Goal: Information Seeking & Learning: Learn about a topic

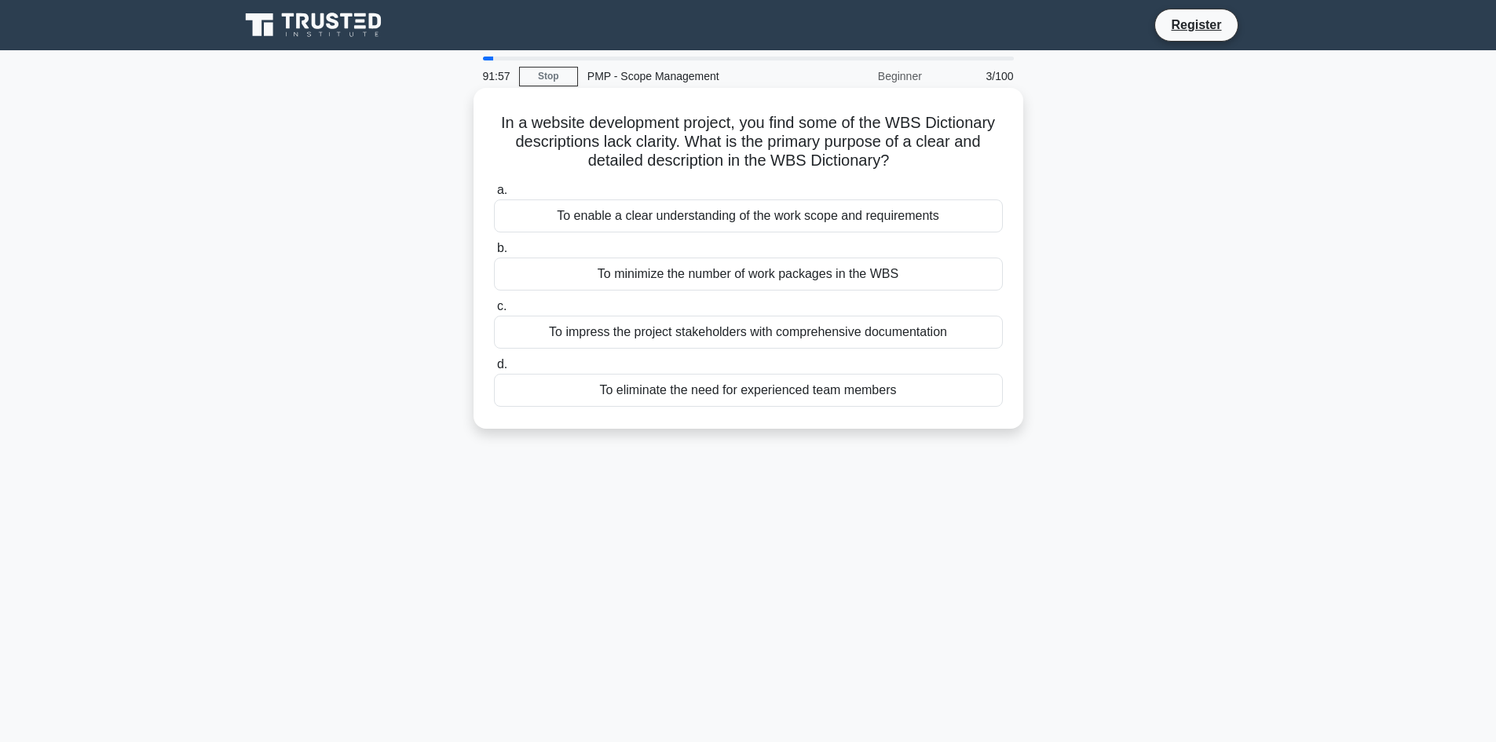
click at [730, 398] on div "To eliminate the need for experienced team members" at bounding box center [748, 390] width 509 height 33
click at [494, 370] on input "d. To eliminate the need for experienced team members" at bounding box center [494, 365] width 0 height 10
click at [780, 387] on div "Solicit feedback via email from stakeholders involved." at bounding box center [748, 390] width 509 height 33
click at [494, 370] on input "d. Solicit feedback via email from stakeholders involved." at bounding box center [494, 365] width 0 height 10
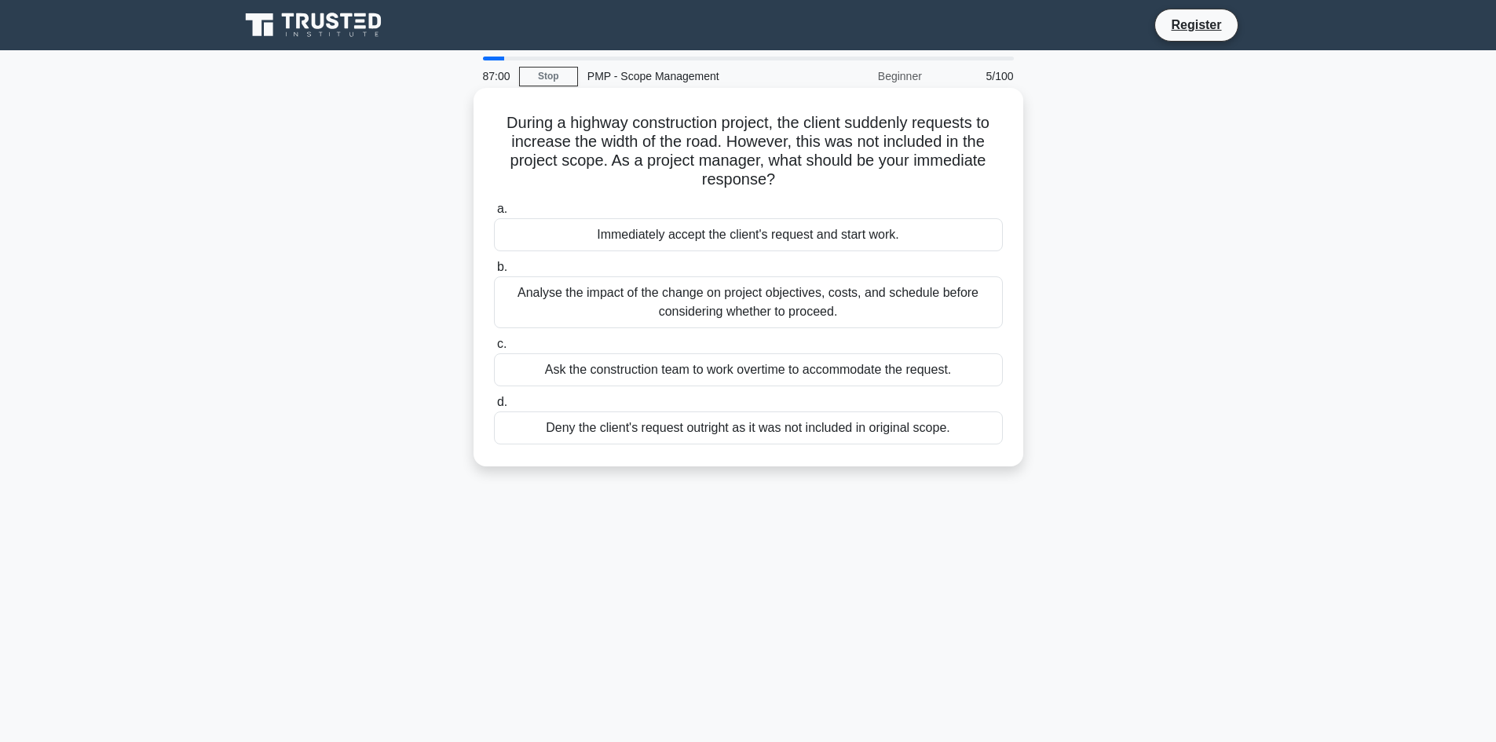
click at [787, 308] on div "Analyse the impact of the change on project objectives, costs, and schedule bef…" at bounding box center [748, 302] width 509 height 52
click at [494, 272] on input "b. Analyse the impact of the change on project objectives, costs, and schedule …" at bounding box center [494, 267] width 0 height 10
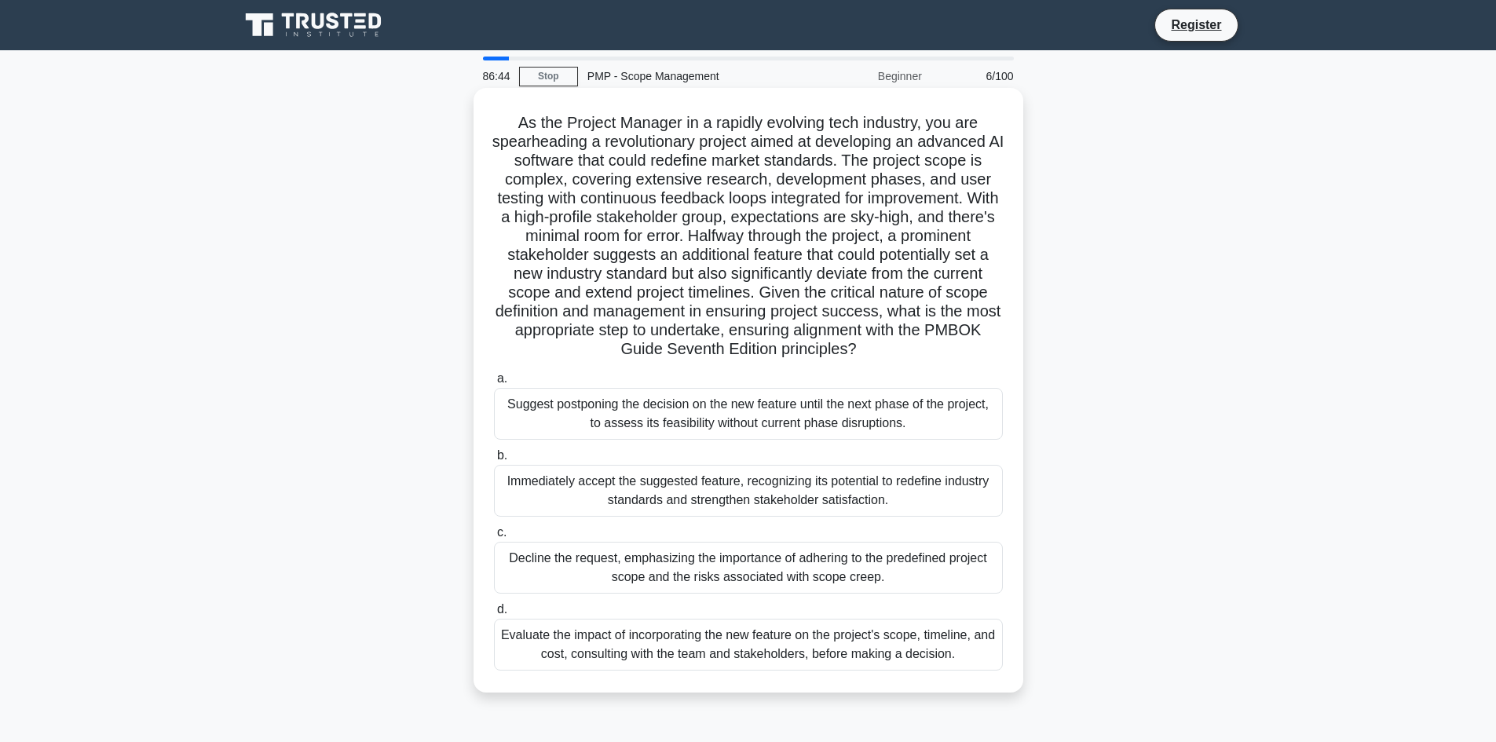
click at [695, 425] on div "Suggest postponing the decision on the new feature until the next phase of the …" at bounding box center [748, 414] width 509 height 52
click at [494, 384] on input "a. Suggest postponing the decision on the new feature until the next phase of t…" at bounding box center [494, 379] width 0 height 10
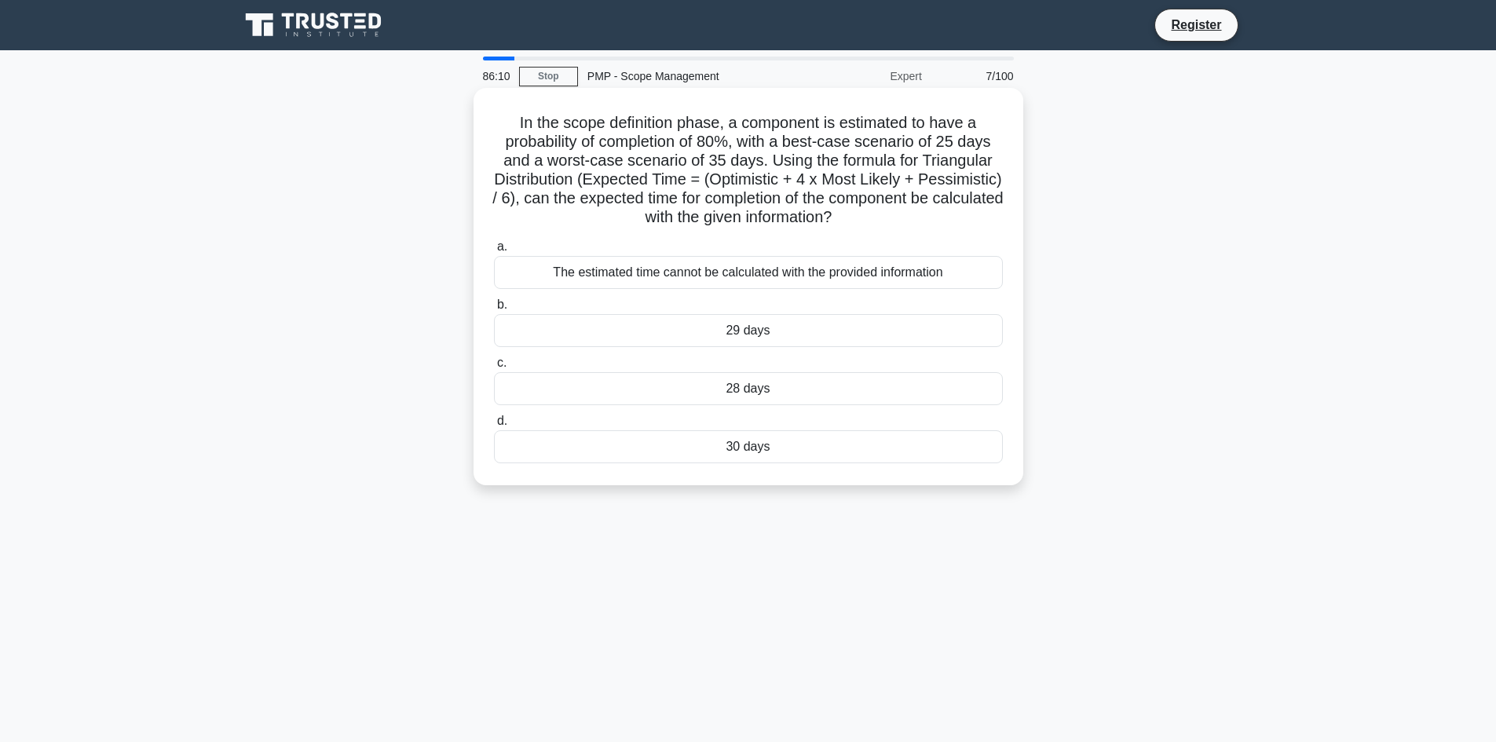
click at [777, 275] on div "The estimated time cannot be calculated with the provided information" at bounding box center [748, 272] width 509 height 33
click at [494, 252] on input "a. The estimated time cannot be calculated with the provided information" at bounding box center [494, 247] width 0 height 10
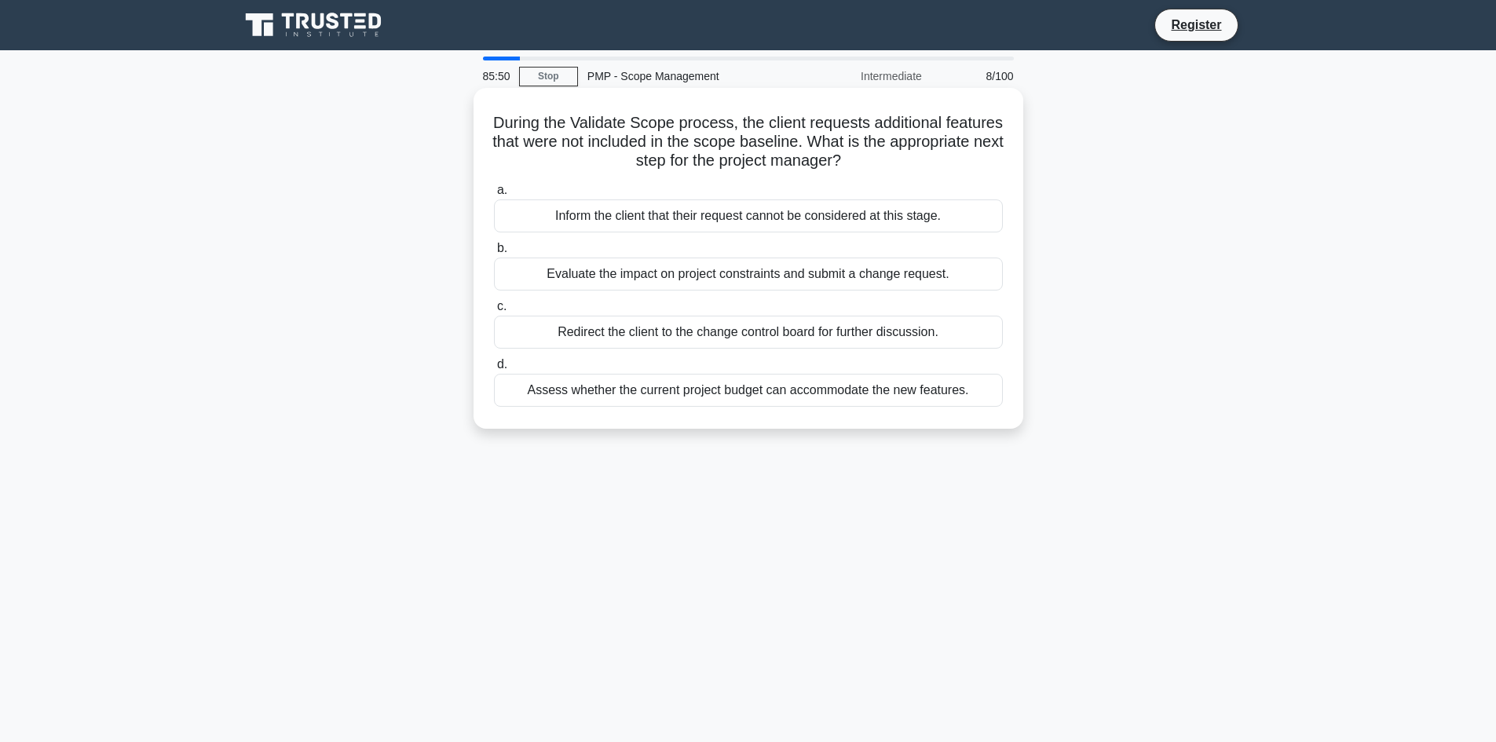
click at [643, 331] on div "Redirect the client to the change control board for further discussion." at bounding box center [748, 332] width 509 height 33
click at [494, 312] on input "c. Redirect the client to the change control board for further discussion." at bounding box center [494, 306] width 0 height 10
click at [650, 216] on div "Remove the ill-defined component from the WBS." at bounding box center [748, 215] width 509 height 33
click at [494, 195] on input "a. Remove the ill-defined component from the WBS." at bounding box center [494, 190] width 0 height 10
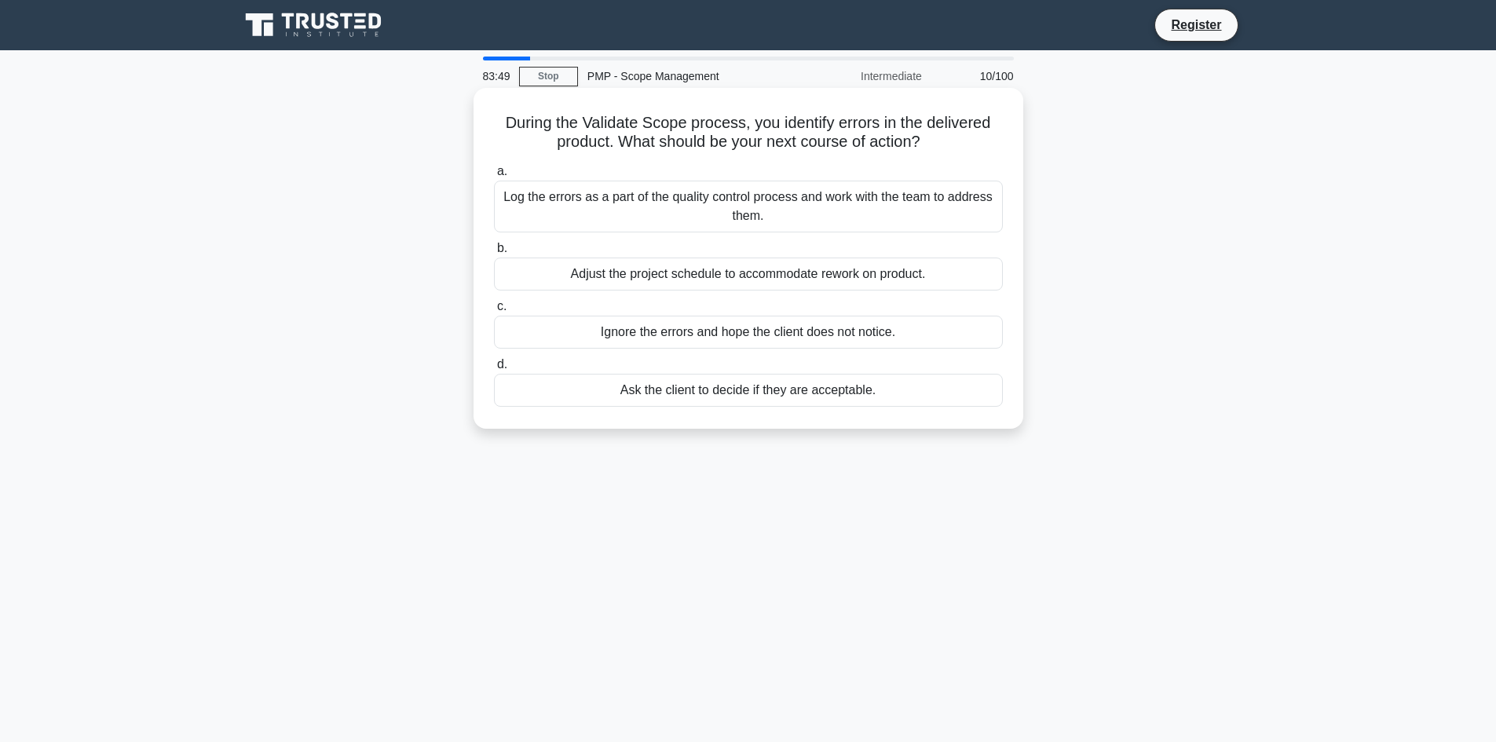
click at [702, 280] on div "Adjust the project schedule to accommodate rework on product." at bounding box center [748, 273] width 509 height 33
click at [494, 254] on input "b. Adjust the project schedule to accommodate rework on product." at bounding box center [494, 248] width 0 height 10
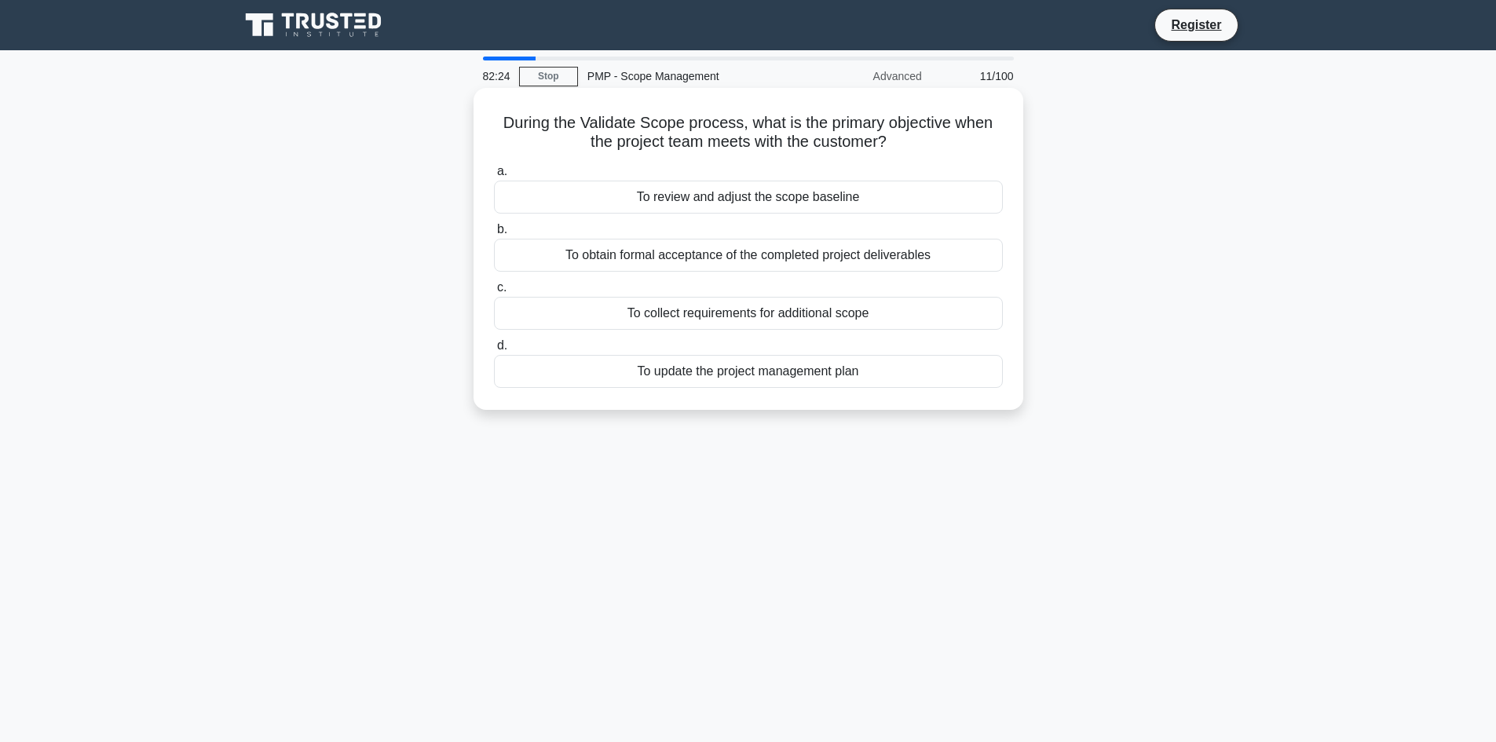
click at [712, 313] on div "To collect requirements for additional scope" at bounding box center [748, 313] width 509 height 33
click at [494, 293] on input "c. To collect requirements for additional scope" at bounding box center [494, 288] width 0 height 10
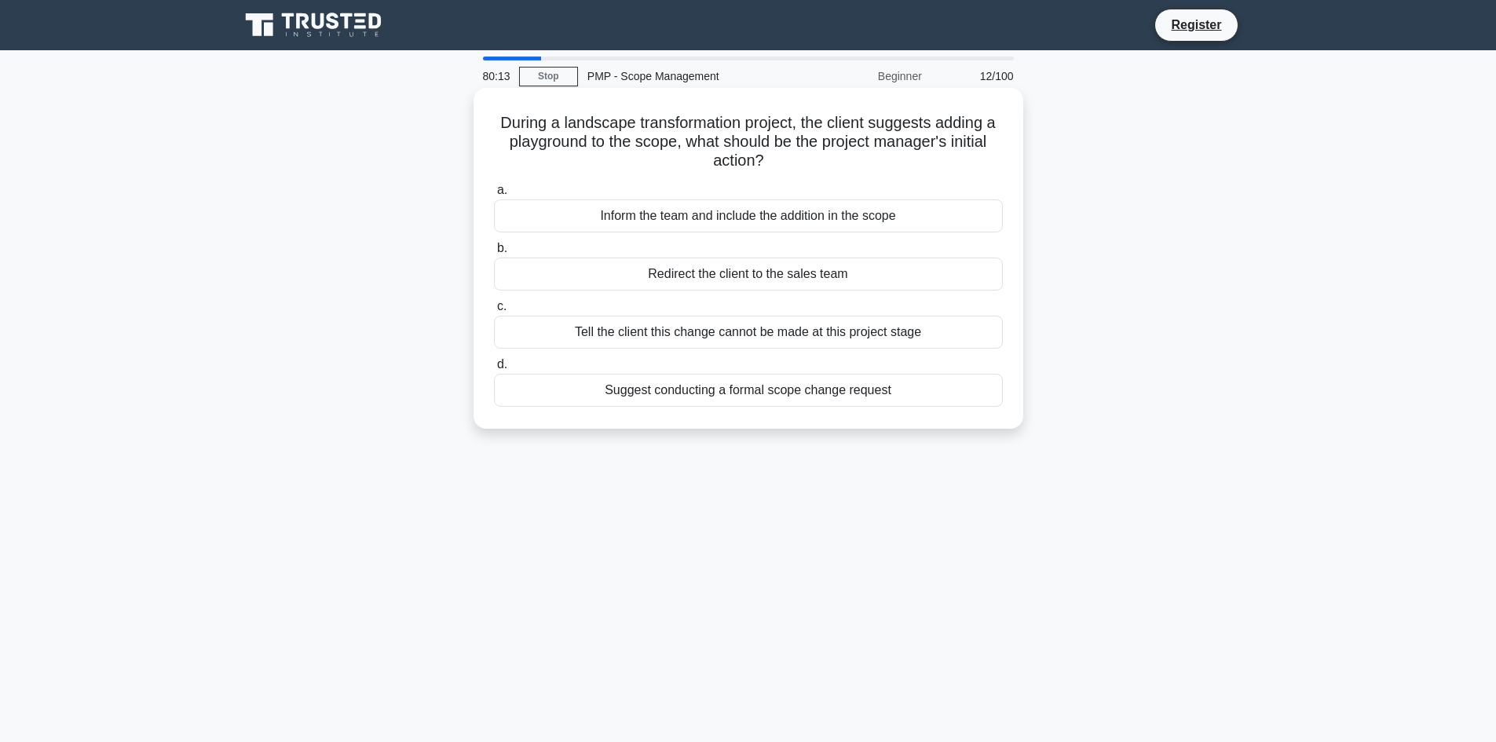
click at [804, 389] on div "Suggest conducting a formal scope change request" at bounding box center [748, 390] width 509 height 33
click at [494, 370] on input "d. Suggest conducting a formal scope change request" at bounding box center [494, 365] width 0 height 10
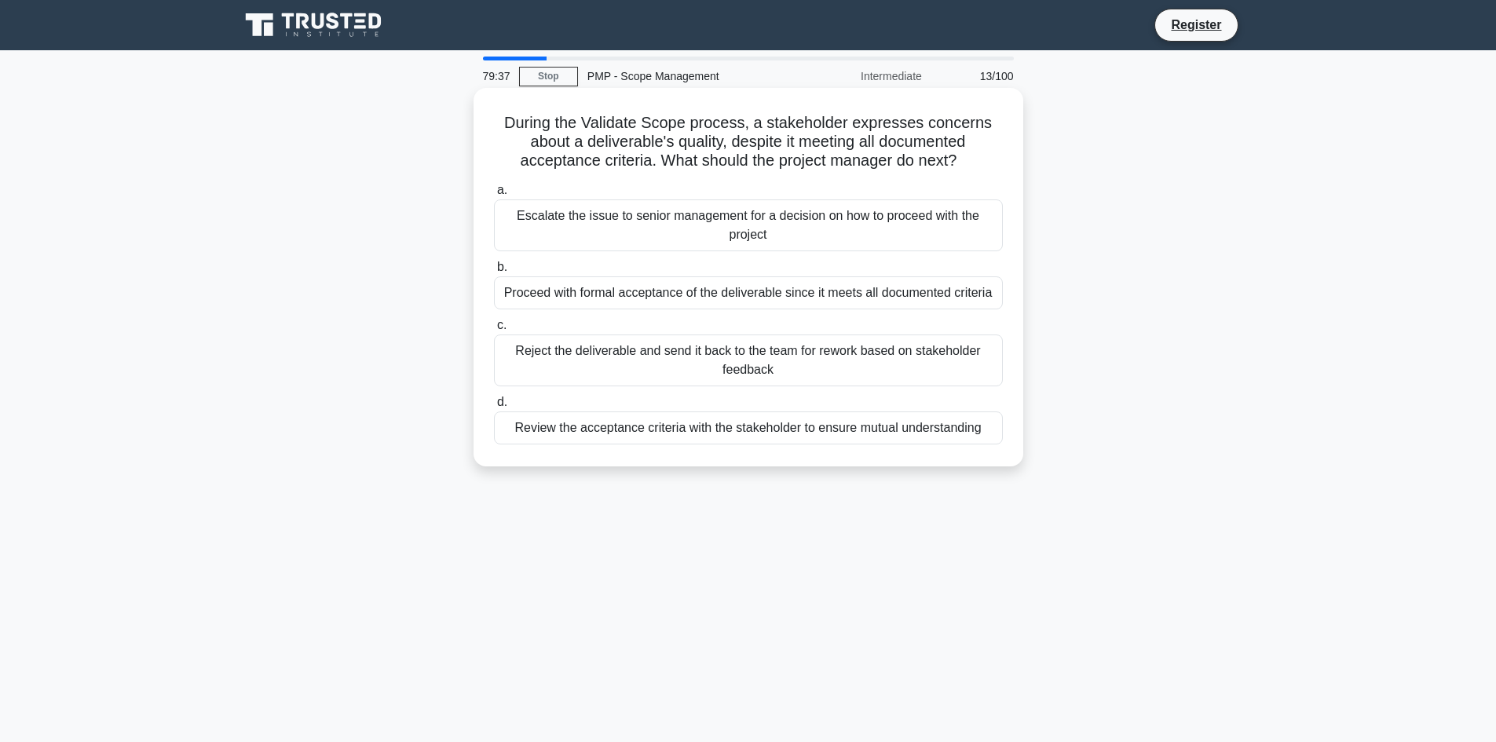
click at [630, 300] on div "Proceed with formal acceptance of the deliverable since it meets all documented…" at bounding box center [748, 292] width 509 height 33
click at [494, 272] on input "b. Proceed with formal acceptance of the deliverable since it meets all documen…" at bounding box center [494, 267] width 0 height 10
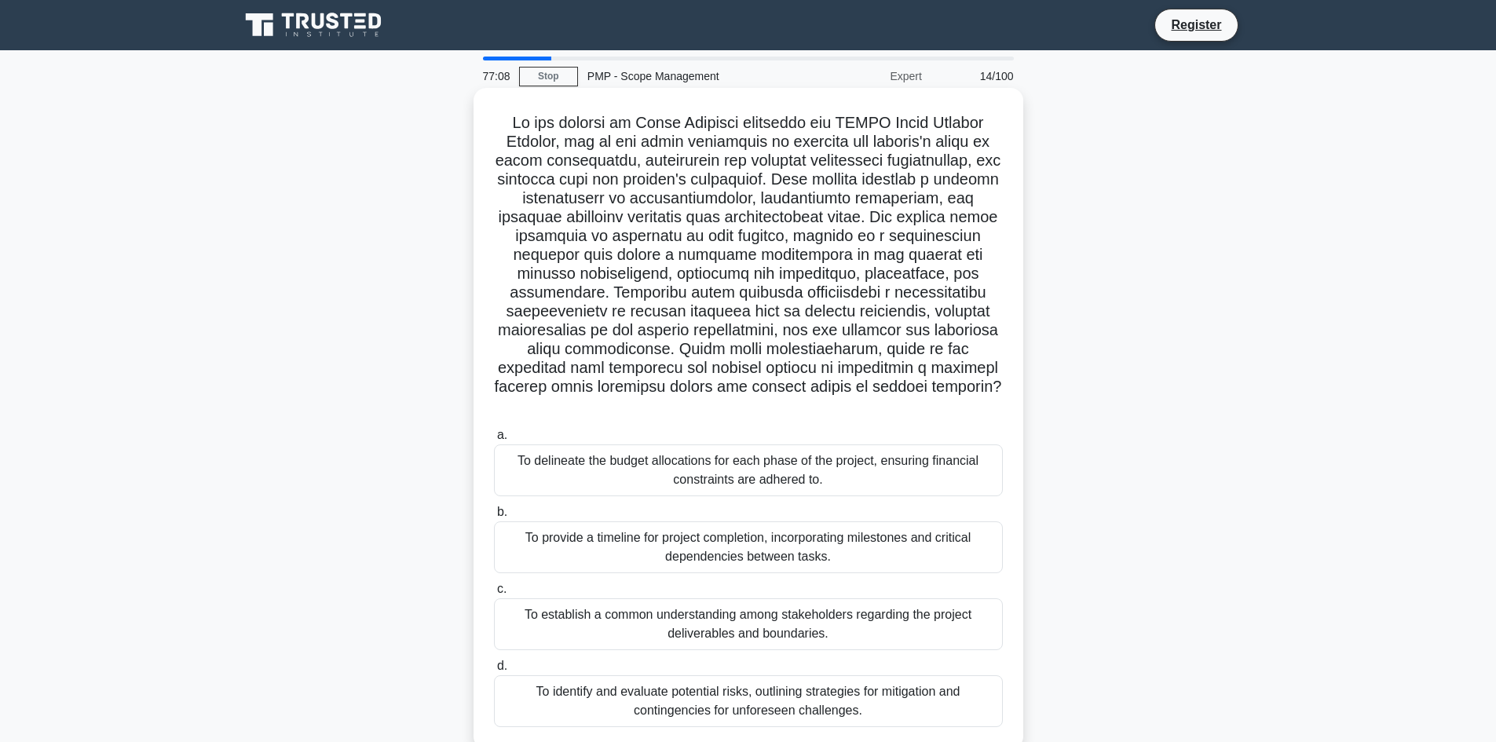
click at [630, 521] on div "To provide a timeline for project completion, incorporating milestones and crit…" at bounding box center [748, 547] width 509 height 52
click at [494, 517] on input "b. To provide a timeline for project completion, incorporating milestones and c…" at bounding box center [494, 512] width 0 height 10
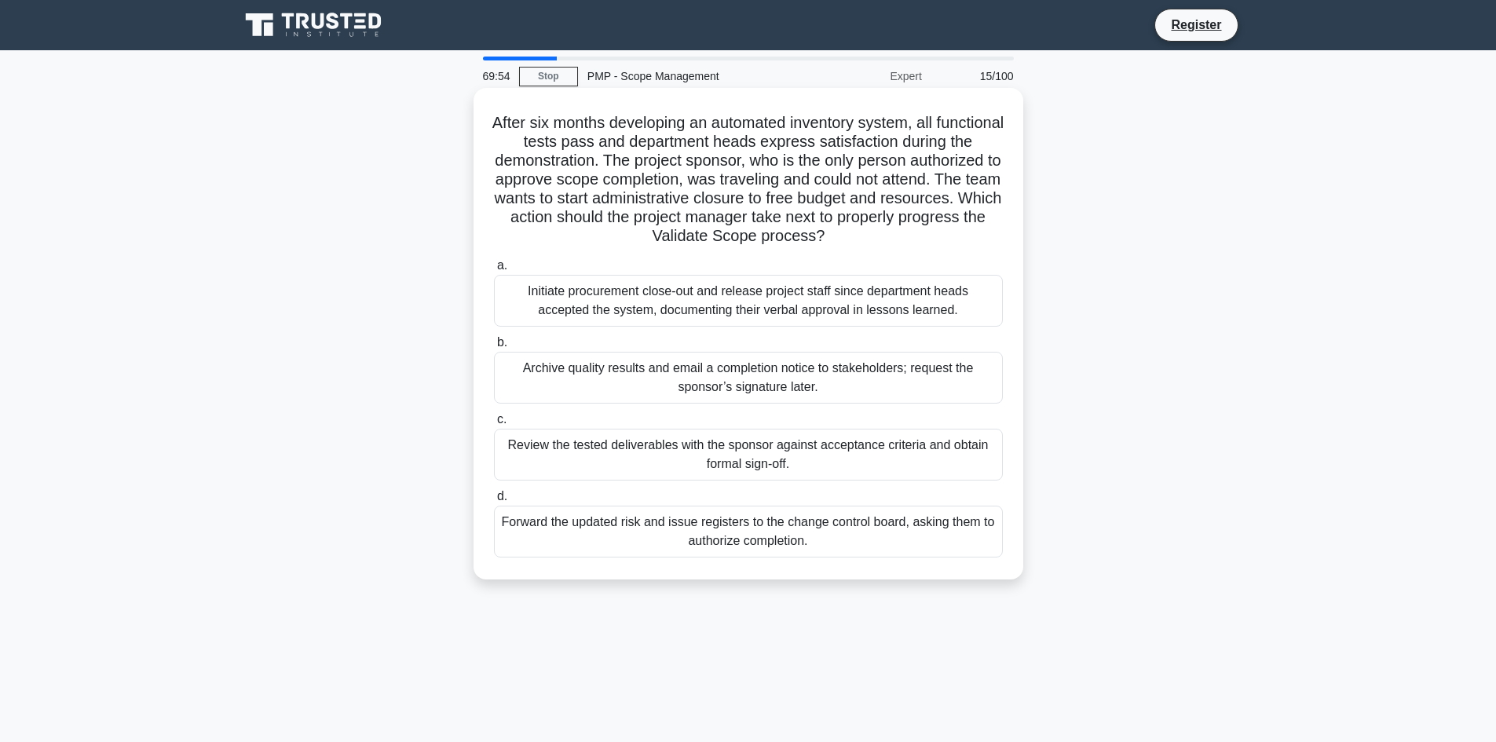
click at [831, 297] on div "Initiate procurement close-out and release project staff since department heads…" at bounding box center [748, 301] width 509 height 52
click at [494, 271] on input "a. Initiate procurement close-out and release project staff since department he…" at bounding box center [494, 266] width 0 height 10
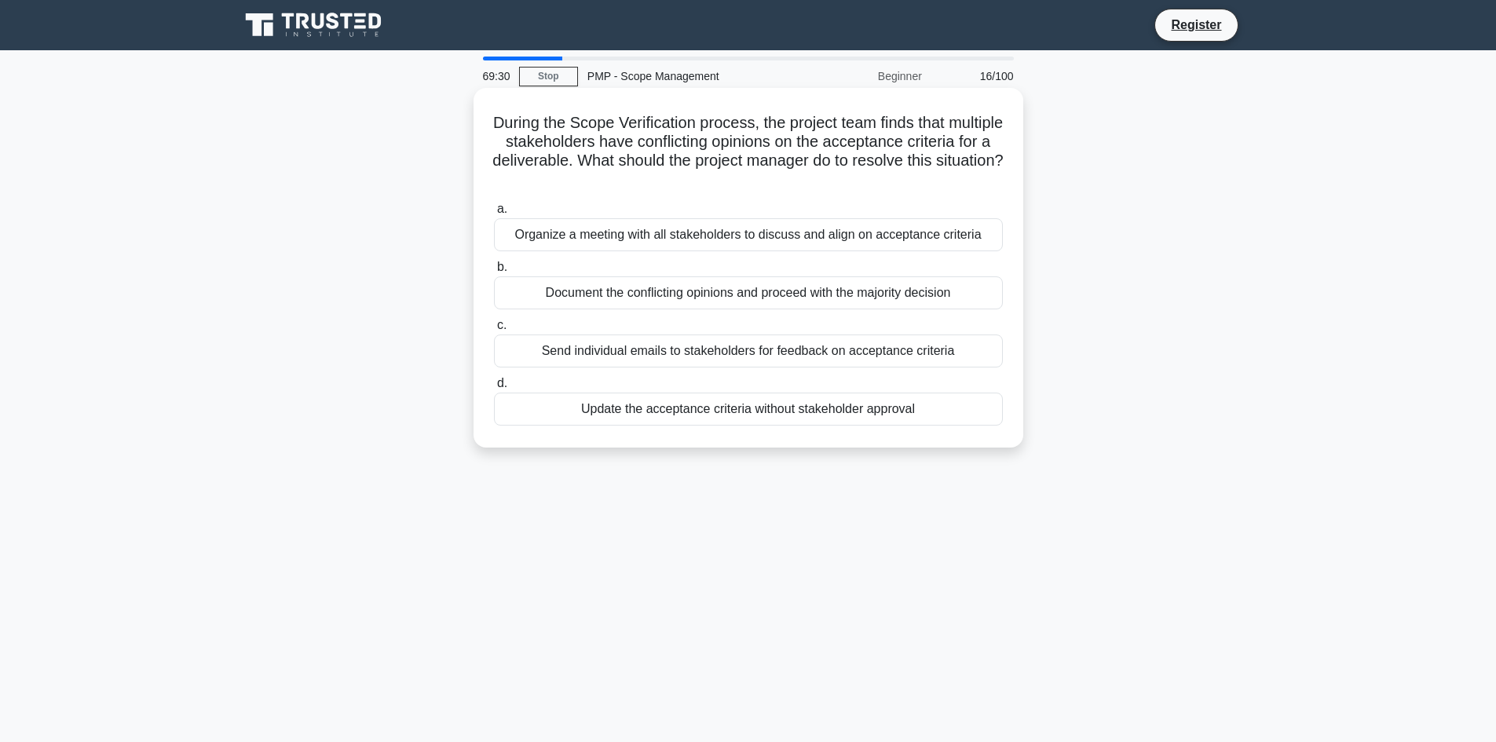
click at [933, 294] on div "Document the conflicting opinions and proceed with the majority decision" at bounding box center [748, 292] width 509 height 33
click at [494, 272] on input "b. Document the conflicting opinions and proceed with the majority decision" at bounding box center [494, 267] width 0 height 10
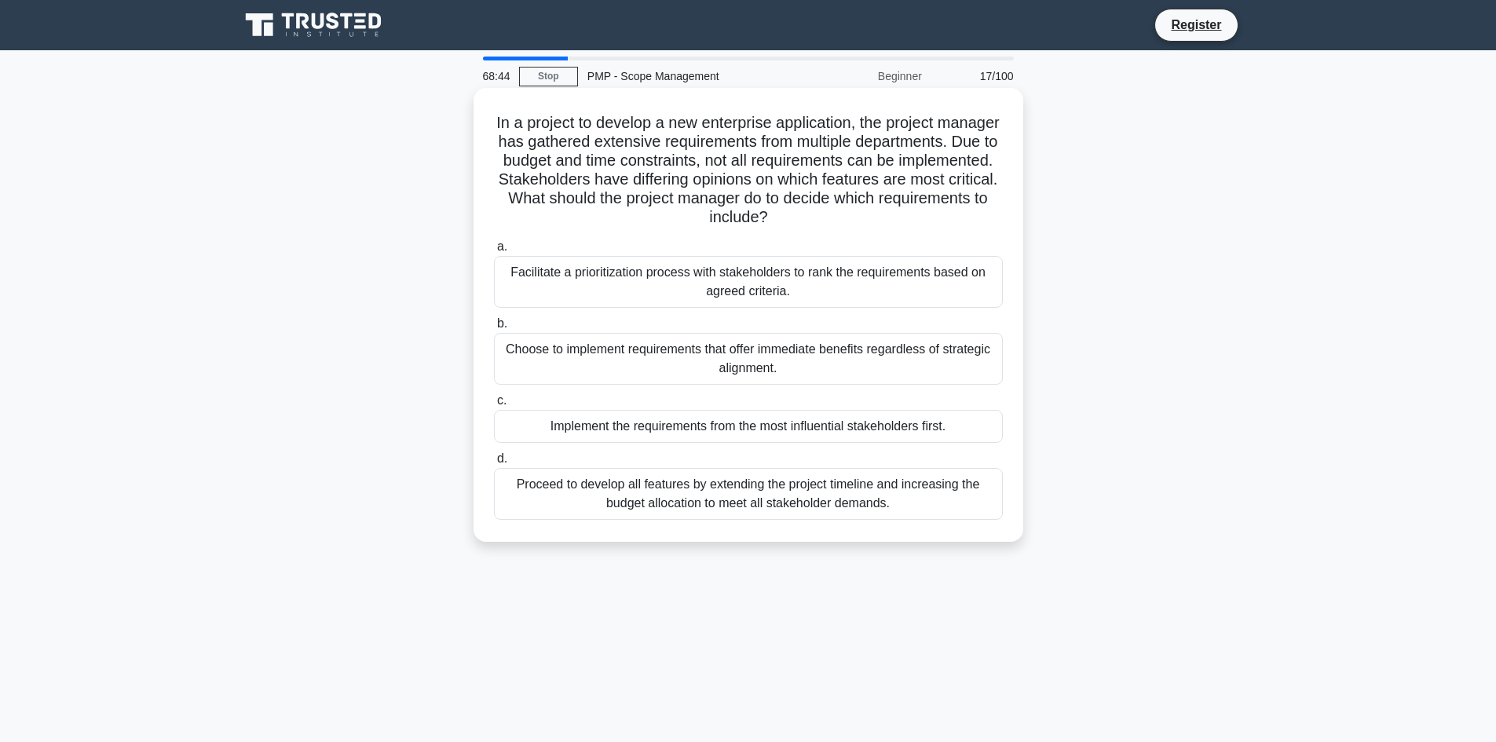
click at [904, 357] on div "Choose to implement requirements that offer immediate benefits regardless of st…" at bounding box center [748, 359] width 509 height 52
click at [494, 329] on input "b. Choose to implement requirements that offer immediate benefits regardless of…" at bounding box center [494, 324] width 0 height 10
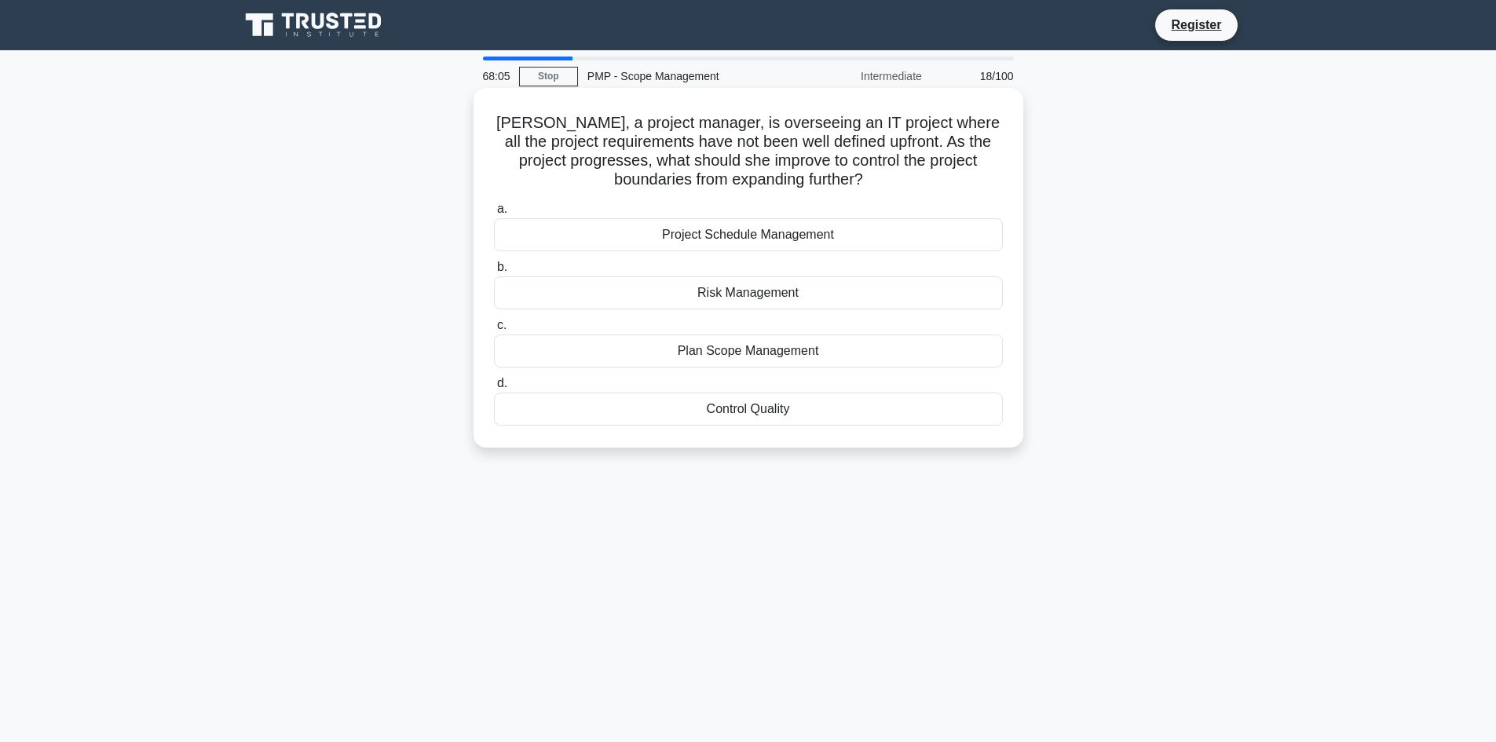
click at [752, 288] on div "Risk Management" at bounding box center [748, 292] width 509 height 33
click at [494, 272] on input "b. Risk Management" at bounding box center [494, 267] width 0 height 10
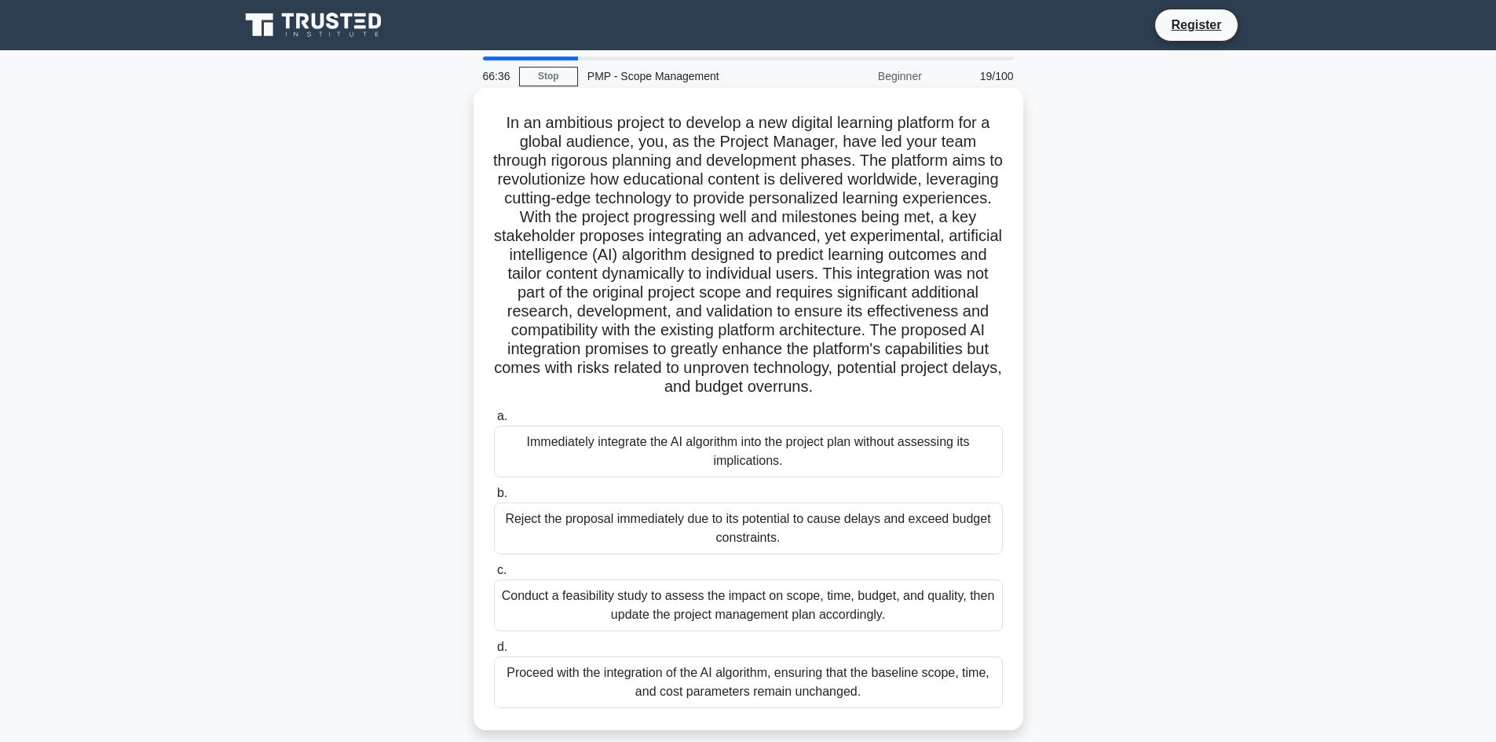
click at [791, 528] on div "Reject the proposal immediately due to its potential to cause delays and exceed…" at bounding box center [748, 528] width 509 height 52
click at [494, 499] on input "b. Reject the proposal immediately due to its potential to cause delays and exc…" at bounding box center [494, 493] width 0 height 10
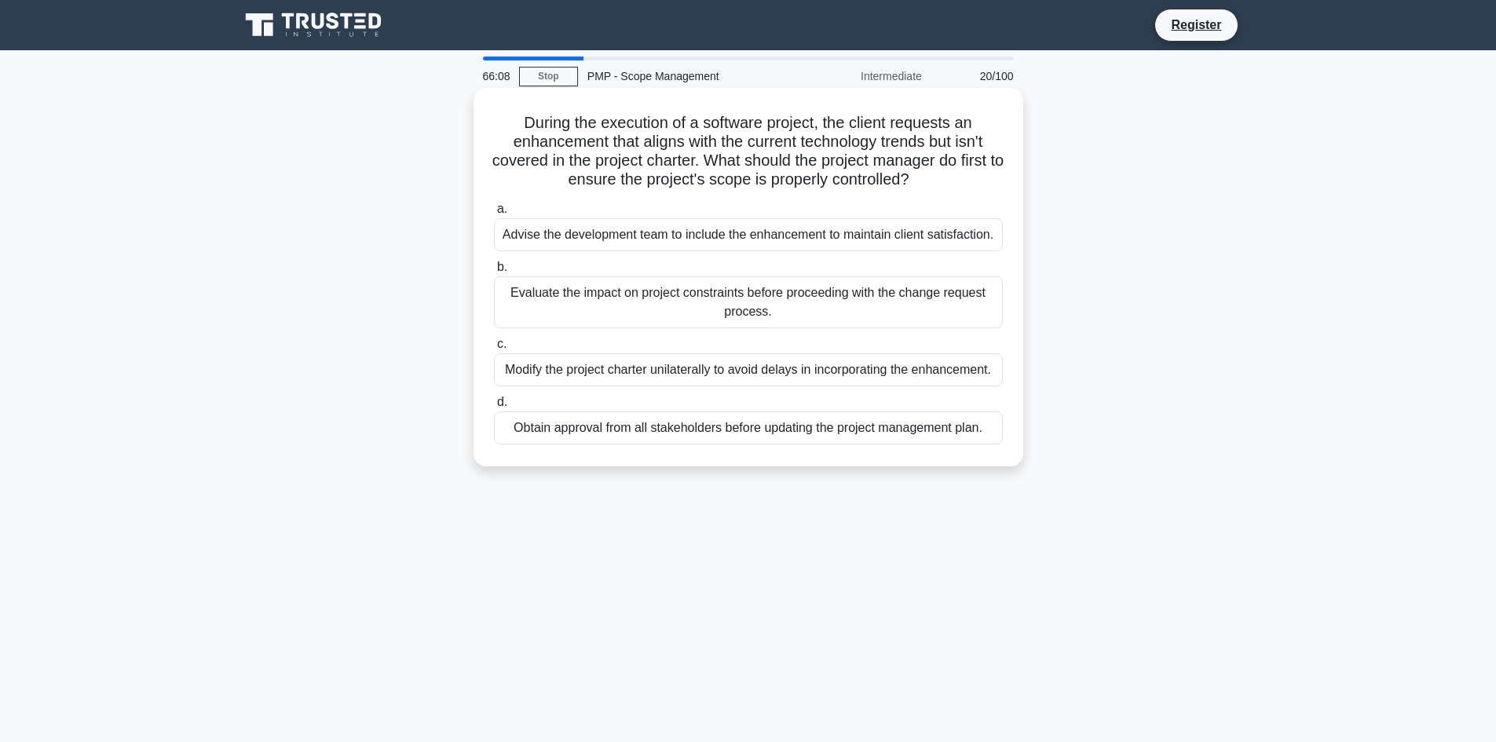
click at [828, 425] on div "Obtain approval from all stakeholders before updating the project management pl…" at bounding box center [748, 427] width 509 height 33
click at [494, 407] on input "d. Obtain approval from all stakeholders before updating the project management…" at bounding box center [494, 402] width 0 height 10
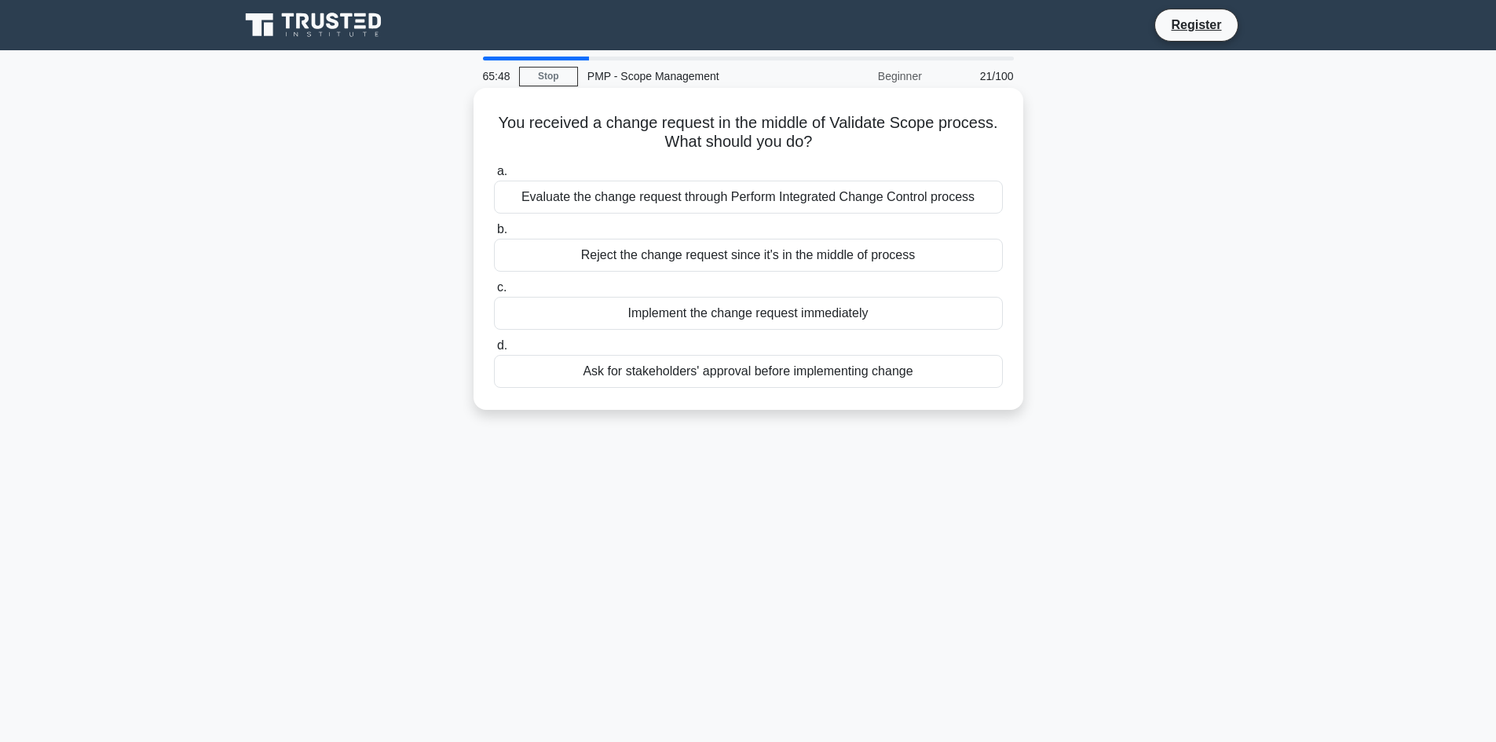
click at [763, 311] on div "Implement the change request immediately" at bounding box center [748, 313] width 509 height 33
click at [494, 293] on input "c. Implement the change request immediately" at bounding box center [494, 288] width 0 height 10
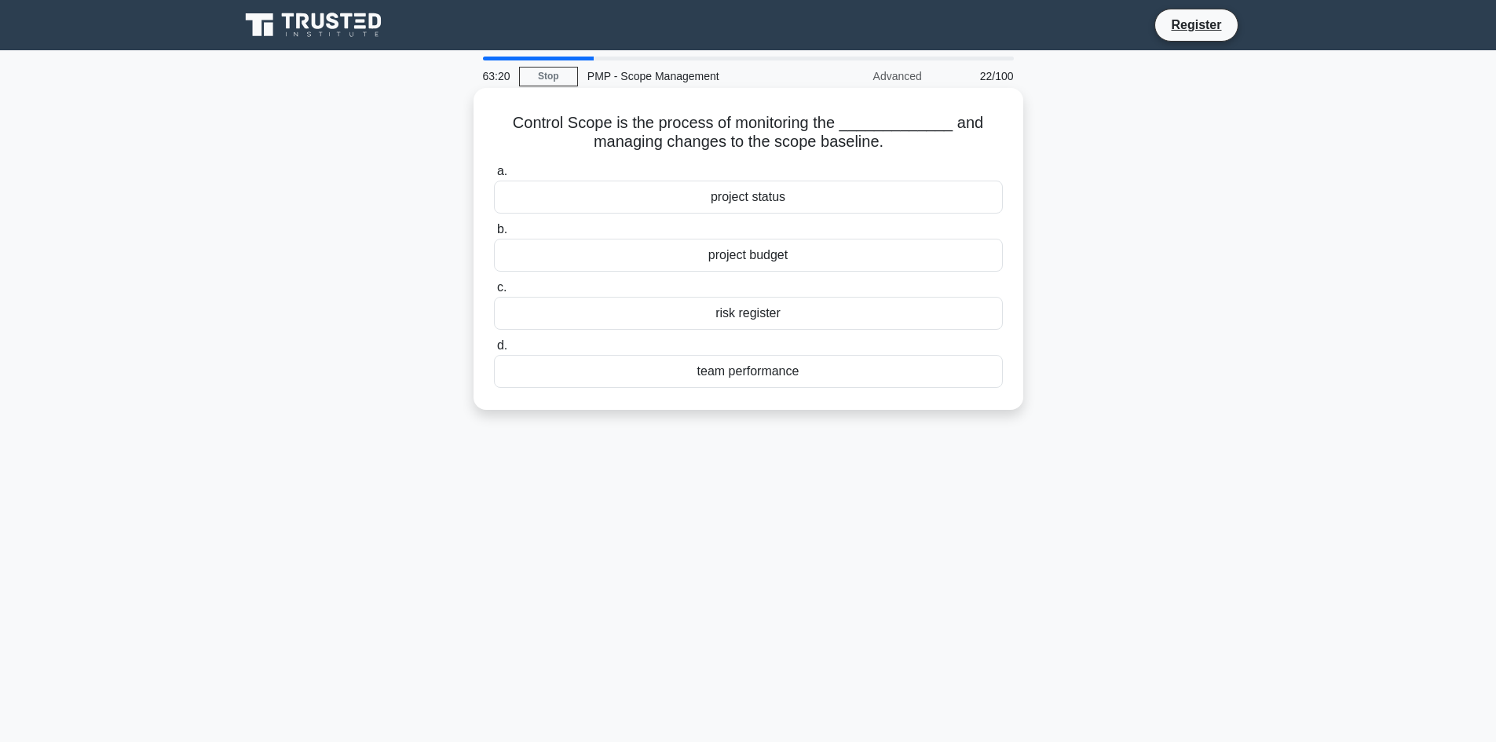
click at [813, 189] on div "project status" at bounding box center [748, 197] width 509 height 33
click at [494, 177] on input "a. project status" at bounding box center [494, 171] width 0 height 10
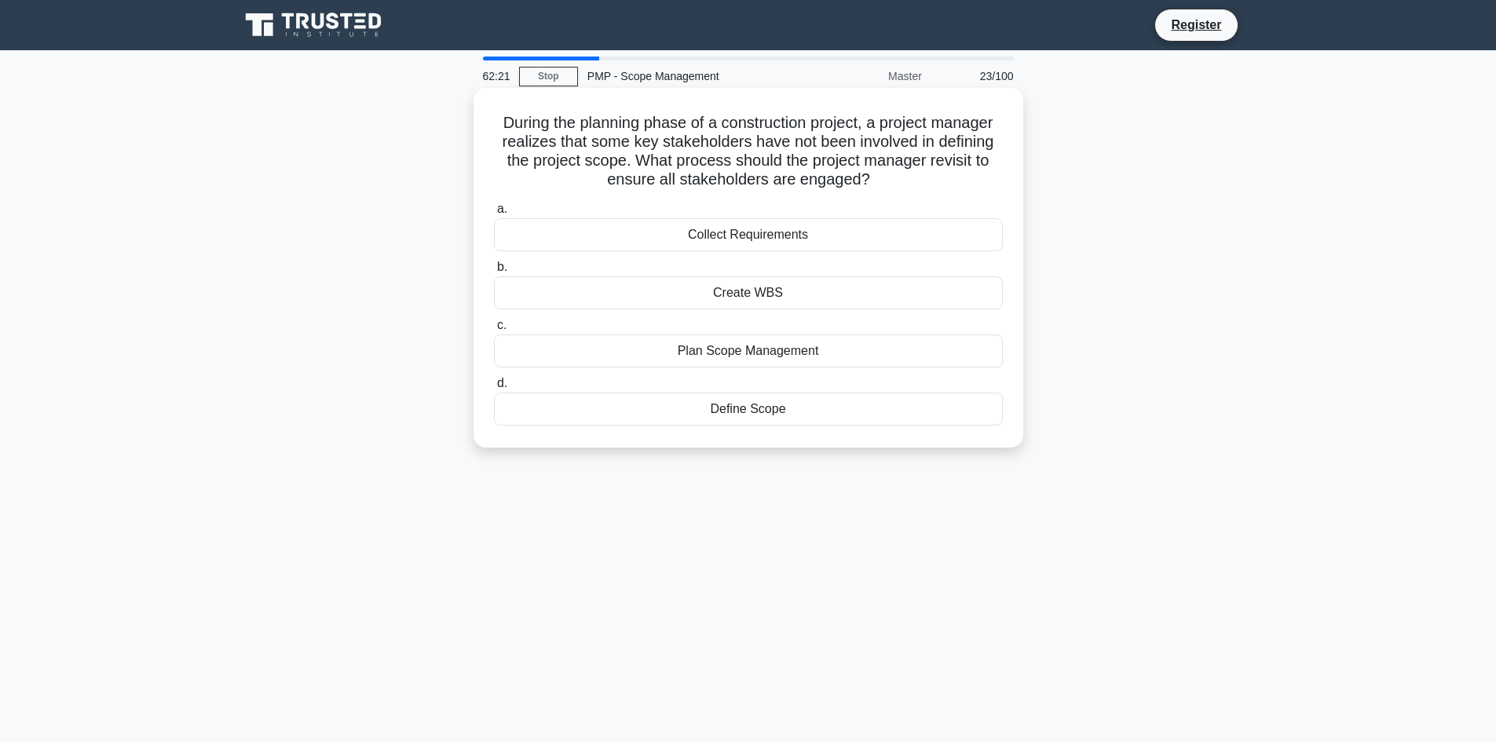
click at [736, 295] on div "Create WBS" at bounding box center [748, 292] width 509 height 33
click at [494, 272] on input "b. Create WBS" at bounding box center [494, 267] width 0 height 10
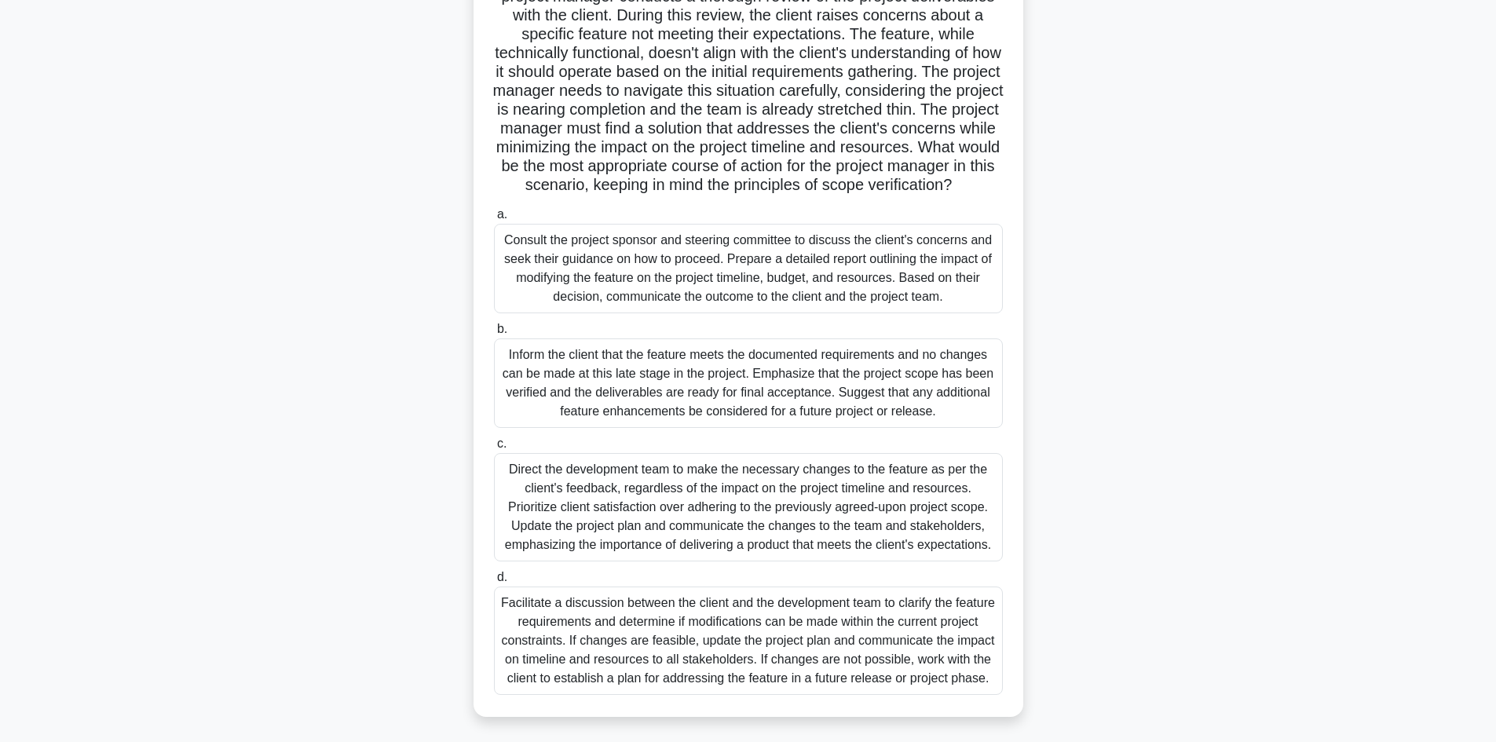
scroll to position [169, 0]
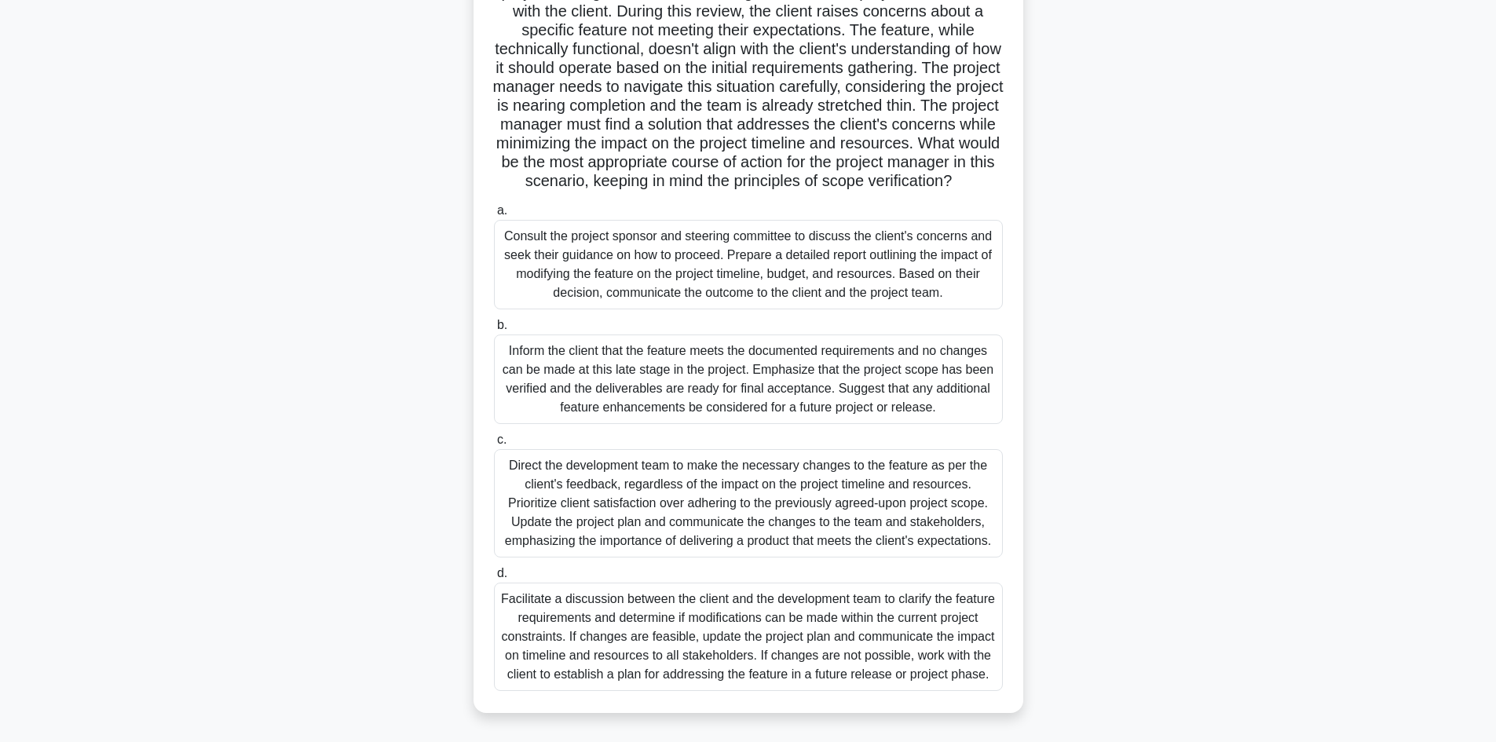
click at [918, 367] on div "Inform the client that the feature meets the documented requirements and no cha…" at bounding box center [748, 378] width 509 height 89
click at [494, 331] on input "b. Inform the client that the feature meets the documented requirements and no …" at bounding box center [494, 325] width 0 height 10
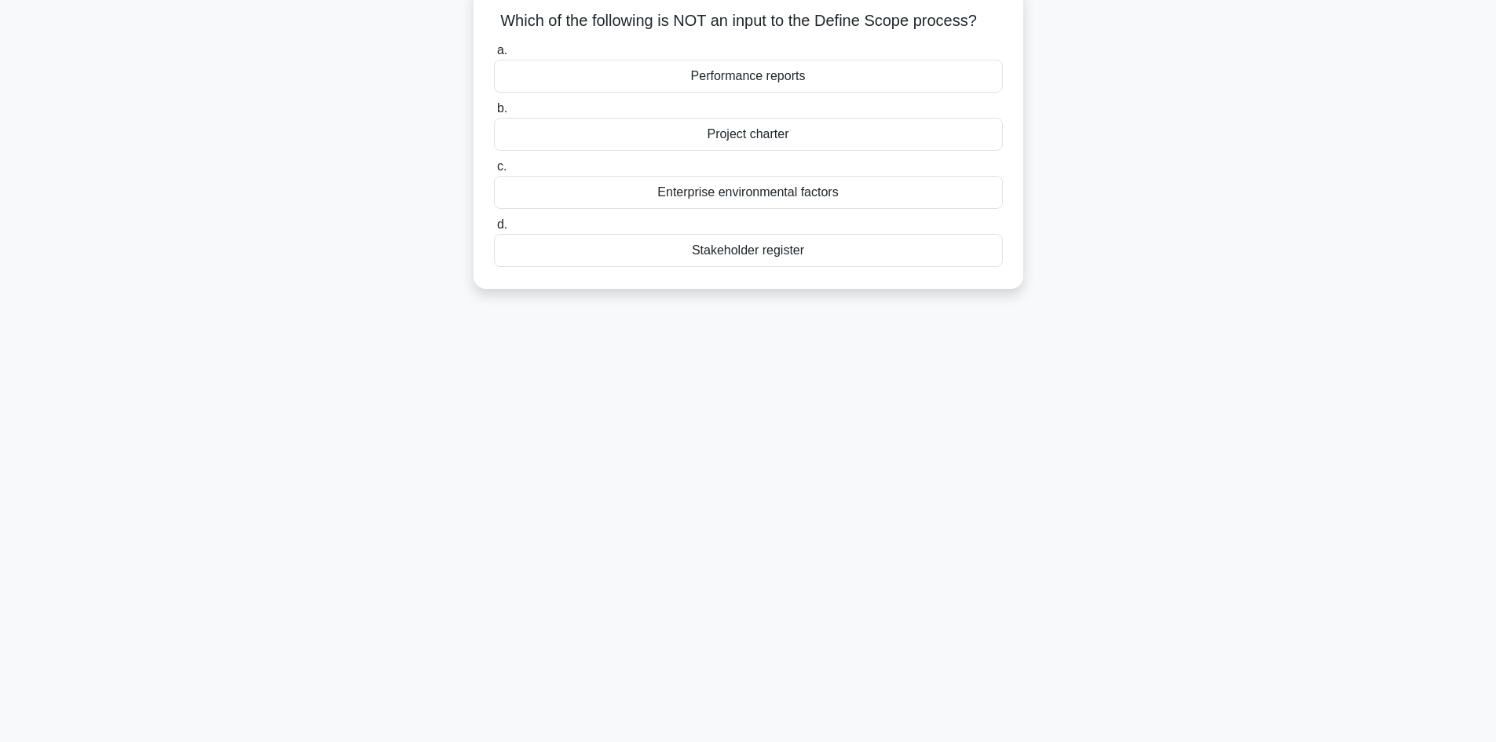
scroll to position [0, 0]
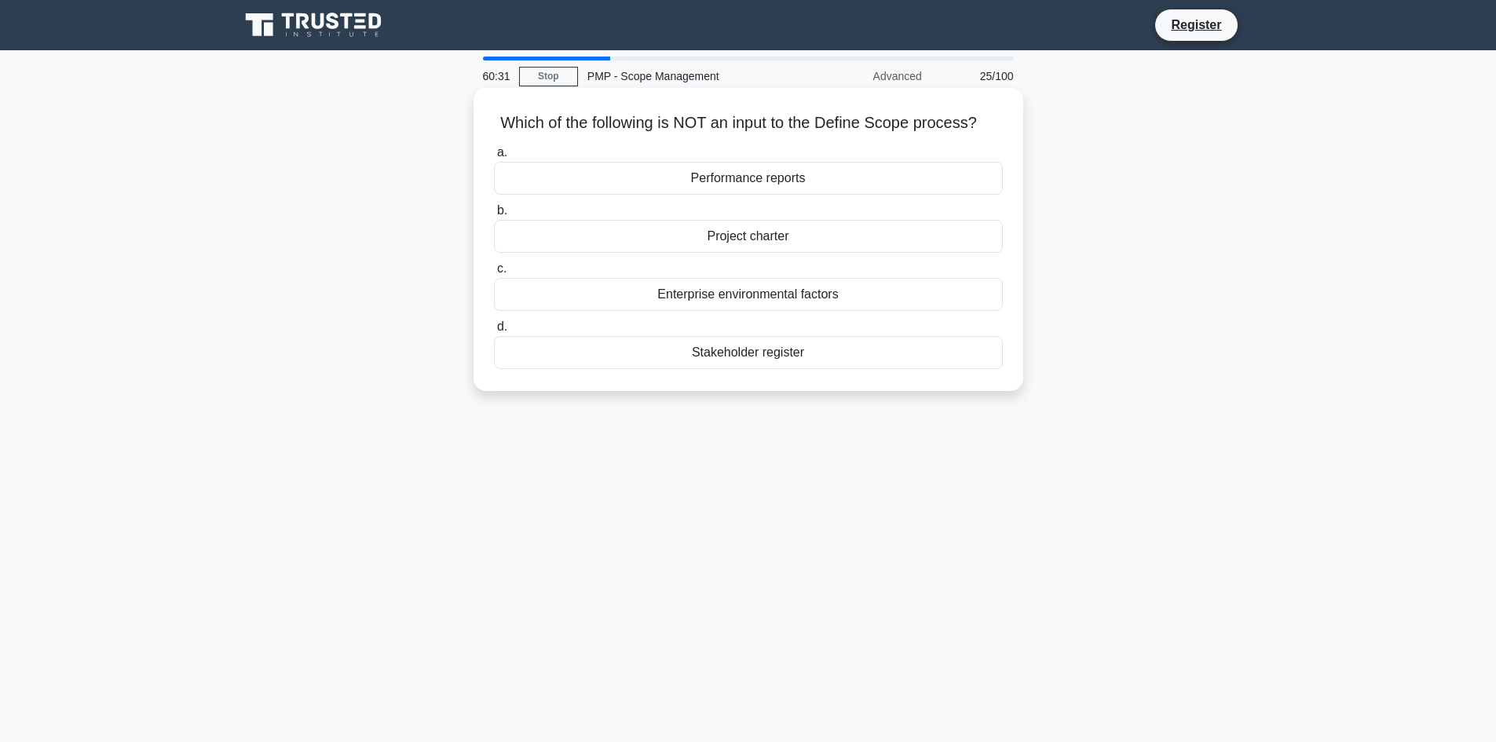
click at [857, 341] on div "Stakeholder register" at bounding box center [748, 352] width 509 height 33
click at [494, 332] on input "d. Stakeholder register" at bounding box center [494, 327] width 0 height 10
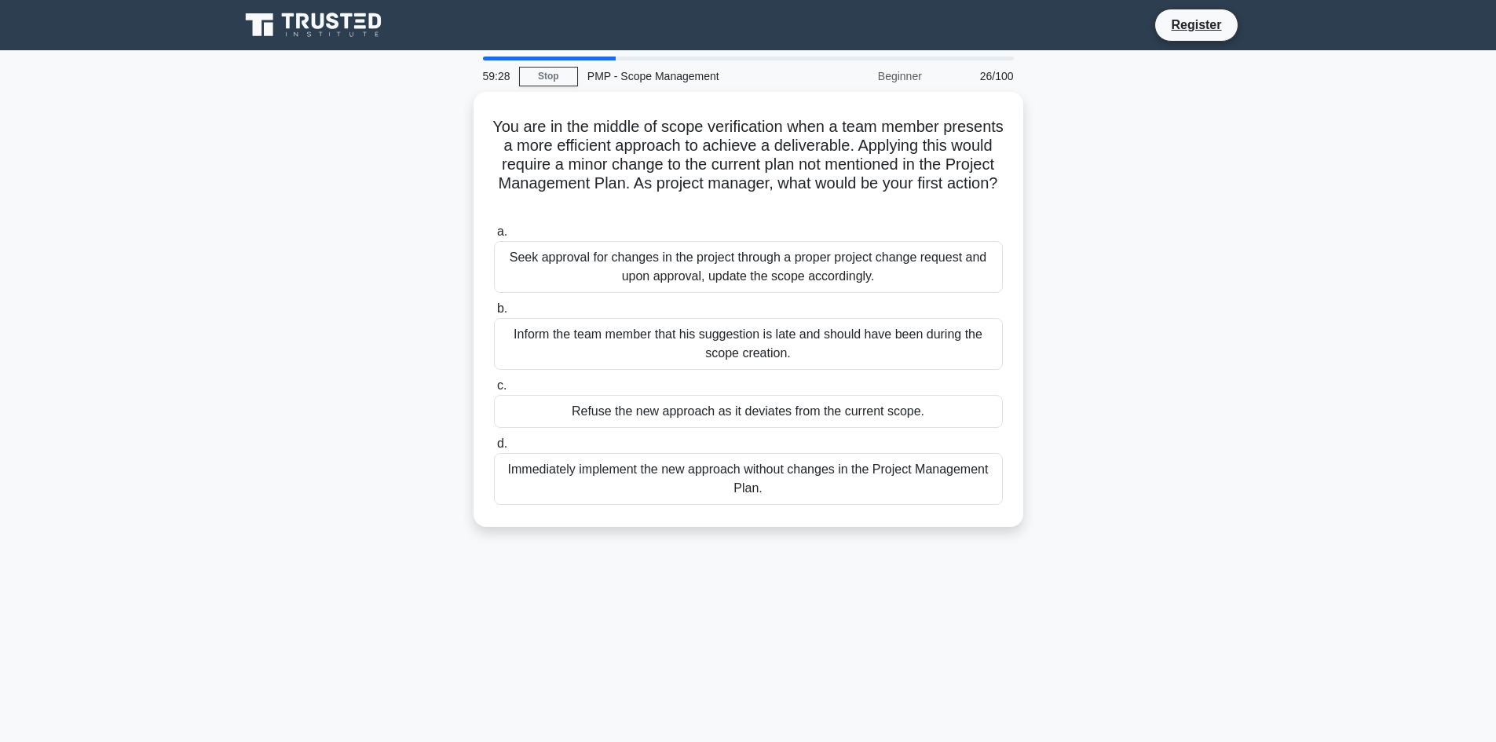
click at [857, 341] on div "Inform the team member that his suggestion is late and should have been during …" at bounding box center [748, 344] width 509 height 52
click at [494, 314] on input "b. Inform the team member that his suggestion is late and should have been duri…" at bounding box center [494, 309] width 0 height 10
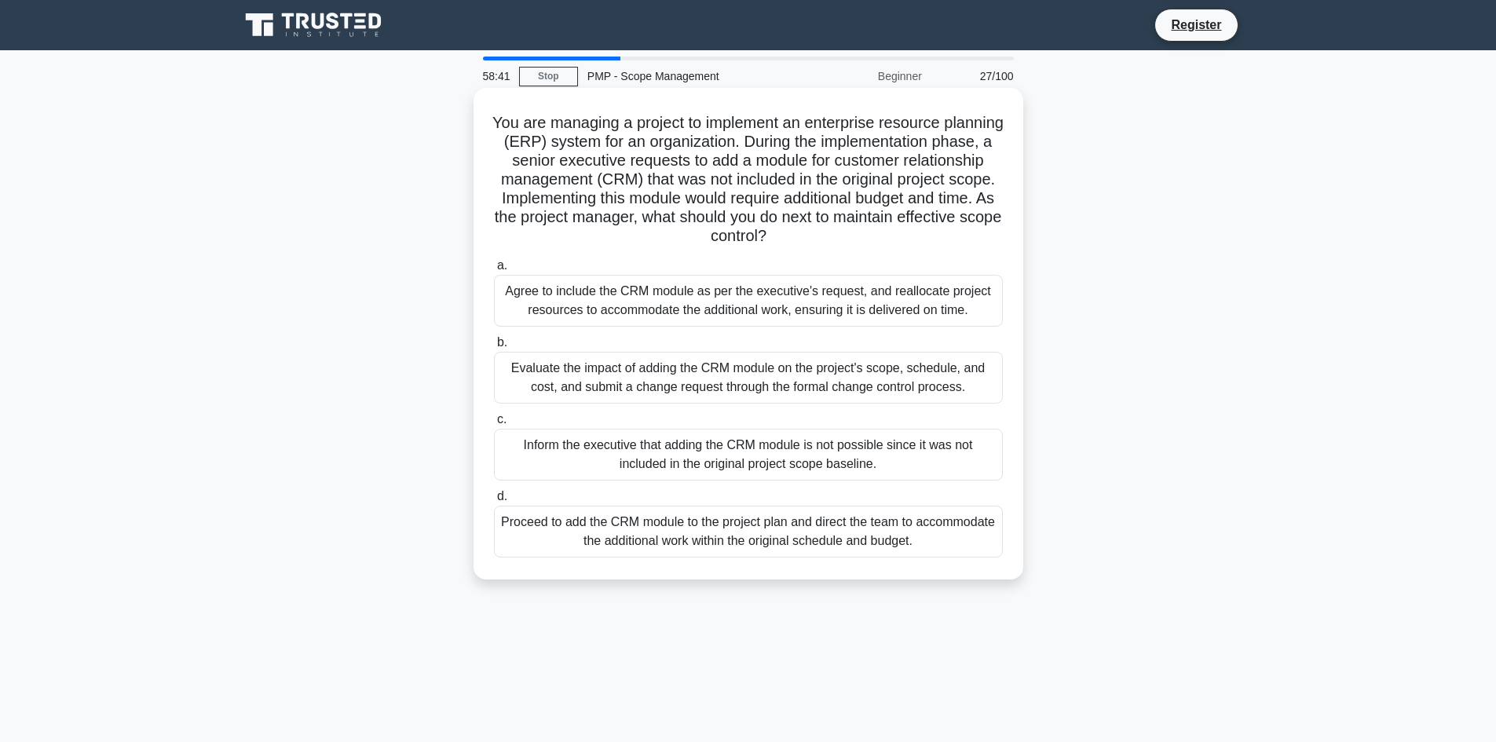
click at [820, 451] on div "Inform the executive that adding the CRM module is not possible since it was no…" at bounding box center [748, 455] width 509 height 52
click at [494, 425] on input "c. Inform the executive that adding the CRM module is not possible since it was…" at bounding box center [494, 420] width 0 height 10
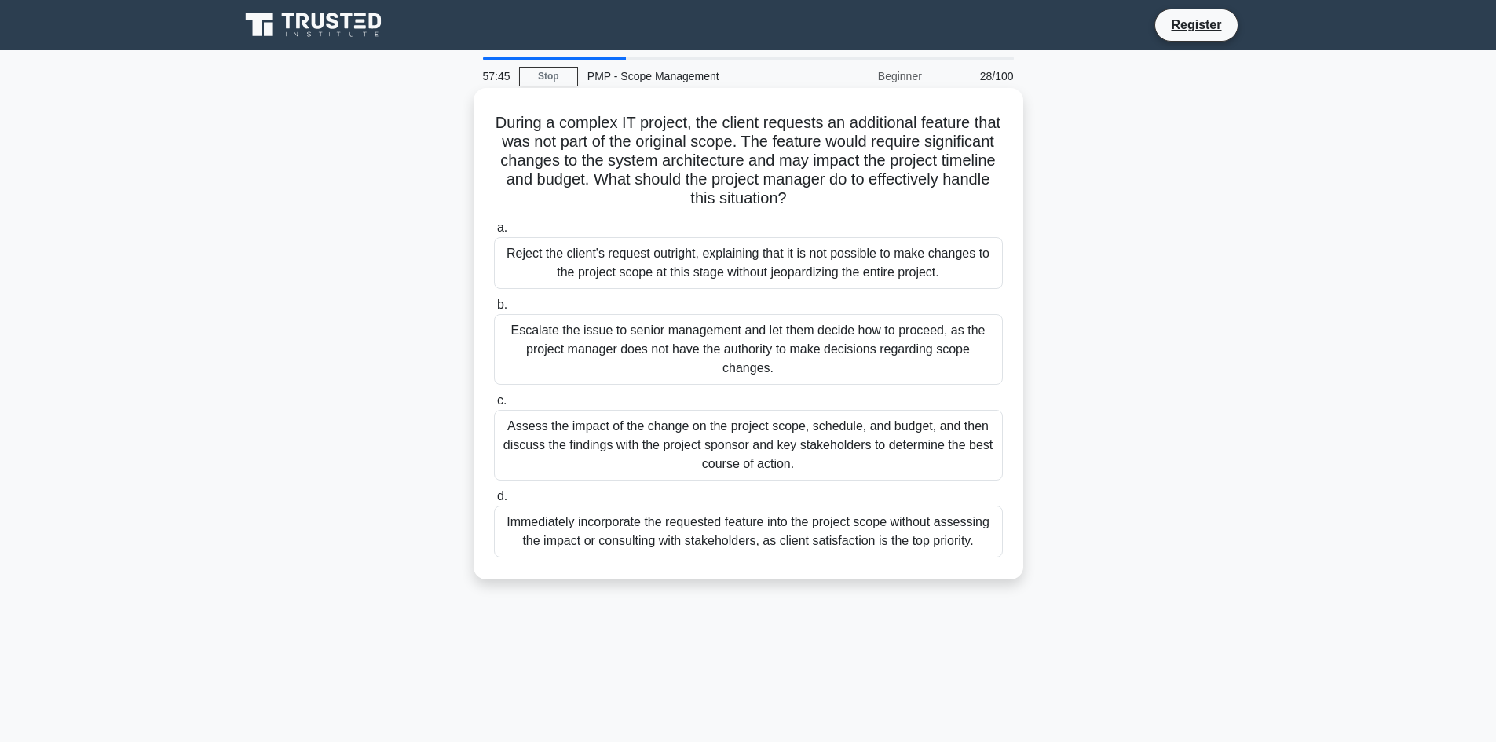
click at [761, 543] on div "Immediately incorporate the requested feature into the project scope without as…" at bounding box center [748, 532] width 509 height 52
click at [494, 502] on input "d. Immediately incorporate the requested feature into the project scope without…" at bounding box center [494, 496] width 0 height 10
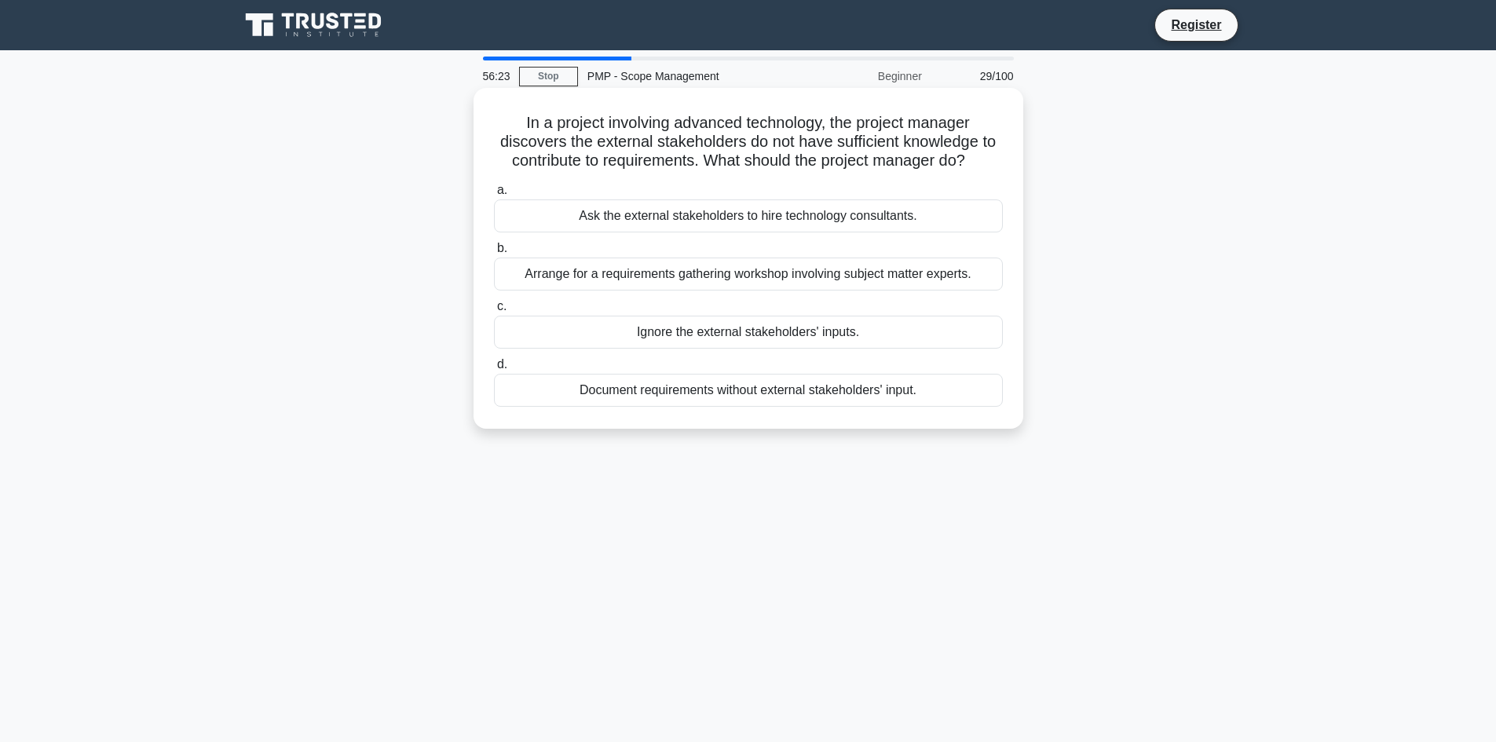
click at [741, 343] on div "Ignore the external stakeholders' inputs." at bounding box center [748, 332] width 509 height 33
click at [494, 312] on input "c. Ignore the external stakeholders' inputs." at bounding box center [494, 306] width 0 height 10
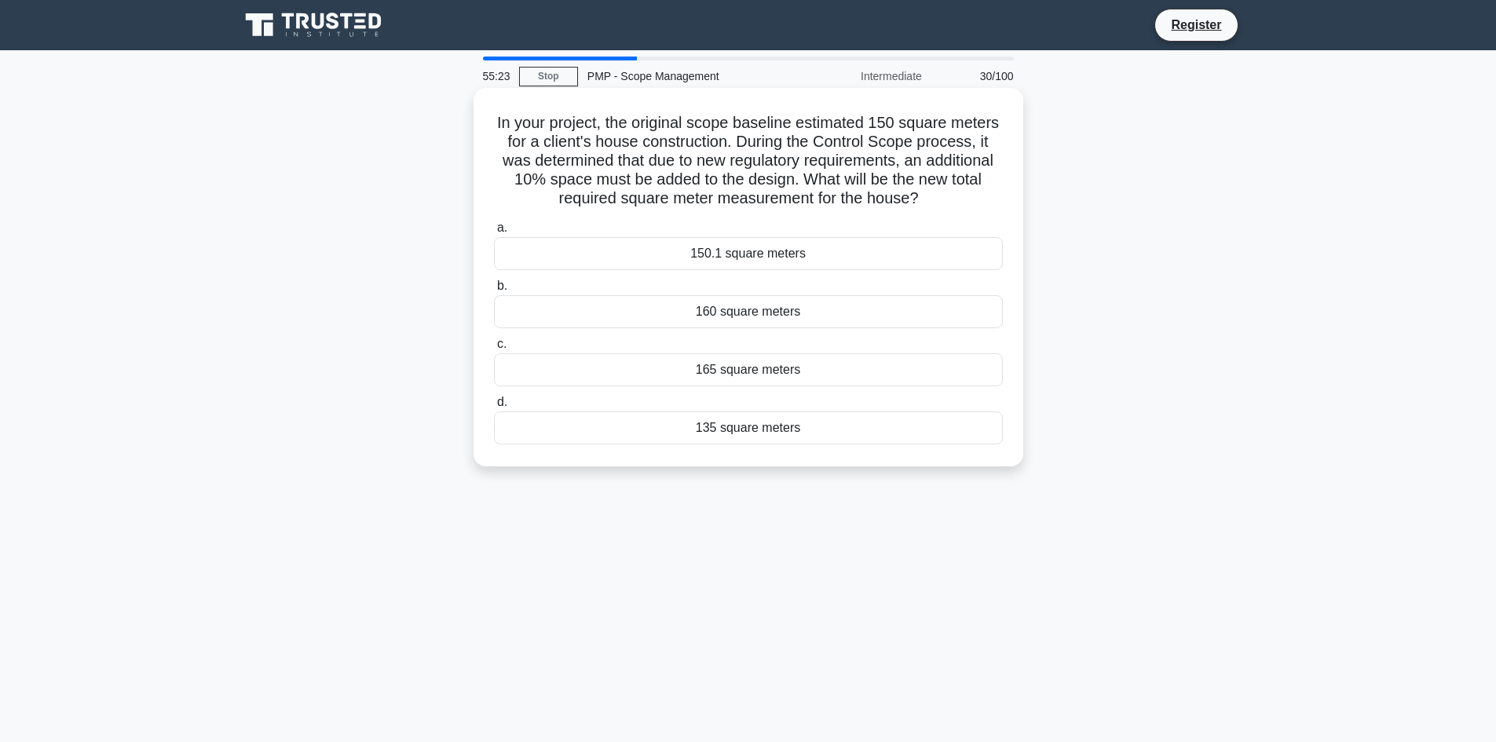
click at [736, 374] on div "165 square meters" at bounding box center [748, 369] width 509 height 33
click at [494, 349] on input "c. 165 square meters" at bounding box center [494, 344] width 0 height 10
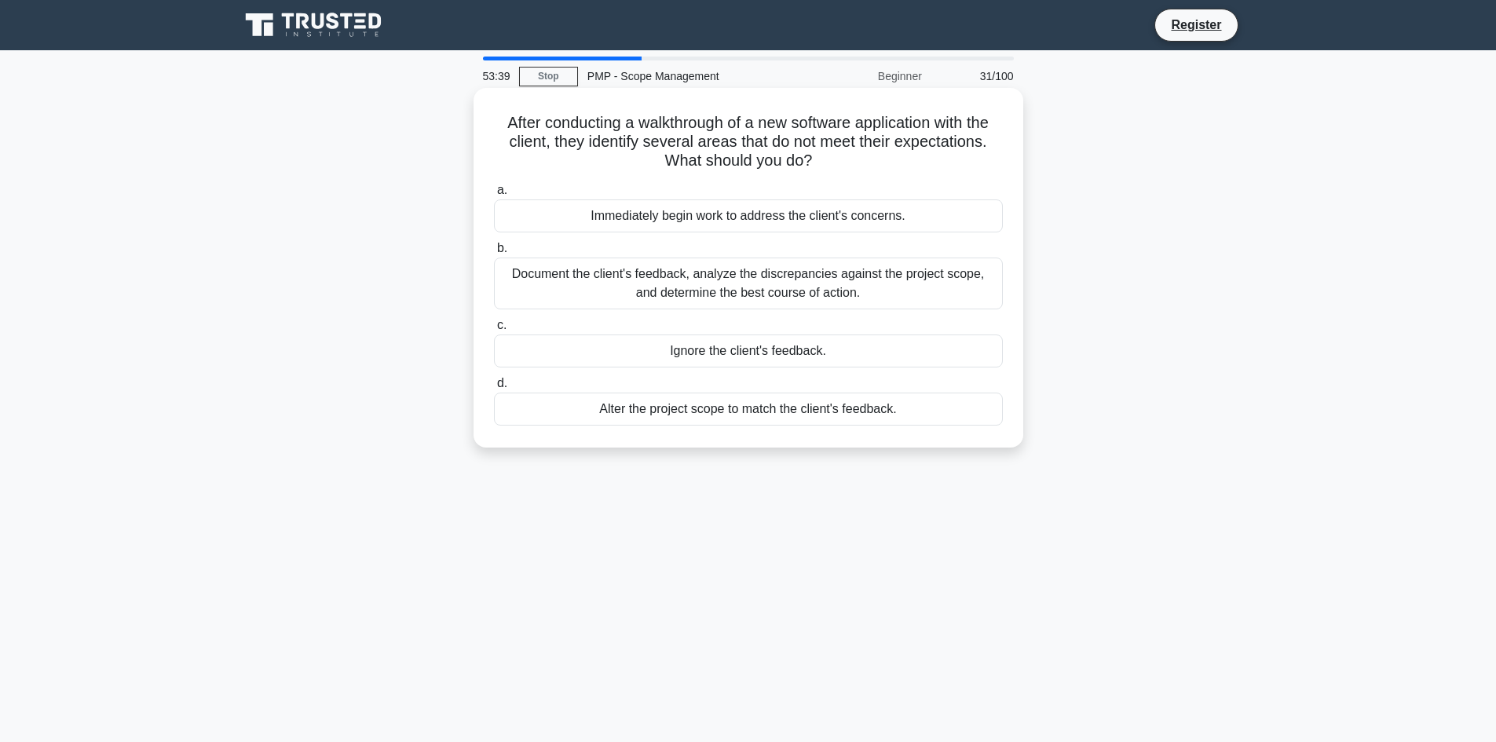
click at [747, 363] on div "Ignore the client's feedback." at bounding box center [748, 350] width 509 height 33
click at [494, 331] on input "c. Ignore the client's feedback." at bounding box center [494, 325] width 0 height 10
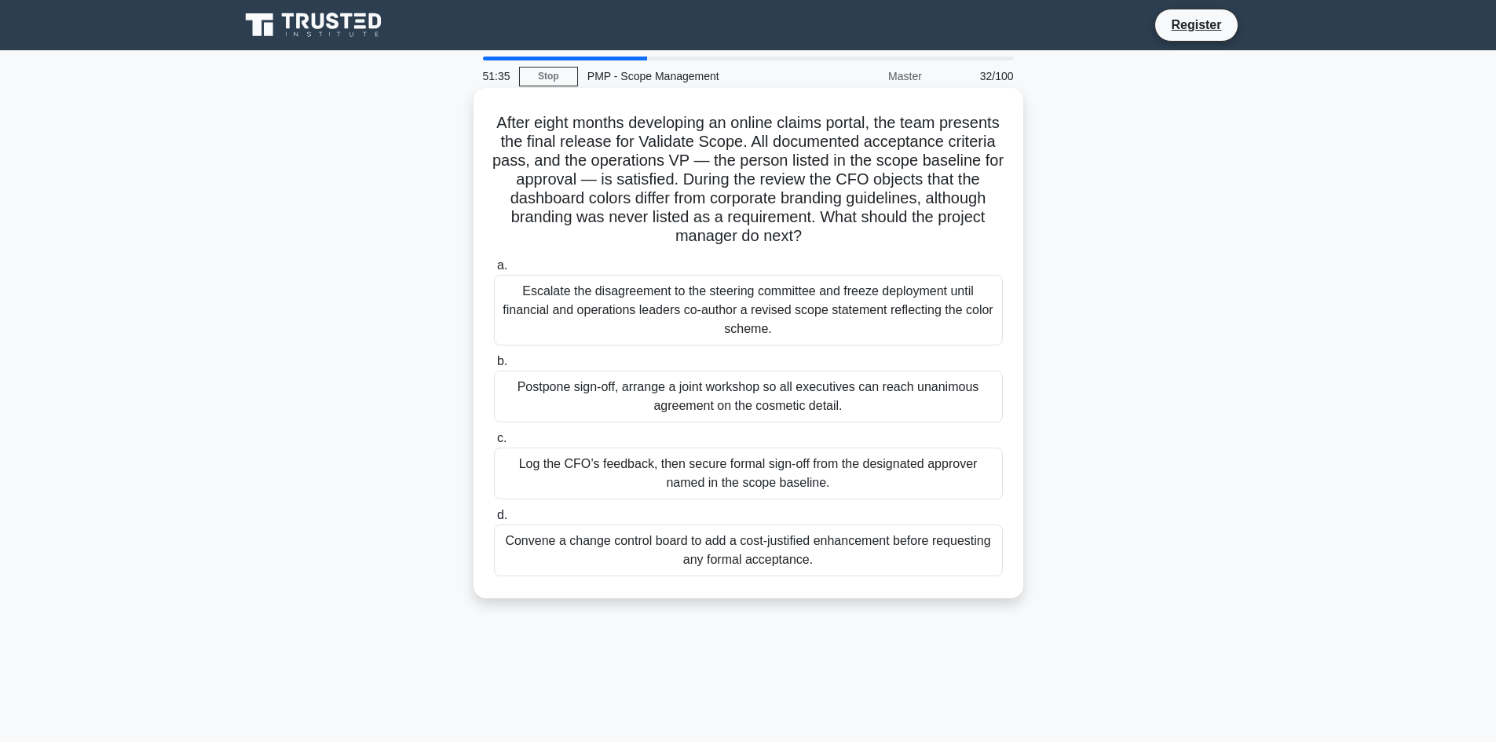
click at [650, 302] on div "Escalate the disagreement to the steering committee and freeze deployment until…" at bounding box center [748, 310] width 509 height 71
click at [494, 271] on input "a. Escalate the disagreement to the steering committee and freeze deployment un…" at bounding box center [494, 266] width 0 height 10
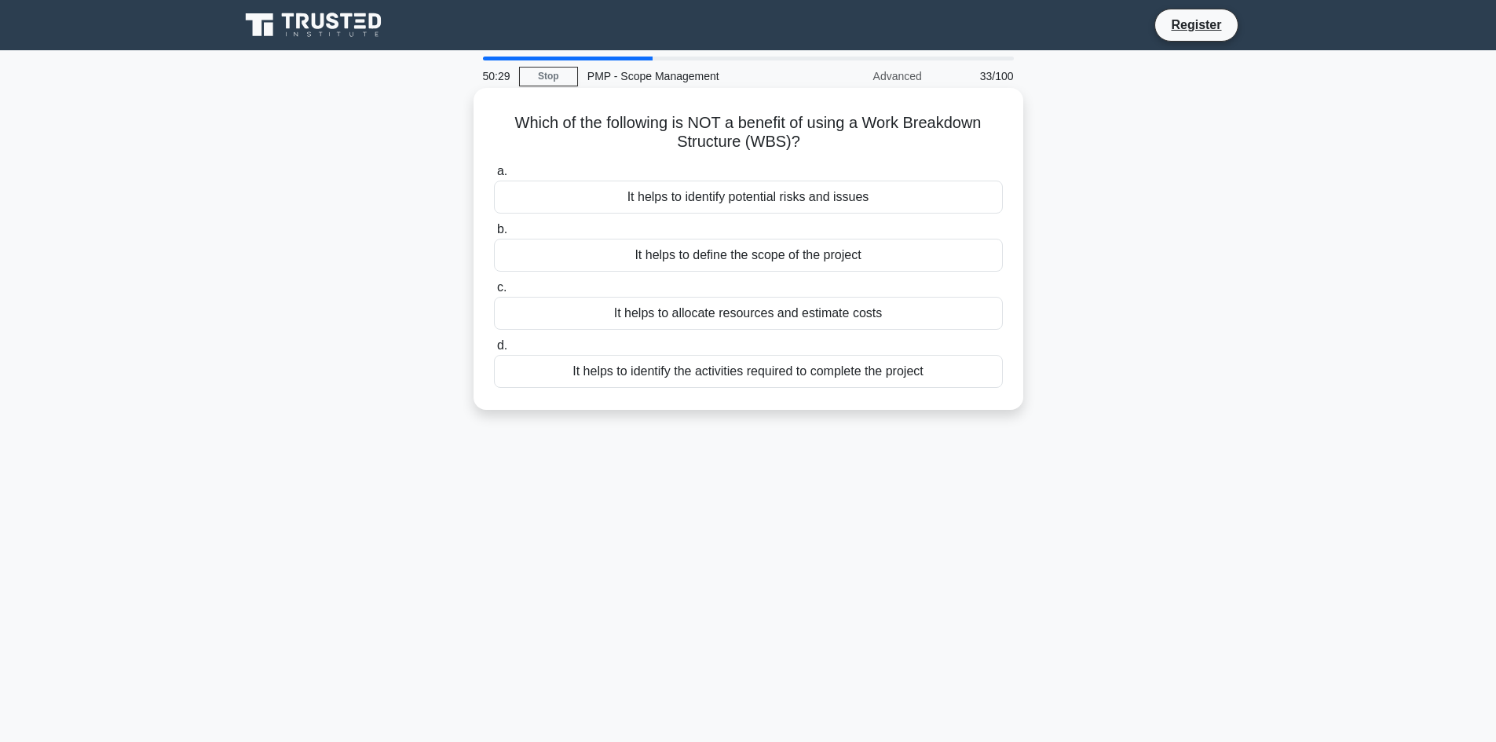
click at [734, 196] on div "It helps to identify potential risks and issues" at bounding box center [748, 197] width 509 height 33
click at [494, 177] on input "a. It helps to identify potential risks and issues" at bounding box center [494, 171] width 0 height 10
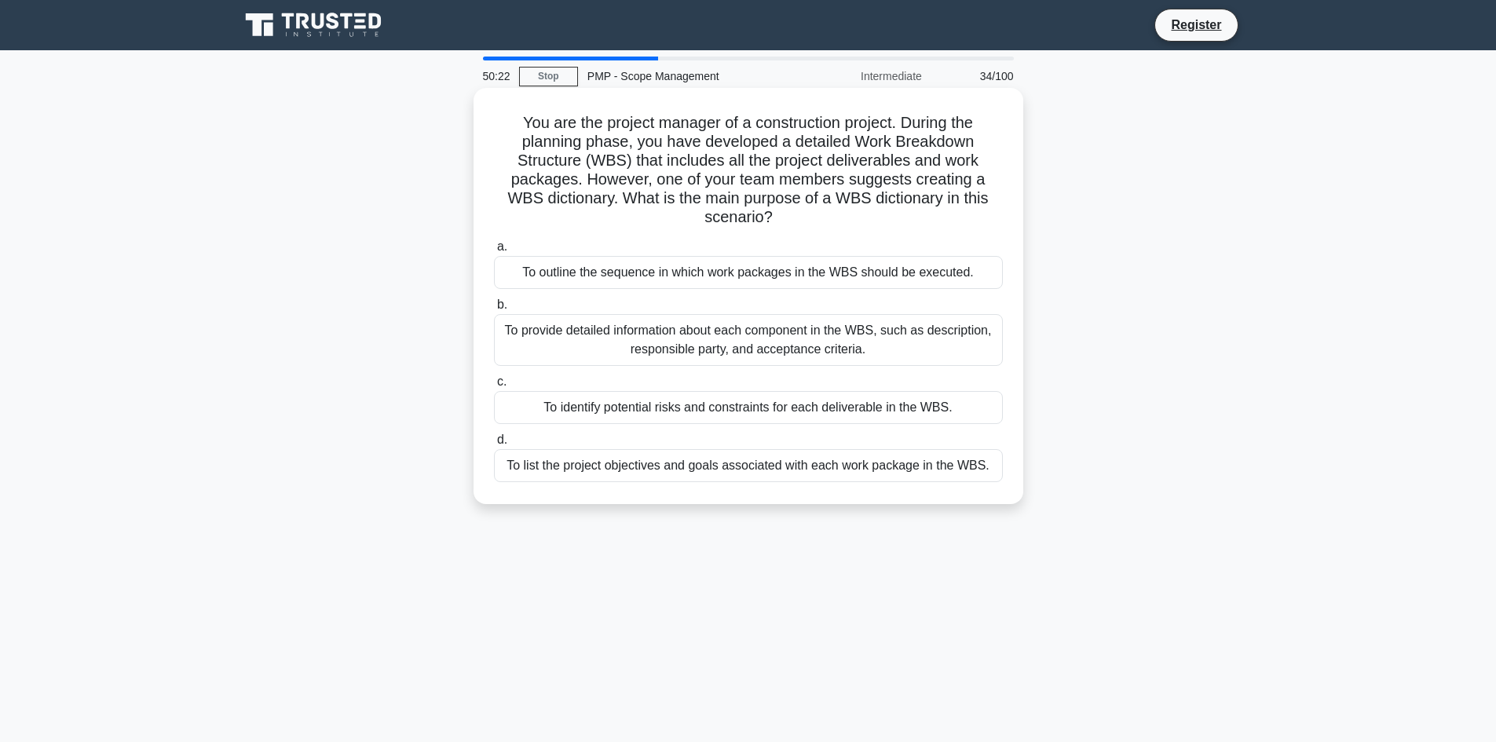
click at [692, 276] on div "To outline the sequence in which work packages in the WBS should be executed." at bounding box center [748, 272] width 509 height 33
click at [494, 252] on input "a. To outline the sequence in which work packages in the WBS should be executed." at bounding box center [494, 247] width 0 height 10
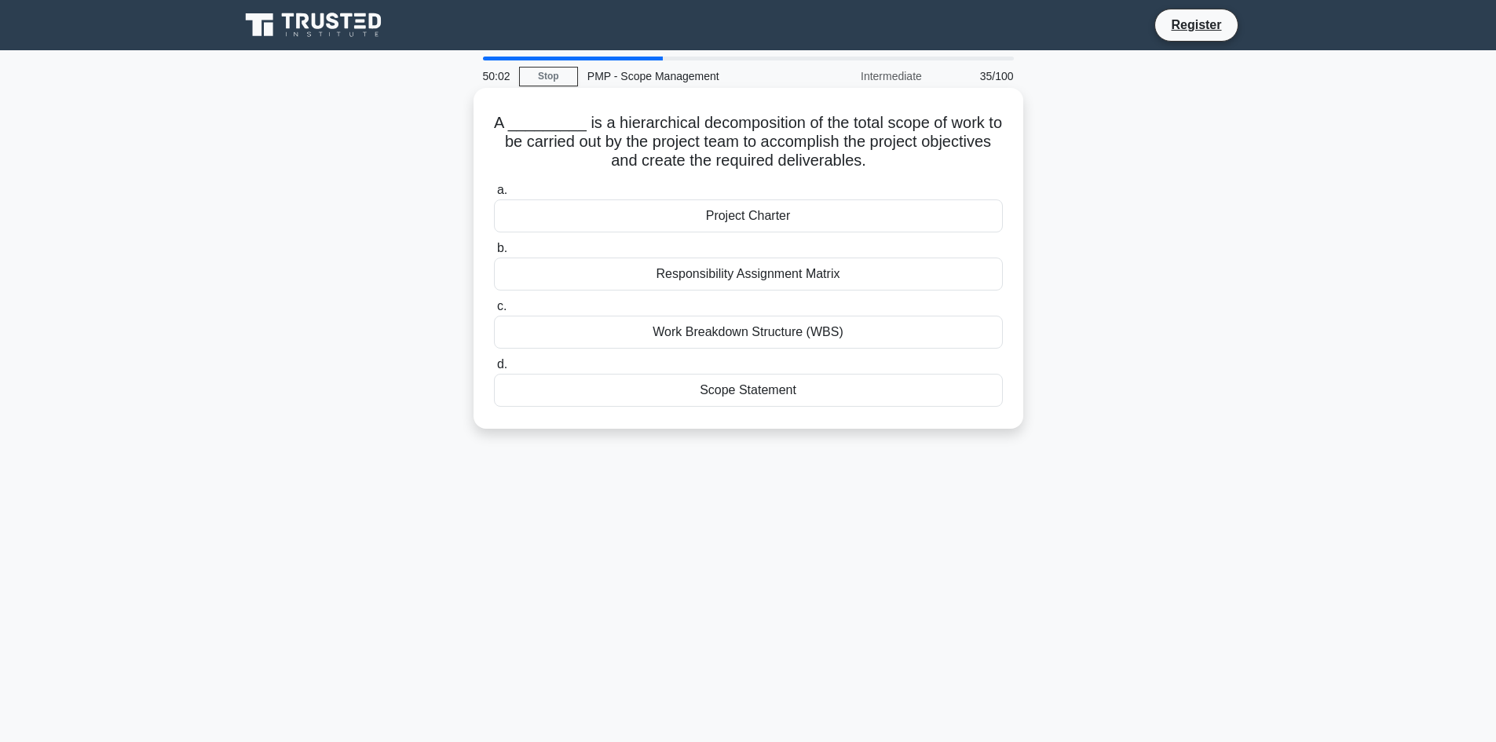
click at [777, 221] on div "Project Charter" at bounding box center [748, 215] width 509 height 33
click at [494, 195] on input "a. Project Charter" at bounding box center [494, 190] width 0 height 10
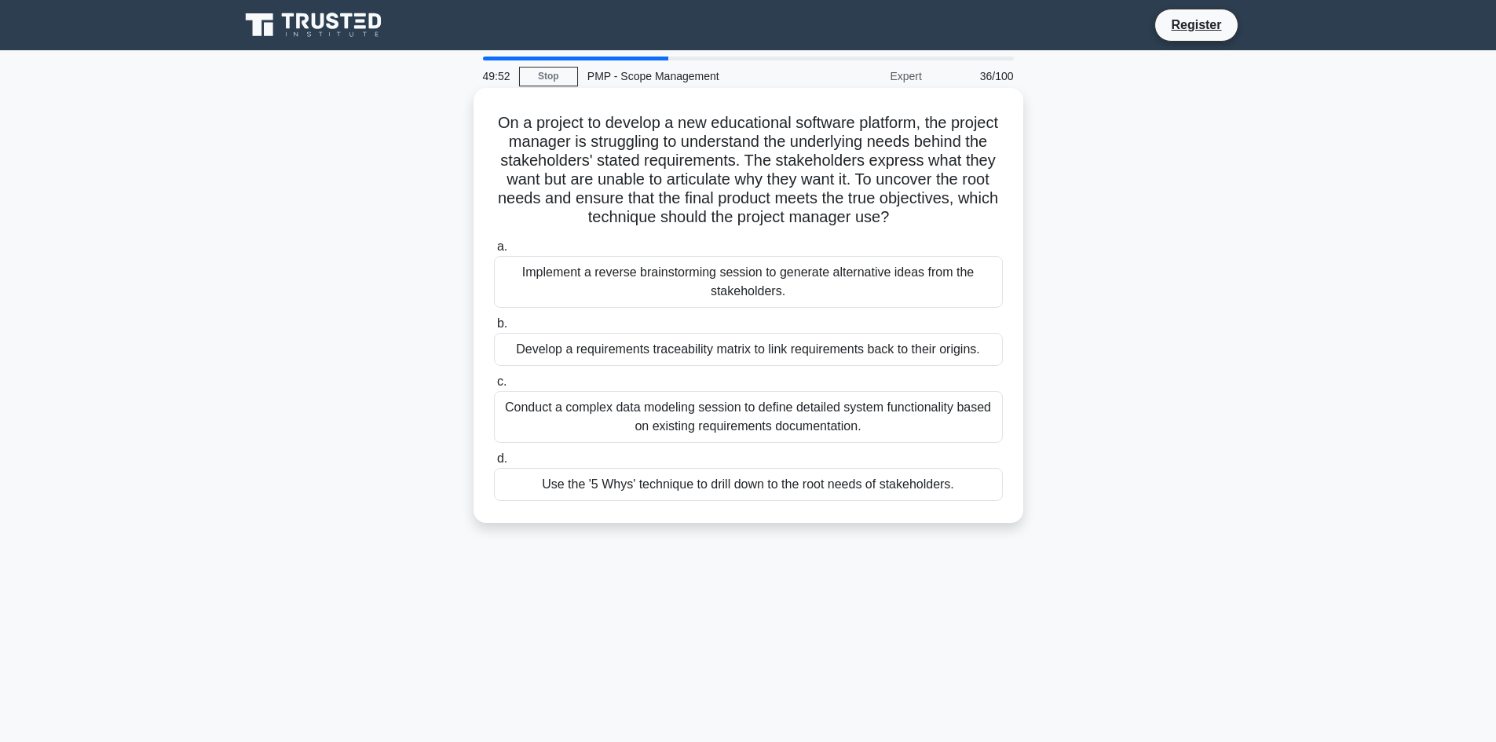
click at [623, 418] on div "Conduct a complex data modeling session to define detailed system functionality…" at bounding box center [748, 417] width 509 height 52
click at [494, 387] on input "c. Conduct a complex data modeling session to define detailed system functional…" at bounding box center [494, 382] width 0 height 10
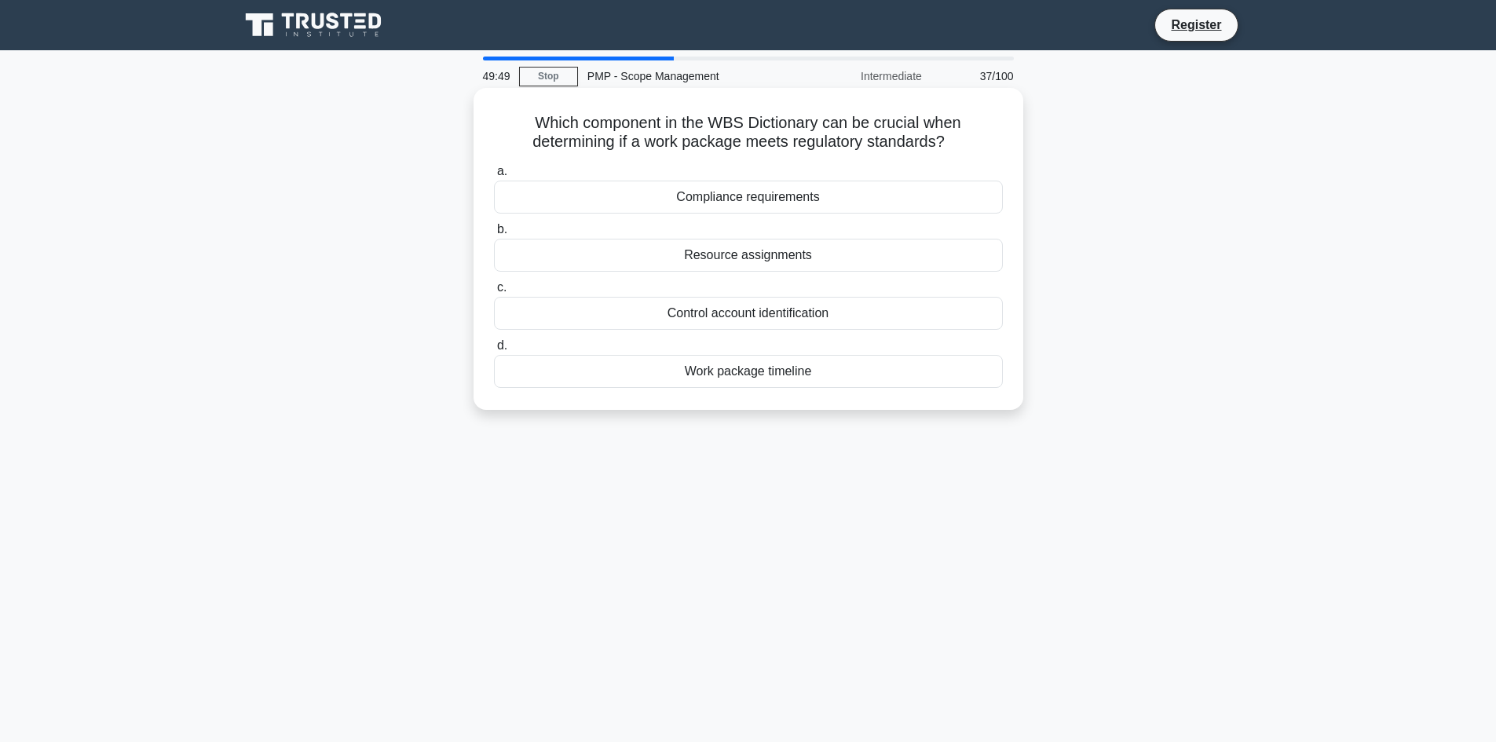
click at [653, 200] on div "Compliance requirements" at bounding box center [748, 197] width 509 height 33
click at [494, 177] on input "a. Compliance requirements" at bounding box center [494, 171] width 0 height 10
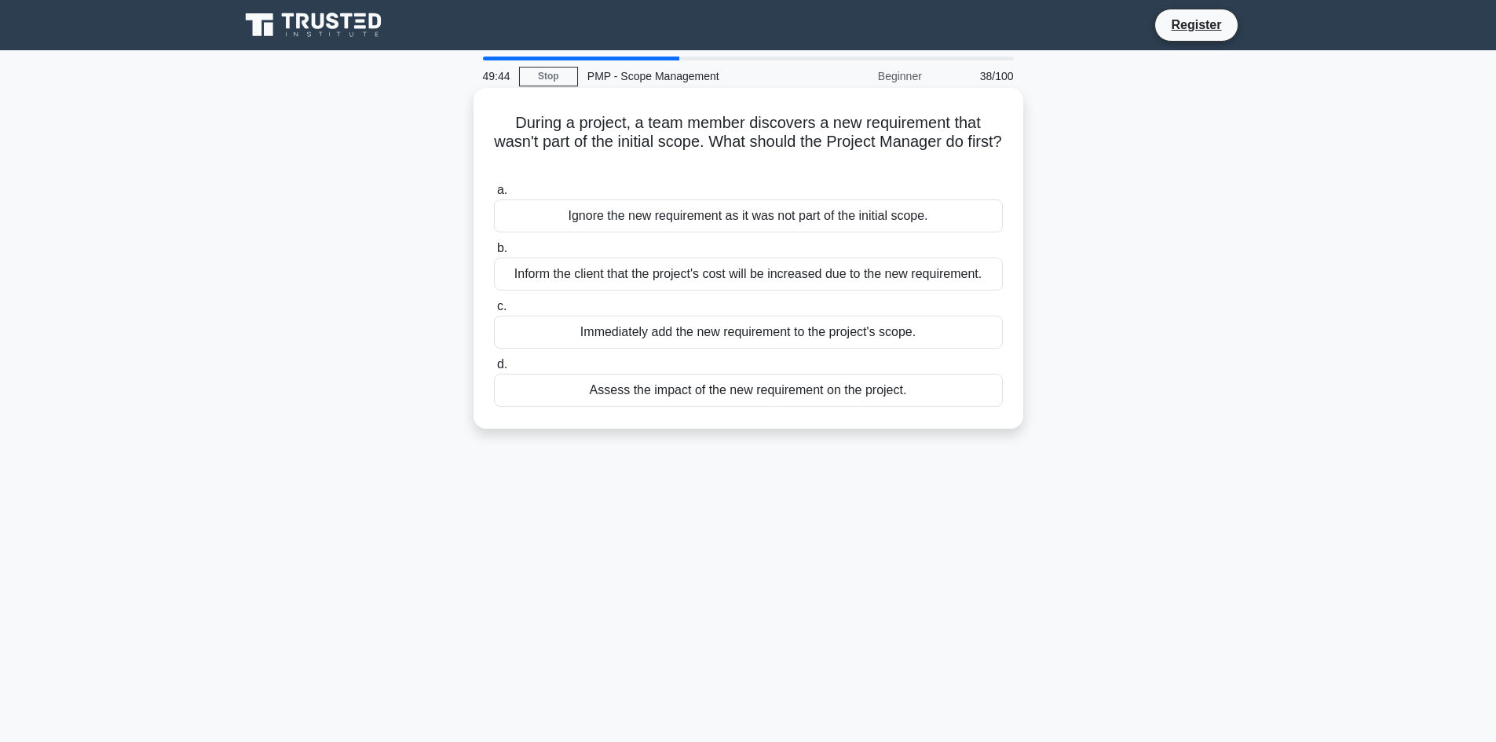
click at [649, 221] on div "Ignore the new requirement as it was not part of the initial scope." at bounding box center [748, 215] width 509 height 33
click at [494, 195] on input "a. Ignore the new requirement as it was not part of the initial scope." at bounding box center [494, 190] width 0 height 10
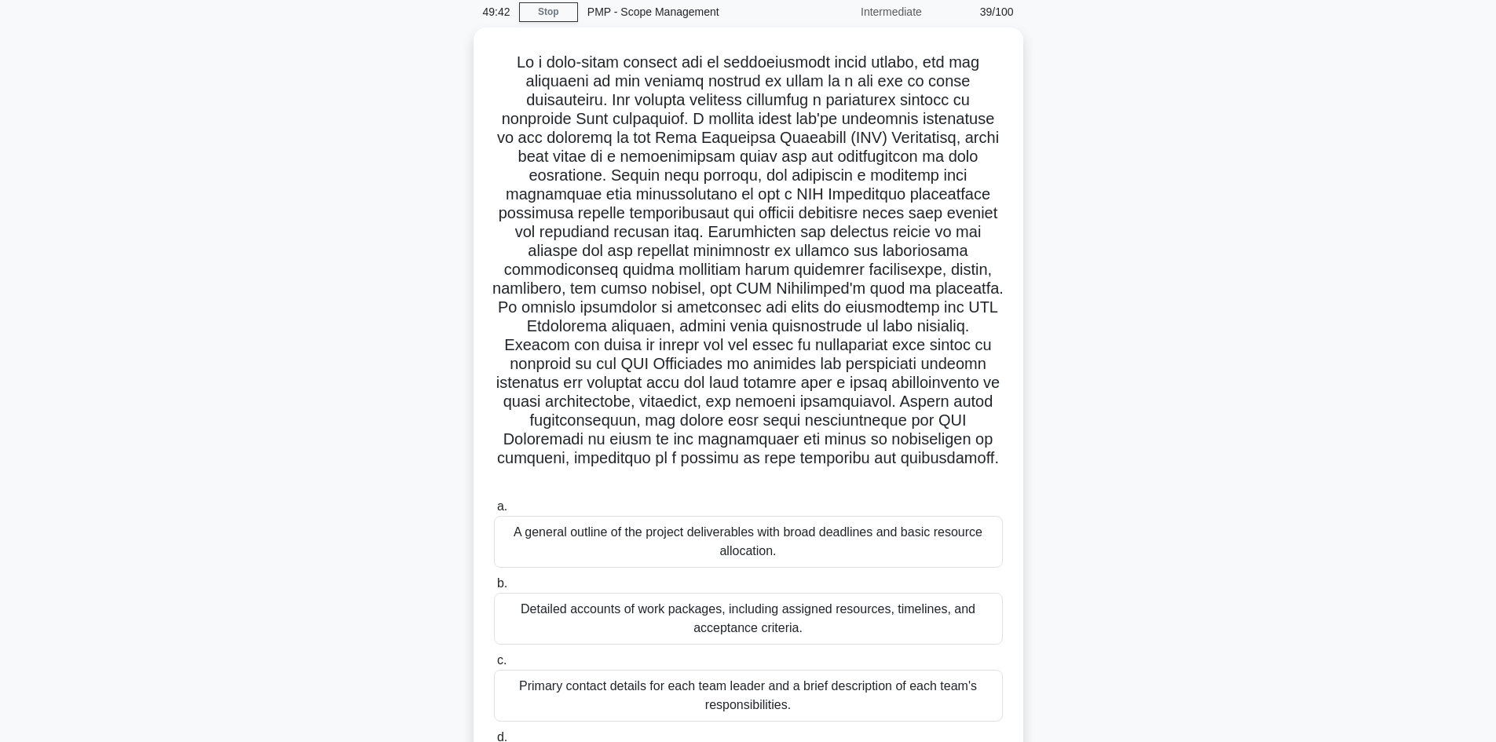
scroll to position [169, 0]
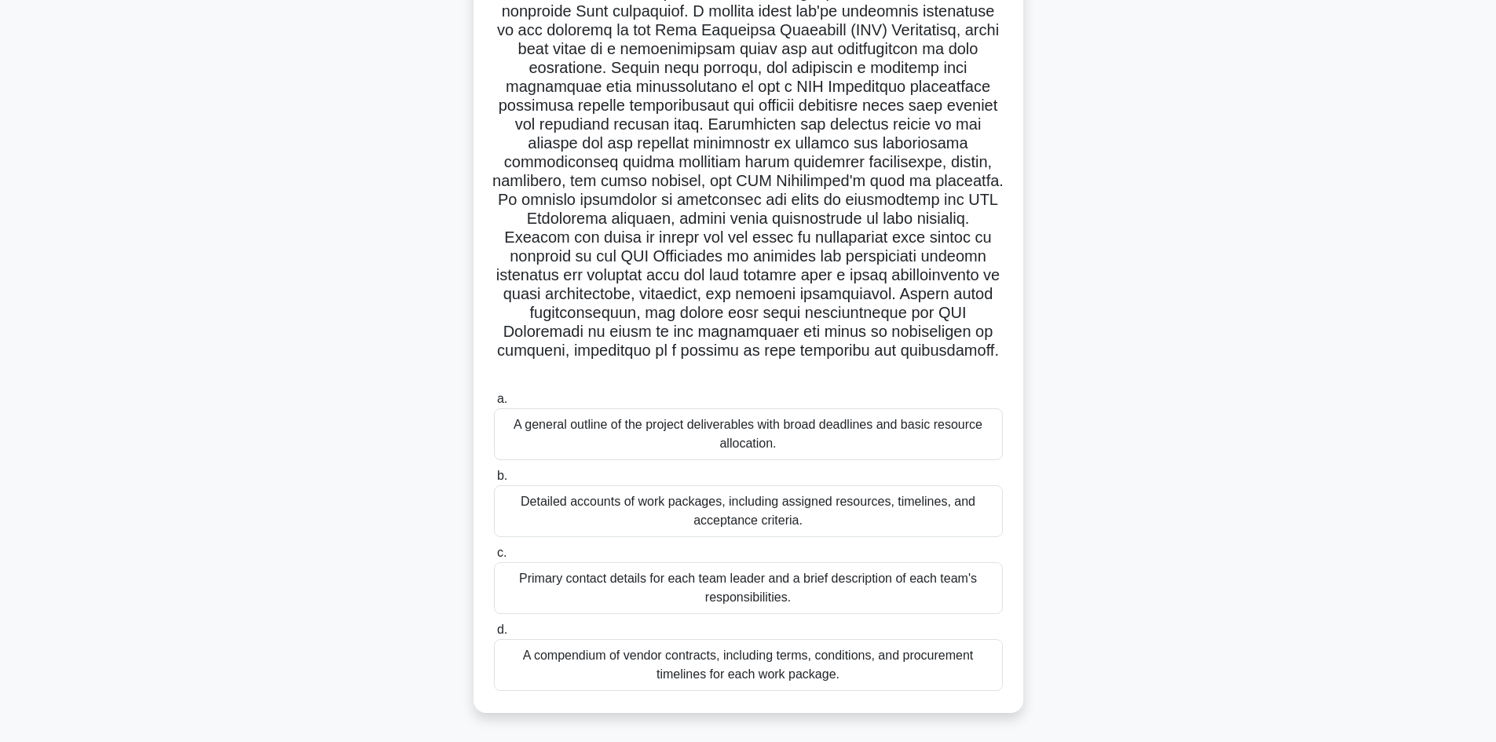
click at [553, 440] on div "A general outline of the project deliverables with broad deadlines and basic re…" at bounding box center [748, 434] width 509 height 52
click at [494, 404] on input "a. A general outline of the project deliverables with broad deadlines and basic…" at bounding box center [494, 399] width 0 height 10
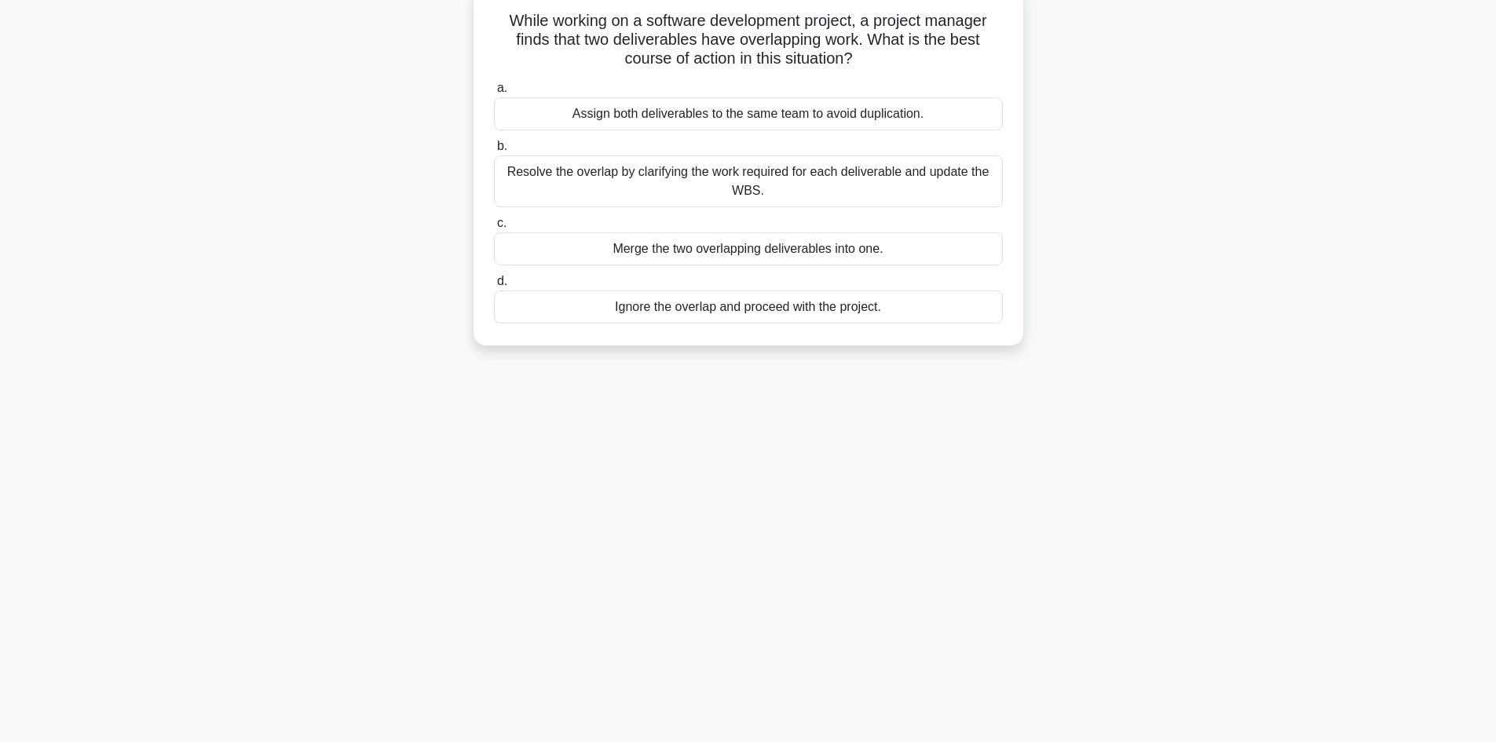
scroll to position [0, 0]
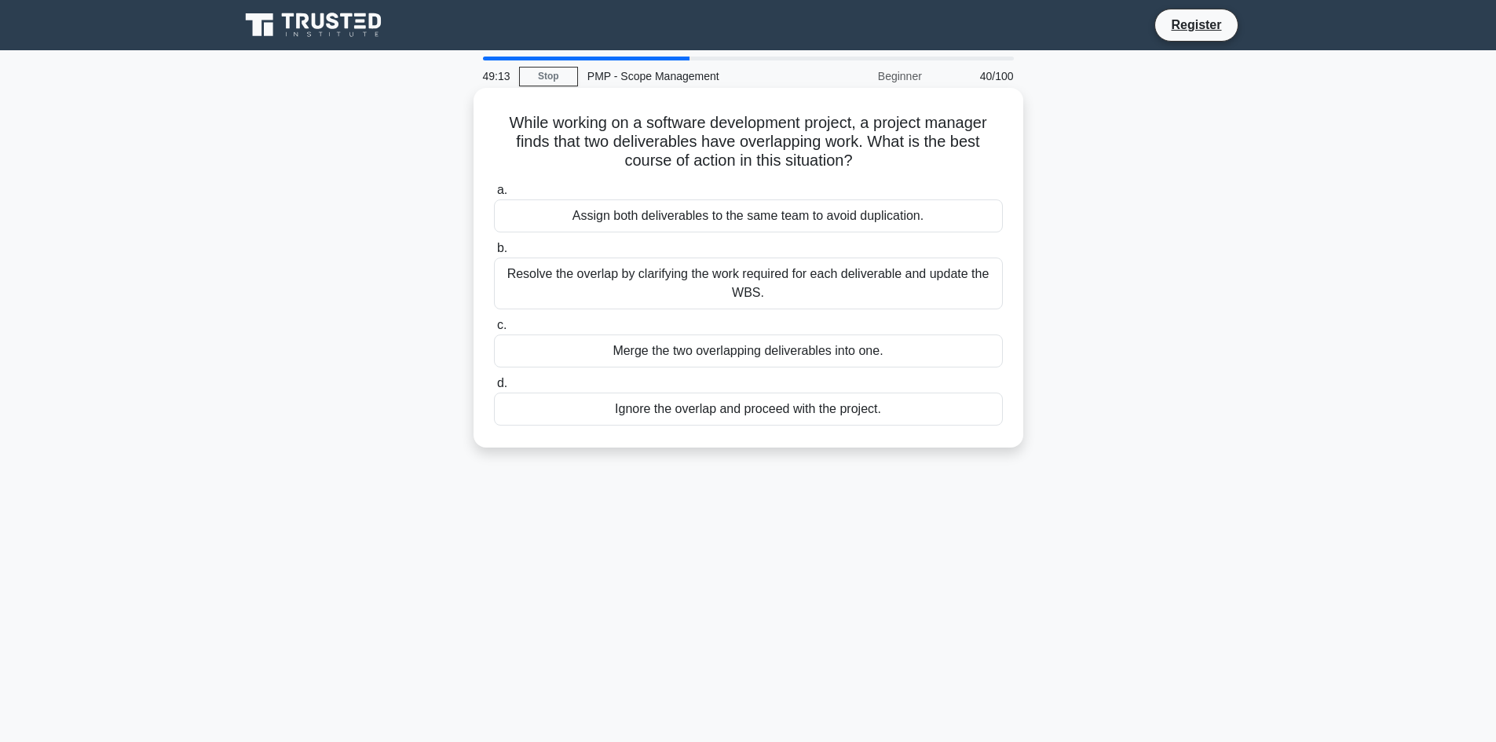
click at [571, 350] on div "Merge the two overlapping deliverables into one." at bounding box center [748, 350] width 509 height 33
click at [494, 331] on input "c. Merge the two overlapping deliverables into one." at bounding box center [494, 325] width 0 height 10
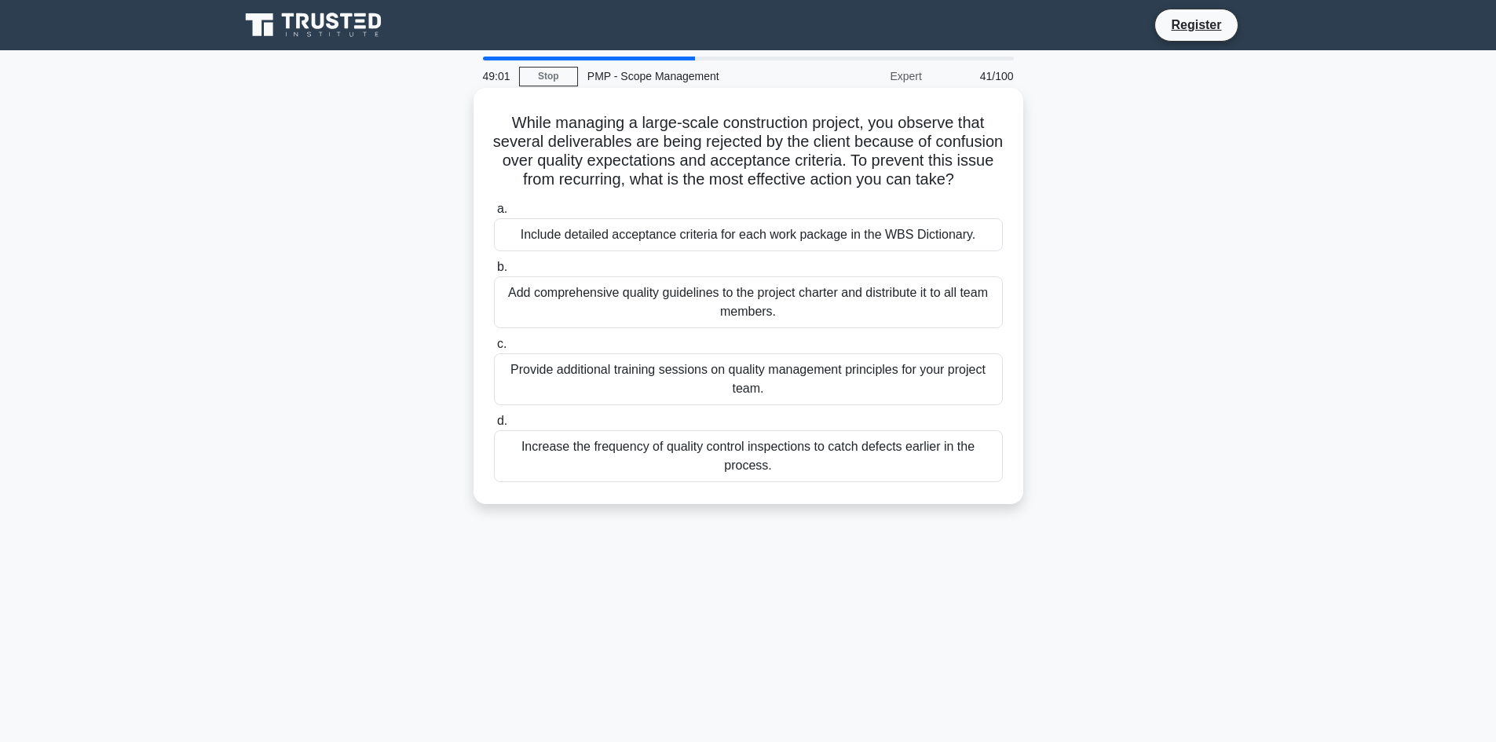
click at [761, 251] on div "Include detailed acceptance criteria for each work package in the WBS Dictionar…" at bounding box center [748, 234] width 509 height 33
click at [494, 214] on input "a. Include detailed acceptance criteria for each work package in the WBS Dictio…" at bounding box center [494, 209] width 0 height 10
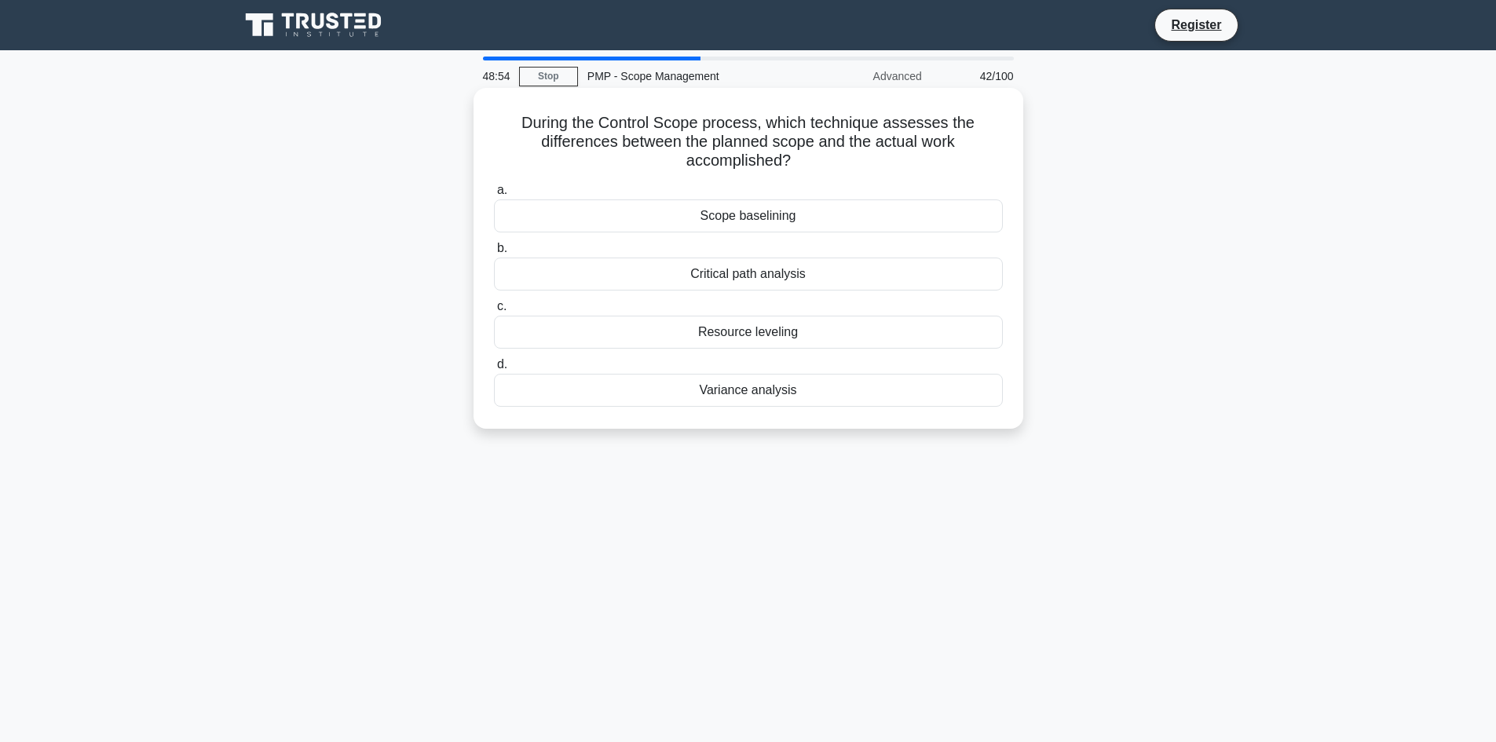
click at [758, 225] on div "Scope baselining" at bounding box center [748, 215] width 509 height 33
click at [494, 195] on input "a. Scope baselining" at bounding box center [494, 190] width 0 height 10
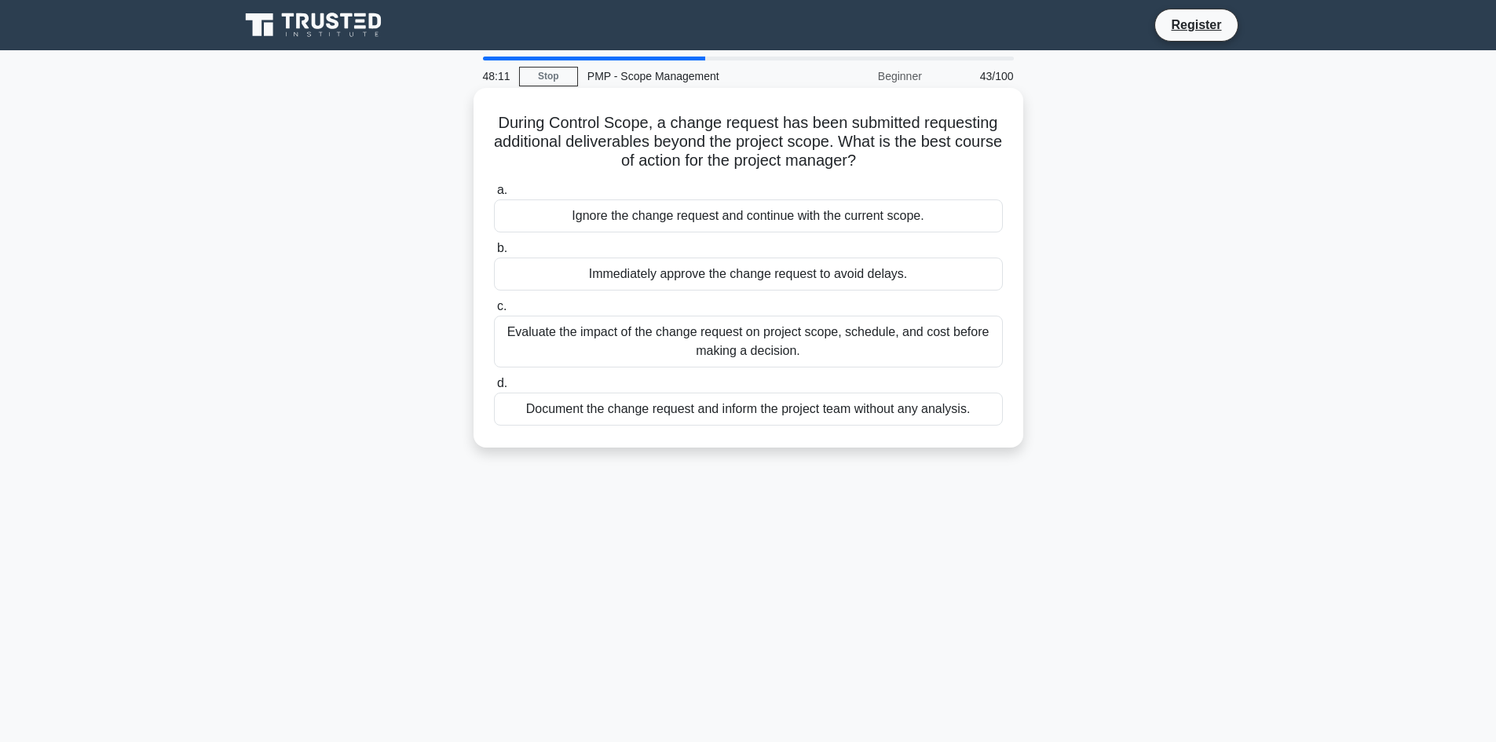
click at [706, 331] on div "Evaluate the impact of the change request on project scope, schedule, and cost …" at bounding box center [748, 342] width 509 height 52
click at [494, 312] on input "c. Evaluate the impact of the change request on project scope, schedule, and co…" at bounding box center [494, 306] width 0 height 10
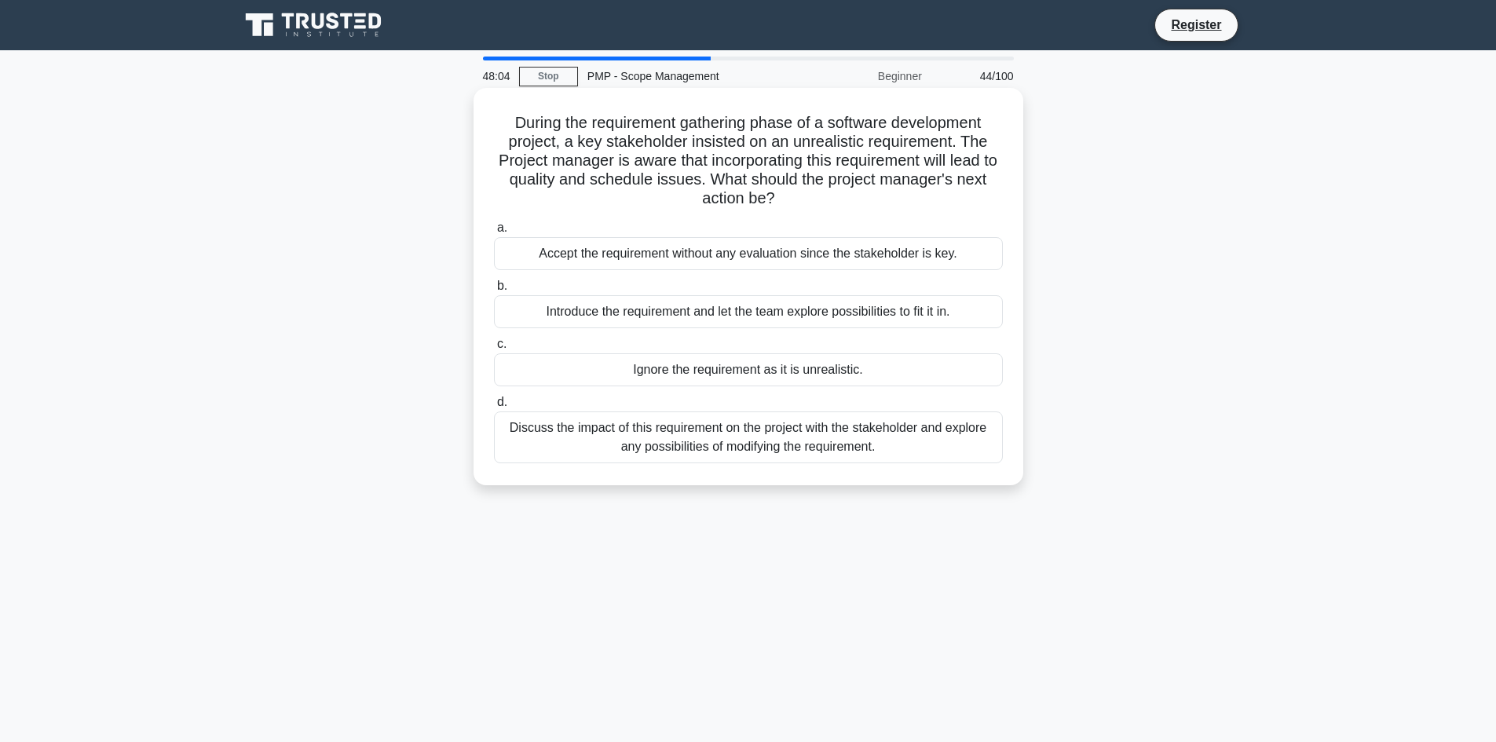
click at [688, 363] on div "Ignore the requirement as it is unrealistic." at bounding box center [748, 369] width 509 height 33
click at [494, 349] on input "c. Ignore the requirement as it is unrealistic." at bounding box center [494, 344] width 0 height 10
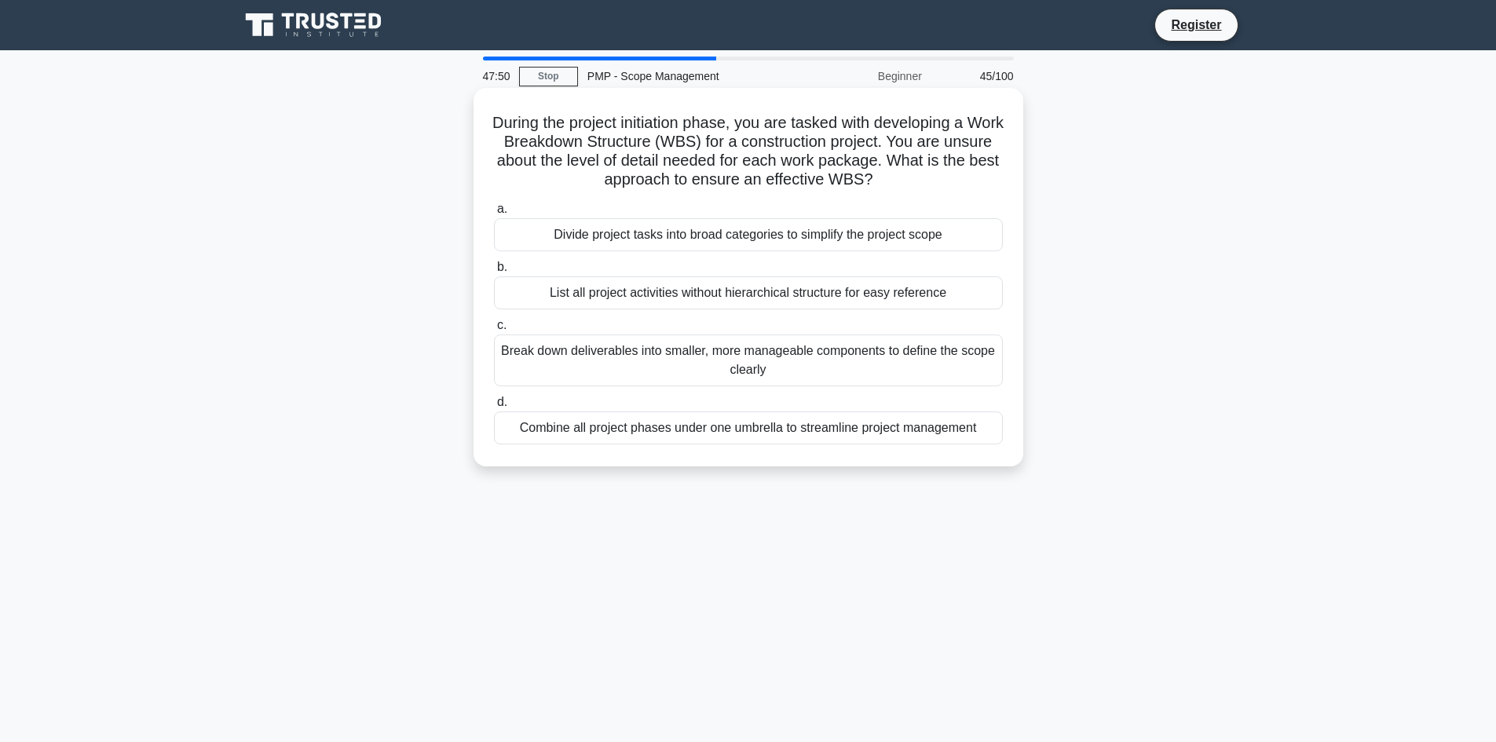
click at [664, 430] on div "Combine all project phases under one umbrella to streamline project management" at bounding box center [748, 427] width 509 height 33
click at [494, 407] on input "d. Combine all project phases under one umbrella to streamline project manageme…" at bounding box center [494, 402] width 0 height 10
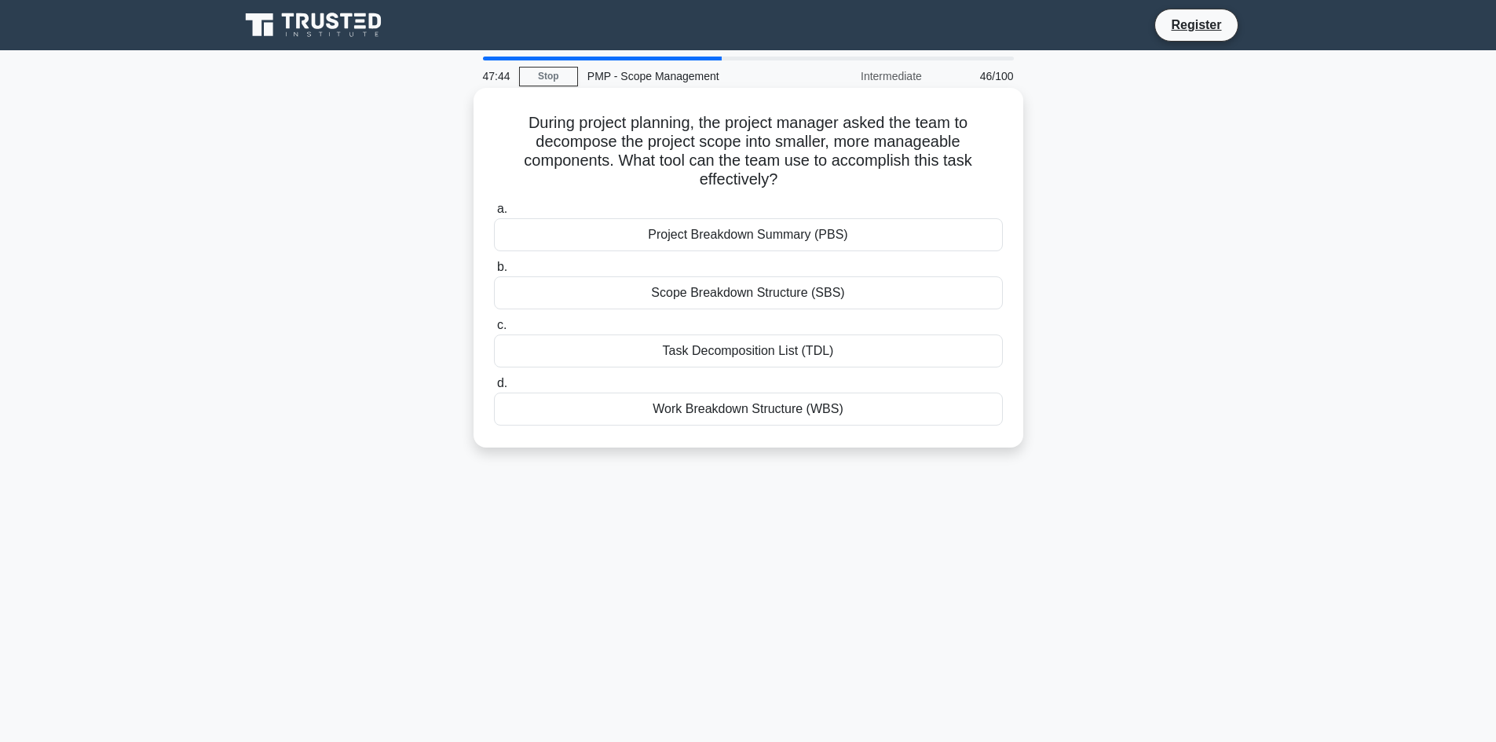
click at [747, 241] on div "Project Breakdown Summary (PBS)" at bounding box center [748, 234] width 509 height 33
click at [494, 214] on input "a. Project Breakdown Summary (PBS)" at bounding box center [494, 209] width 0 height 10
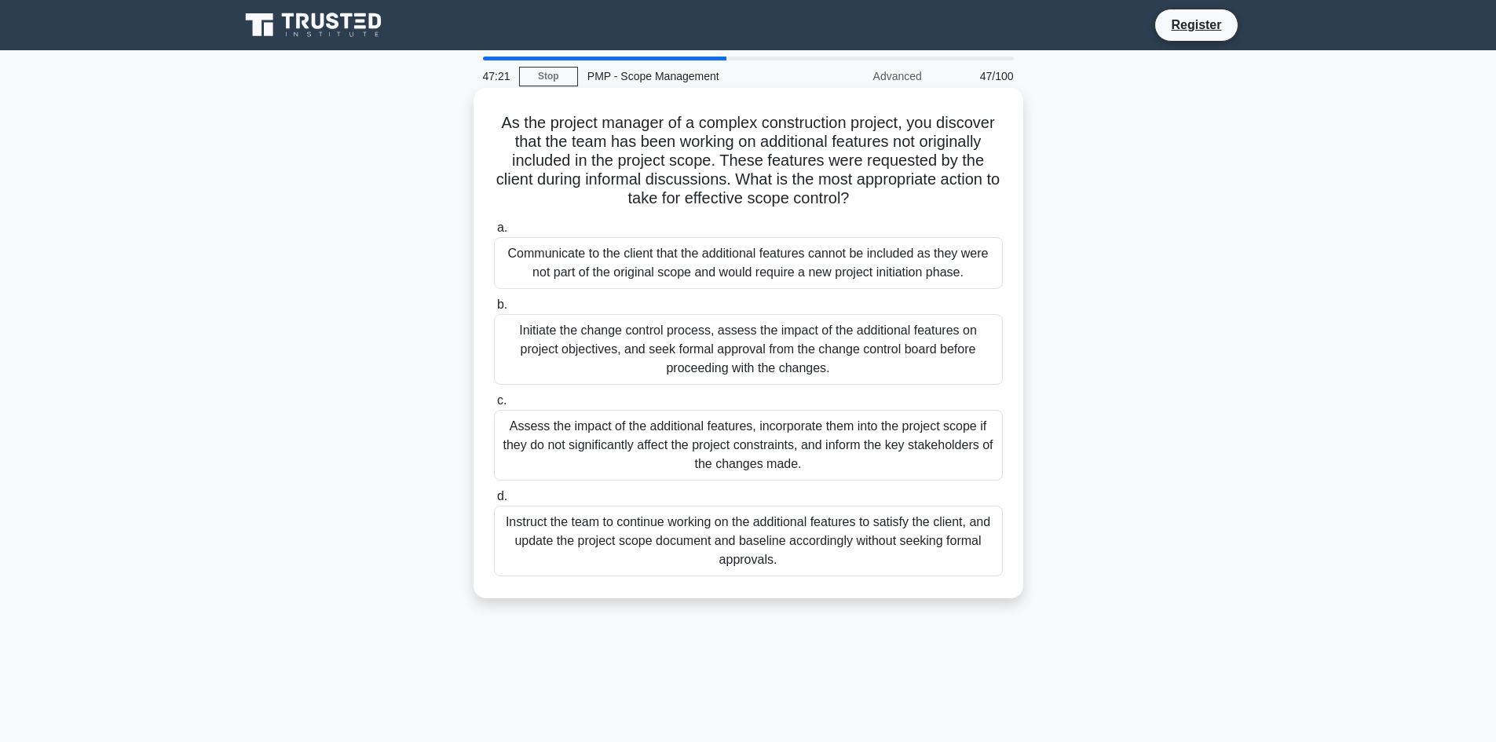
click at [652, 442] on div "Assess the impact of the additional features, incorporate them into the project…" at bounding box center [748, 445] width 509 height 71
click at [494, 406] on input "c. Assess the impact of the additional features, incorporate them into the proj…" at bounding box center [494, 401] width 0 height 10
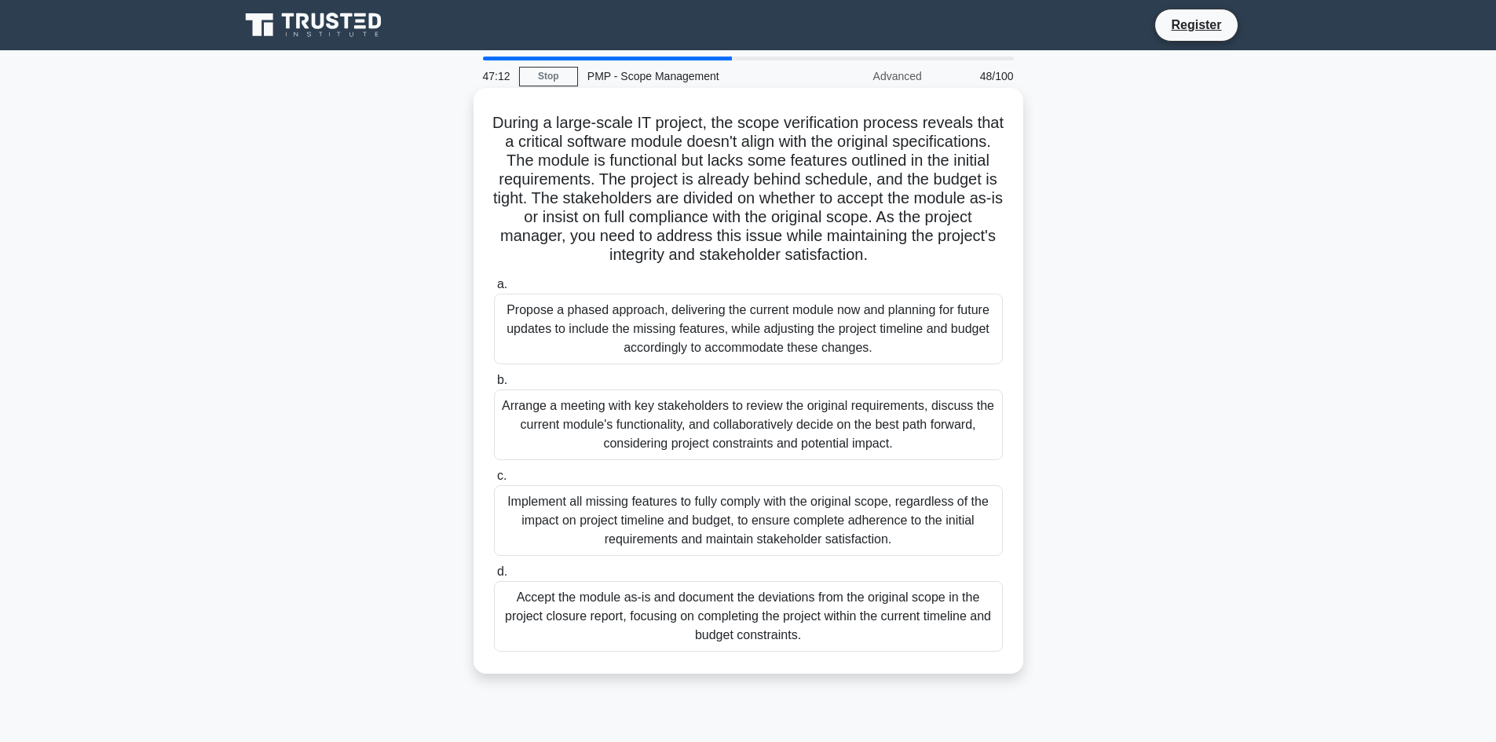
click at [593, 530] on div "Implement all missing features to fully comply with the original scope, regardl…" at bounding box center [748, 520] width 509 height 71
click at [494, 481] on input "c. Implement all missing features to fully comply with the original scope, rega…" at bounding box center [494, 476] width 0 height 10
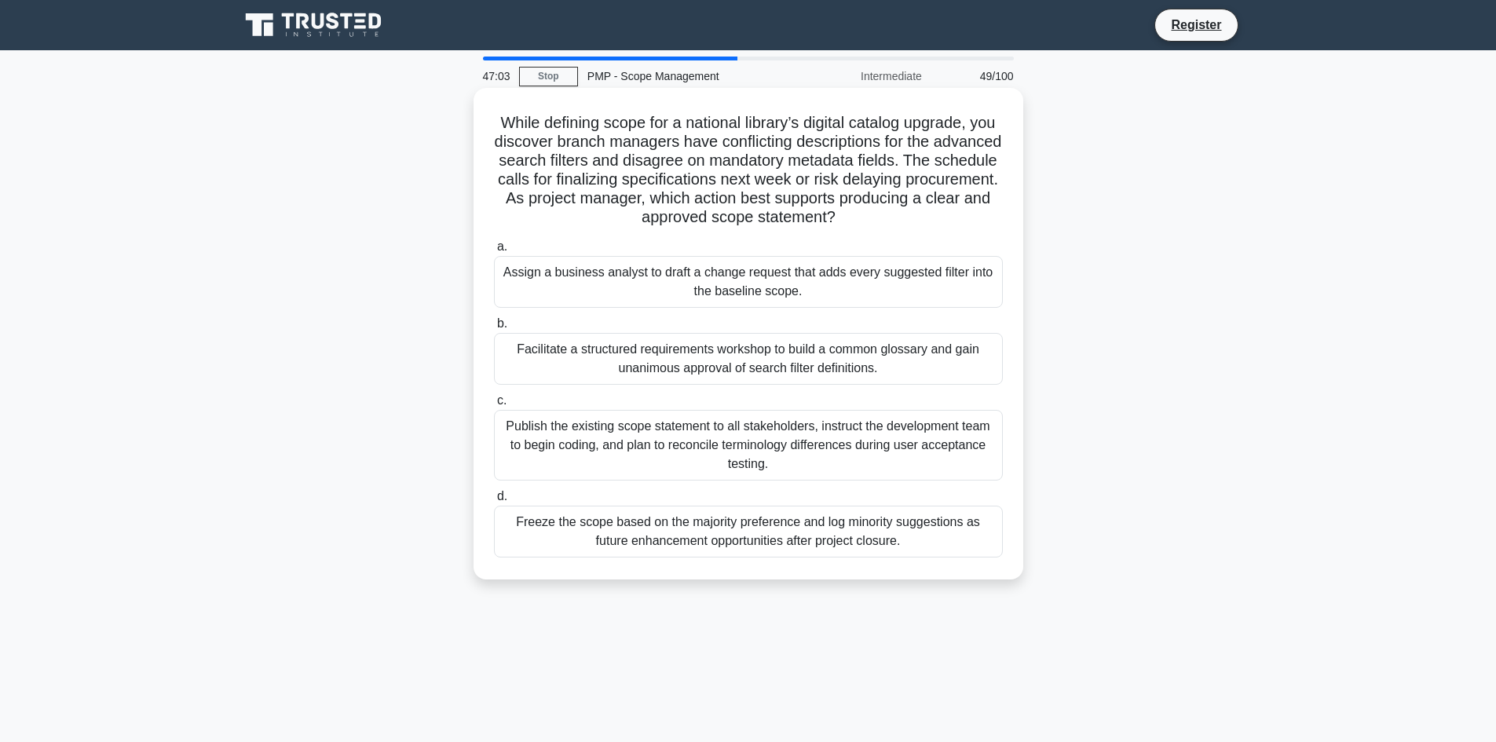
click at [614, 364] on div "Facilitate a structured requirements workshop to build a common glossary and ga…" at bounding box center [748, 359] width 509 height 52
click at [494, 329] on input "b. Facilitate a structured requirements workshop to build a common glossary and…" at bounding box center [494, 324] width 0 height 10
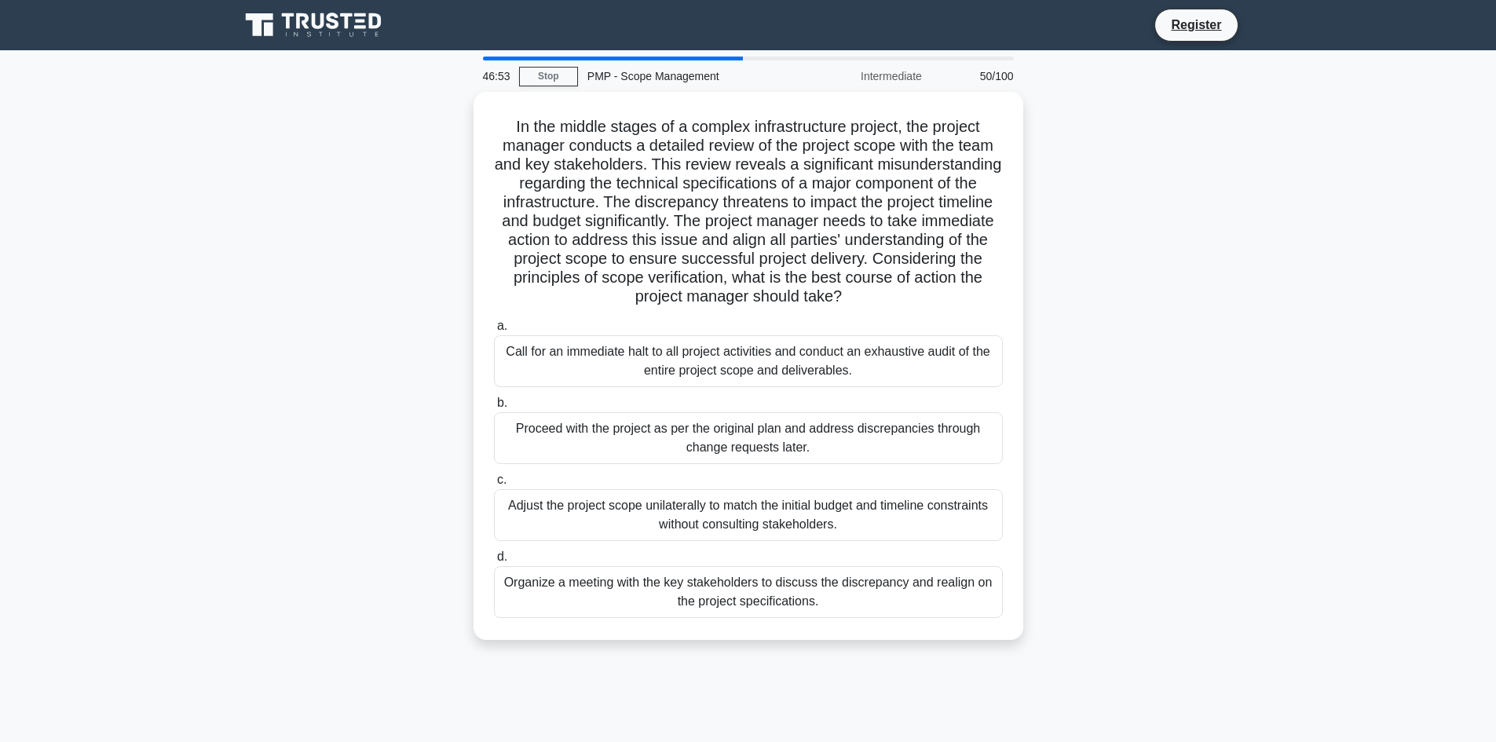
click at [614, 364] on div "Call for an immediate halt to all project activities and conduct an exhaustive …" at bounding box center [748, 361] width 509 height 52
click at [494, 331] on input "a. Call for an immediate halt to all project activities and conduct an exhausti…" at bounding box center [494, 326] width 0 height 10
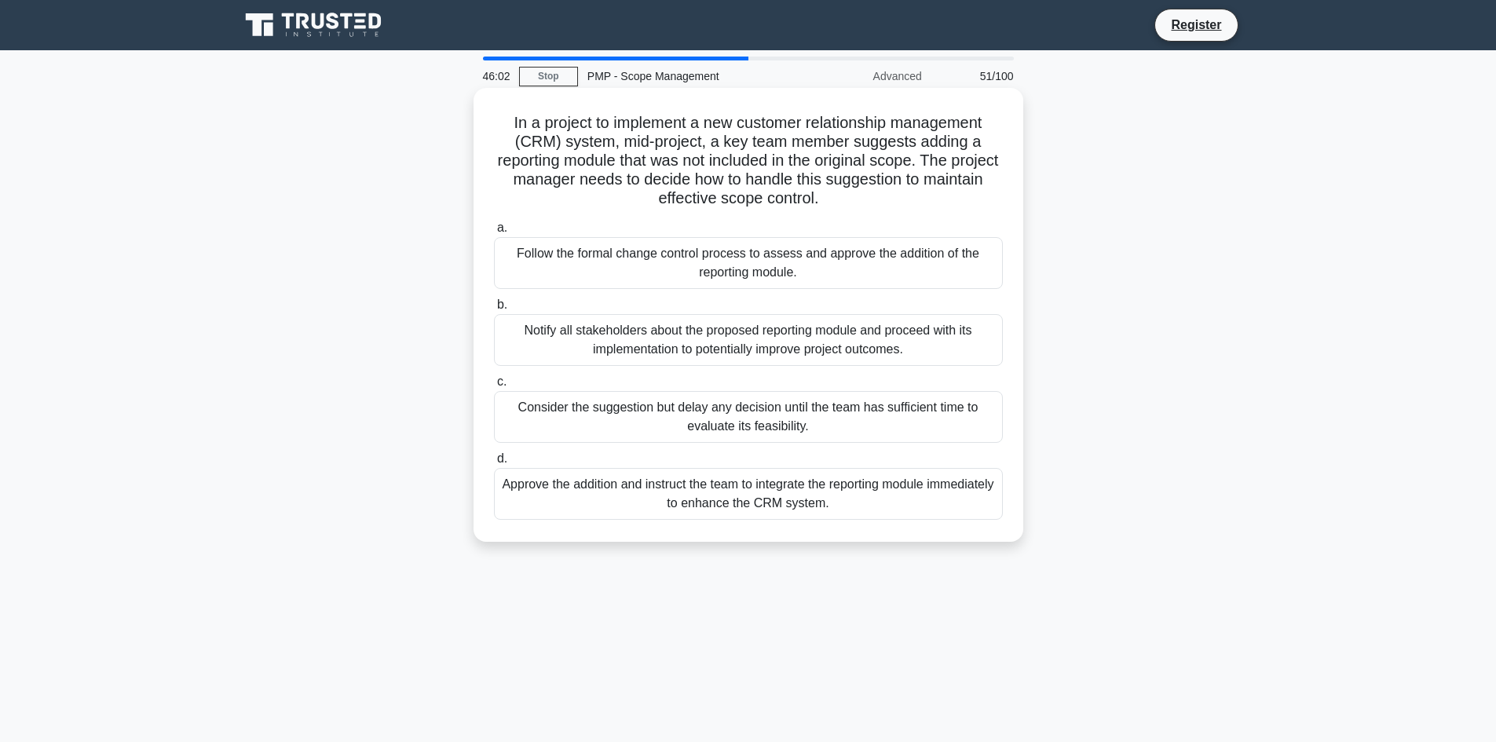
click at [626, 250] on div "Follow the formal change control process to assess and approve the addition of …" at bounding box center [748, 263] width 509 height 52
click at [494, 233] on input "a. Follow the formal change control process to assess and approve the addition …" at bounding box center [494, 228] width 0 height 10
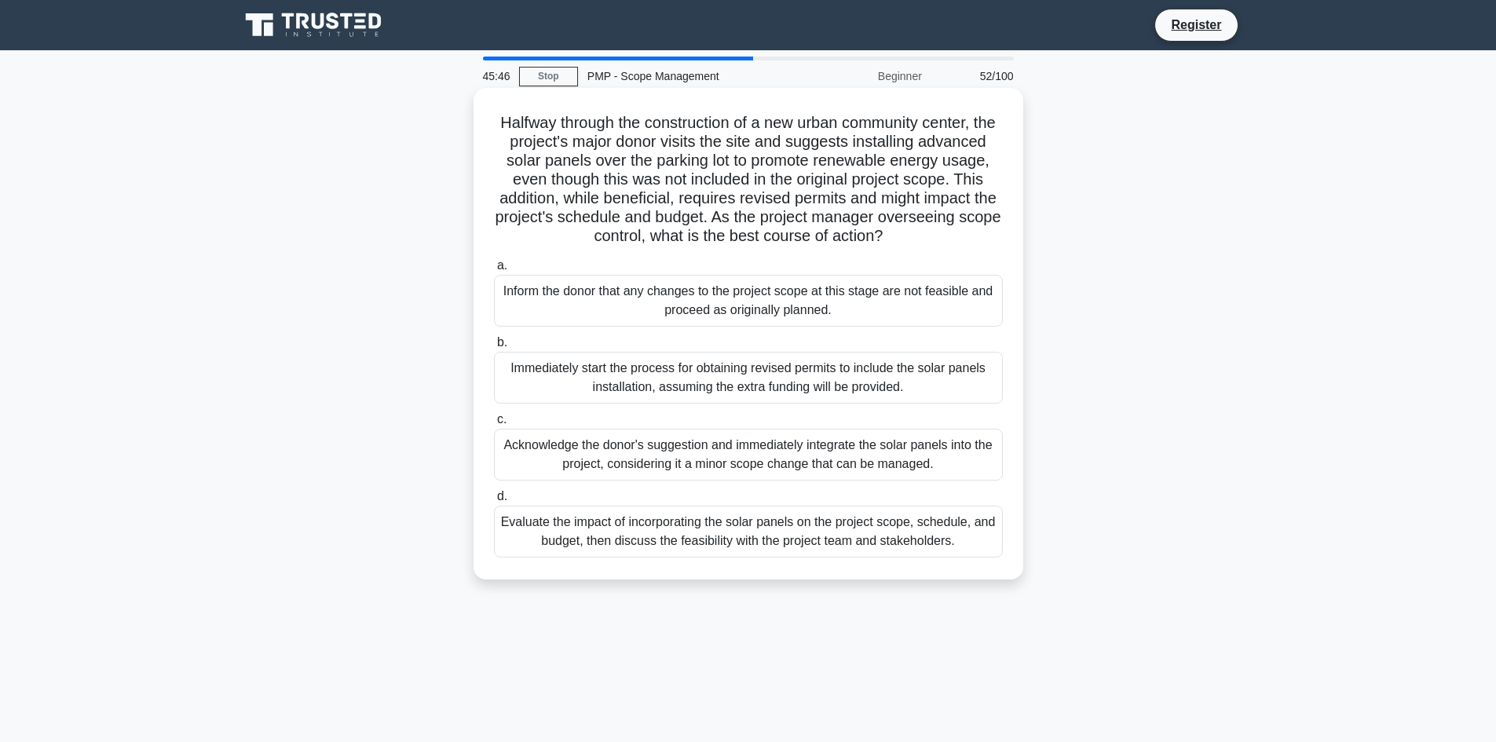
click at [557, 555] on div "Evaluate the impact of incorporating the solar panels on the project scope, sch…" at bounding box center [748, 532] width 509 height 52
click at [494, 502] on input "d. Evaluate the impact of incorporating the solar panels on the project scope, …" at bounding box center [494, 496] width 0 height 10
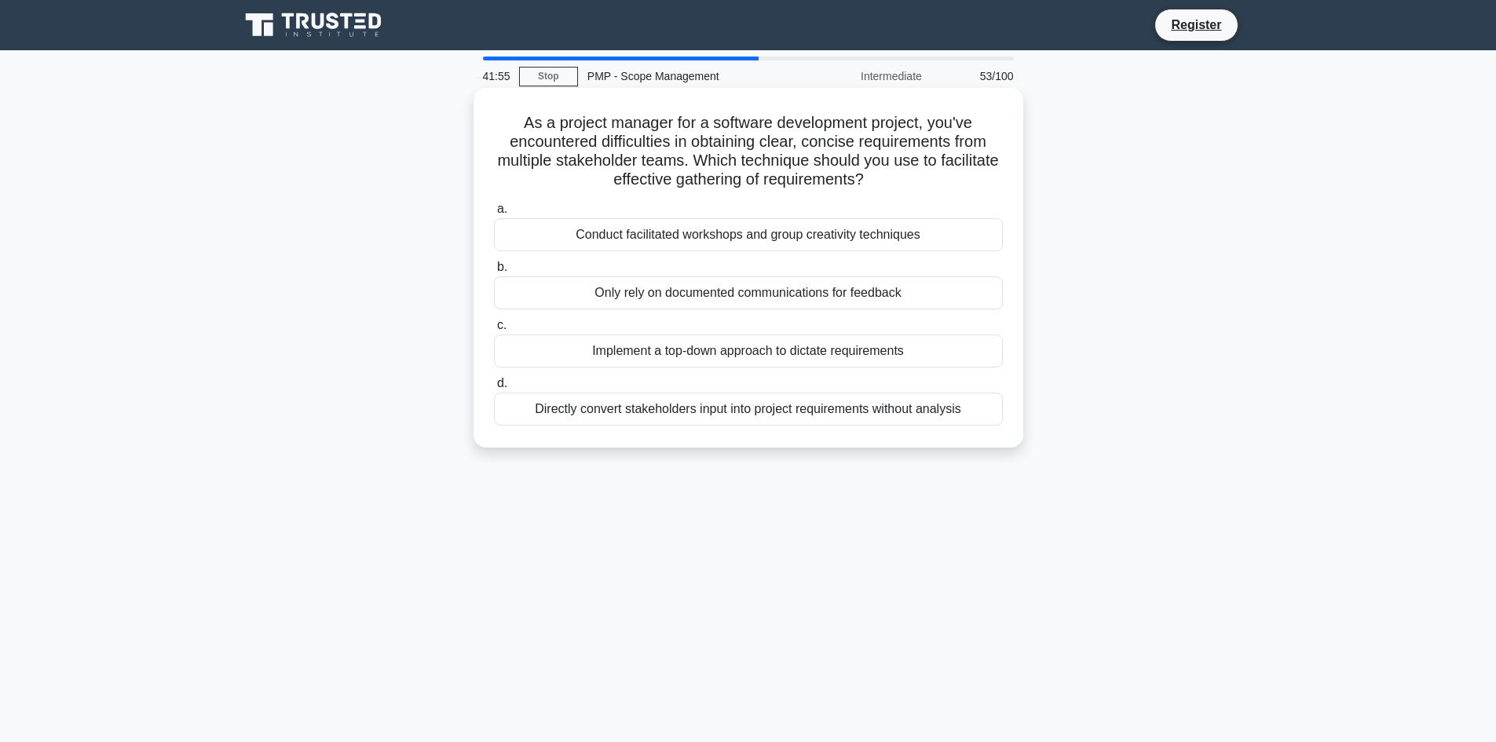
click at [771, 243] on div "Conduct facilitated workshops and group creativity techniques" at bounding box center [748, 234] width 509 height 33
click at [494, 214] on input "a. Conduct facilitated workshops and group creativity techniques" at bounding box center [494, 209] width 0 height 10
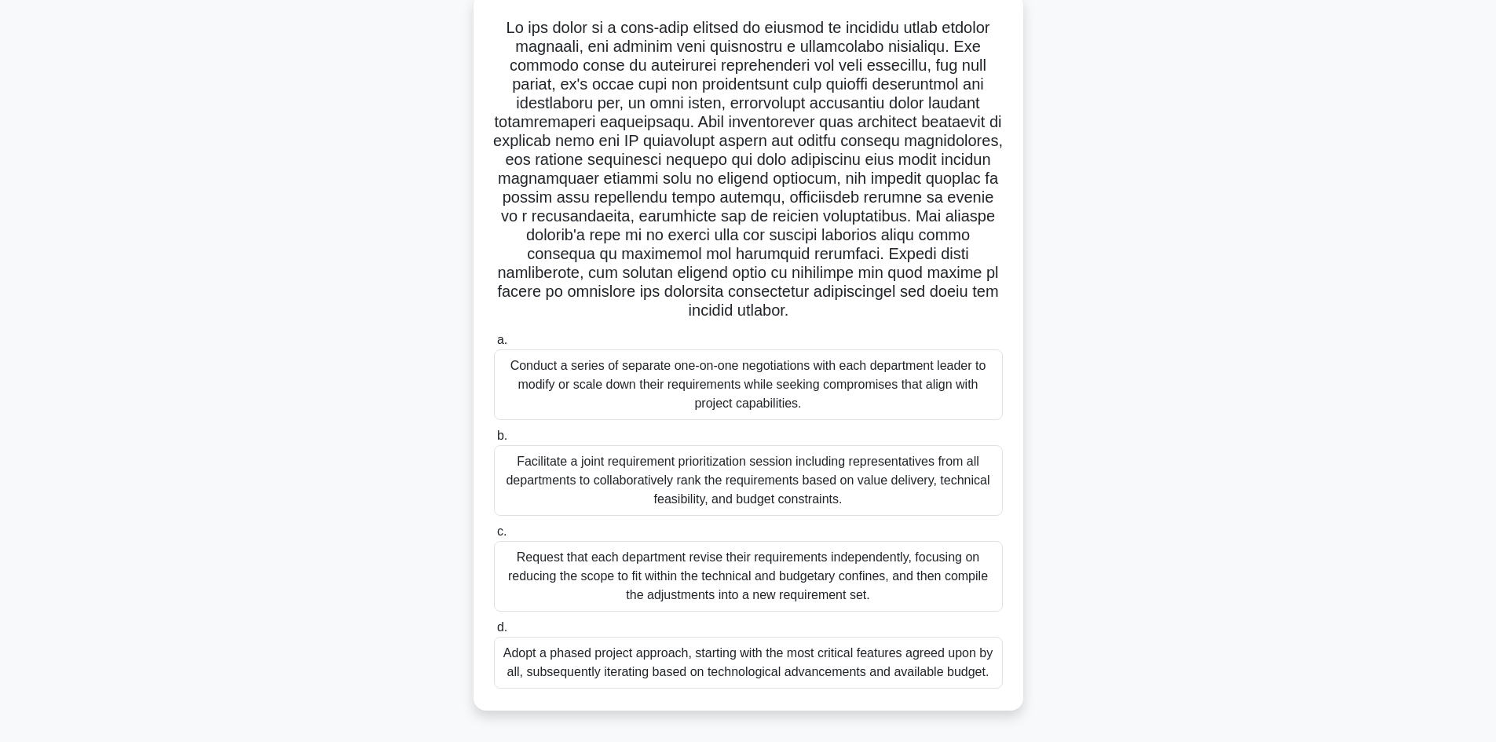
scroll to position [106, 0]
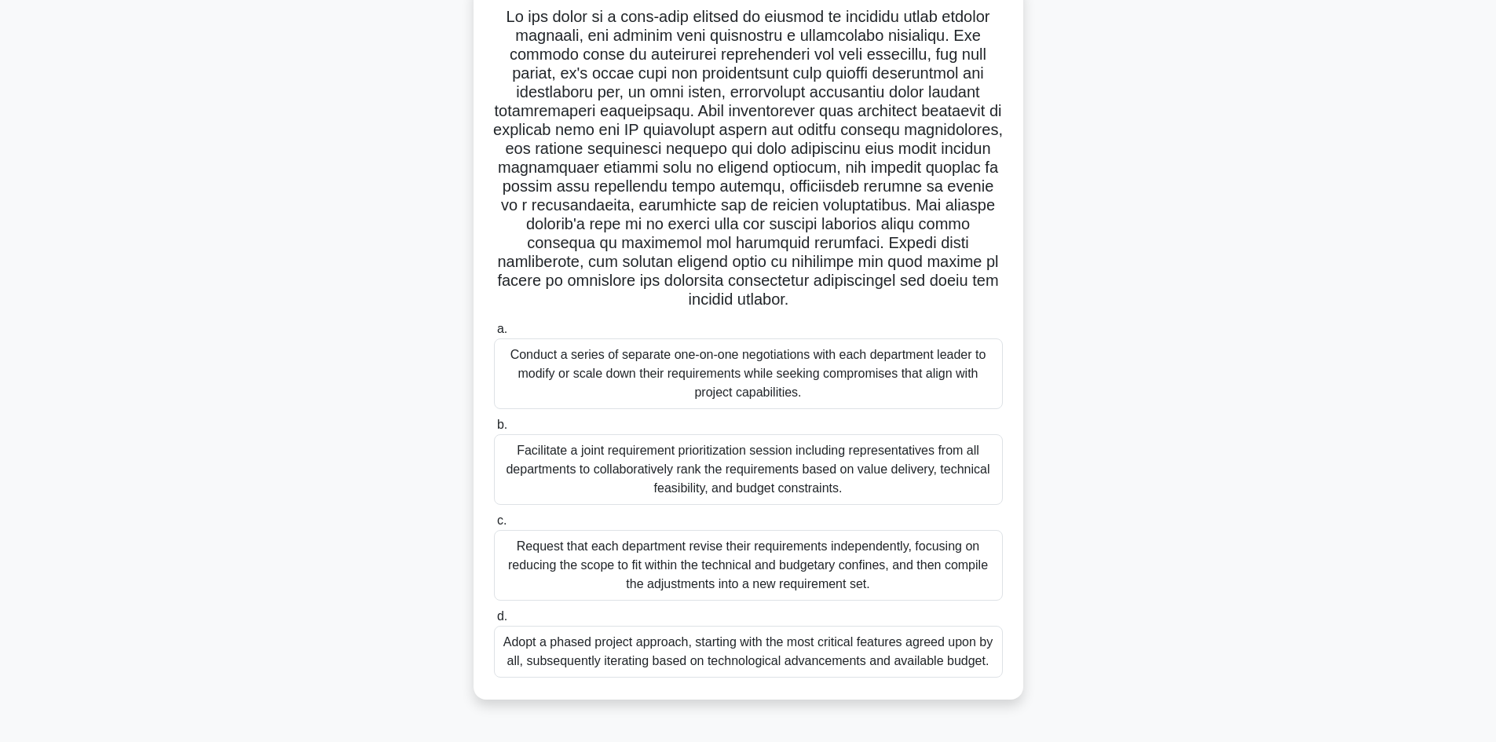
click at [721, 484] on div "Facilitate a joint requirement prioritization session including representatives…" at bounding box center [748, 469] width 509 height 71
click at [494, 430] on input "b. Facilitate a joint requirement prioritization session including representati…" at bounding box center [494, 425] width 0 height 10
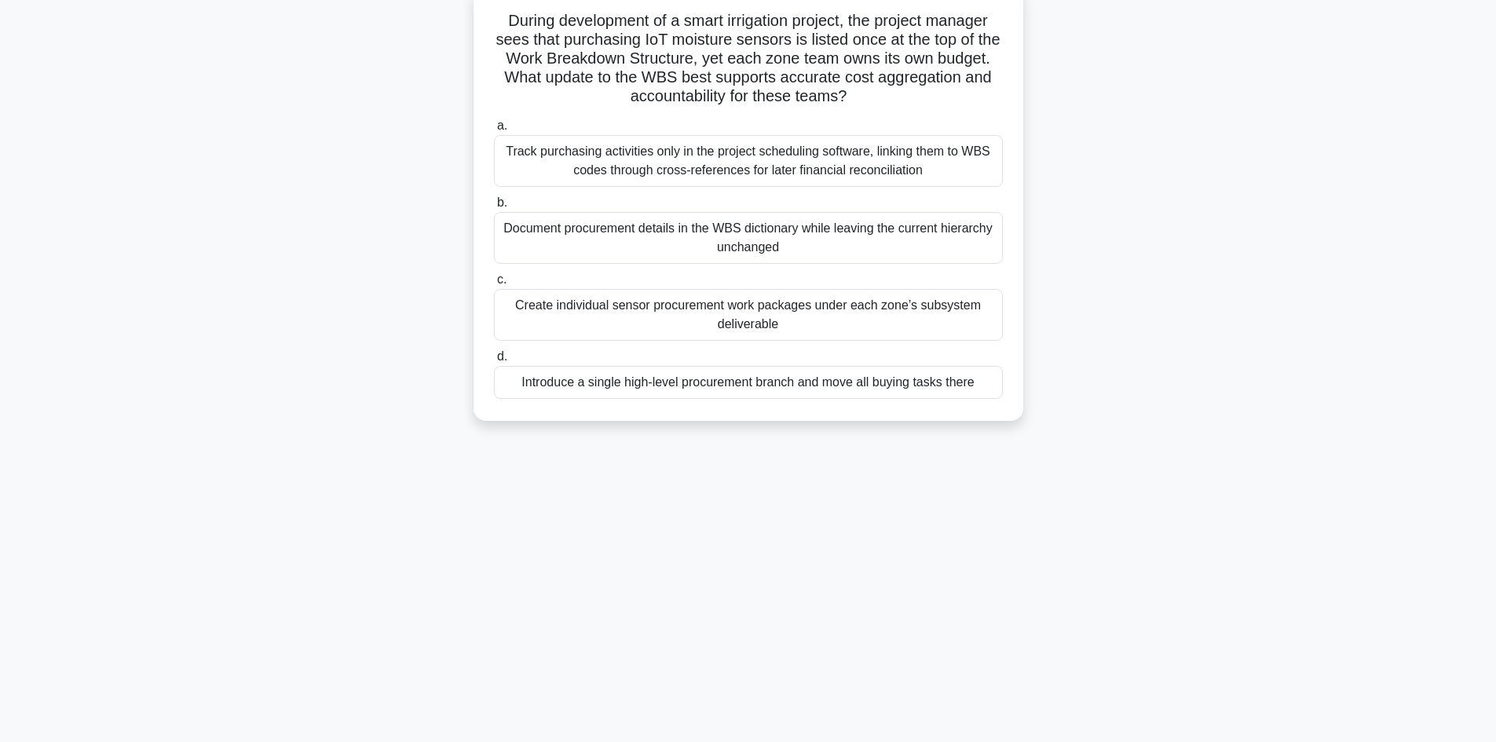
scroll to position [0, 0]
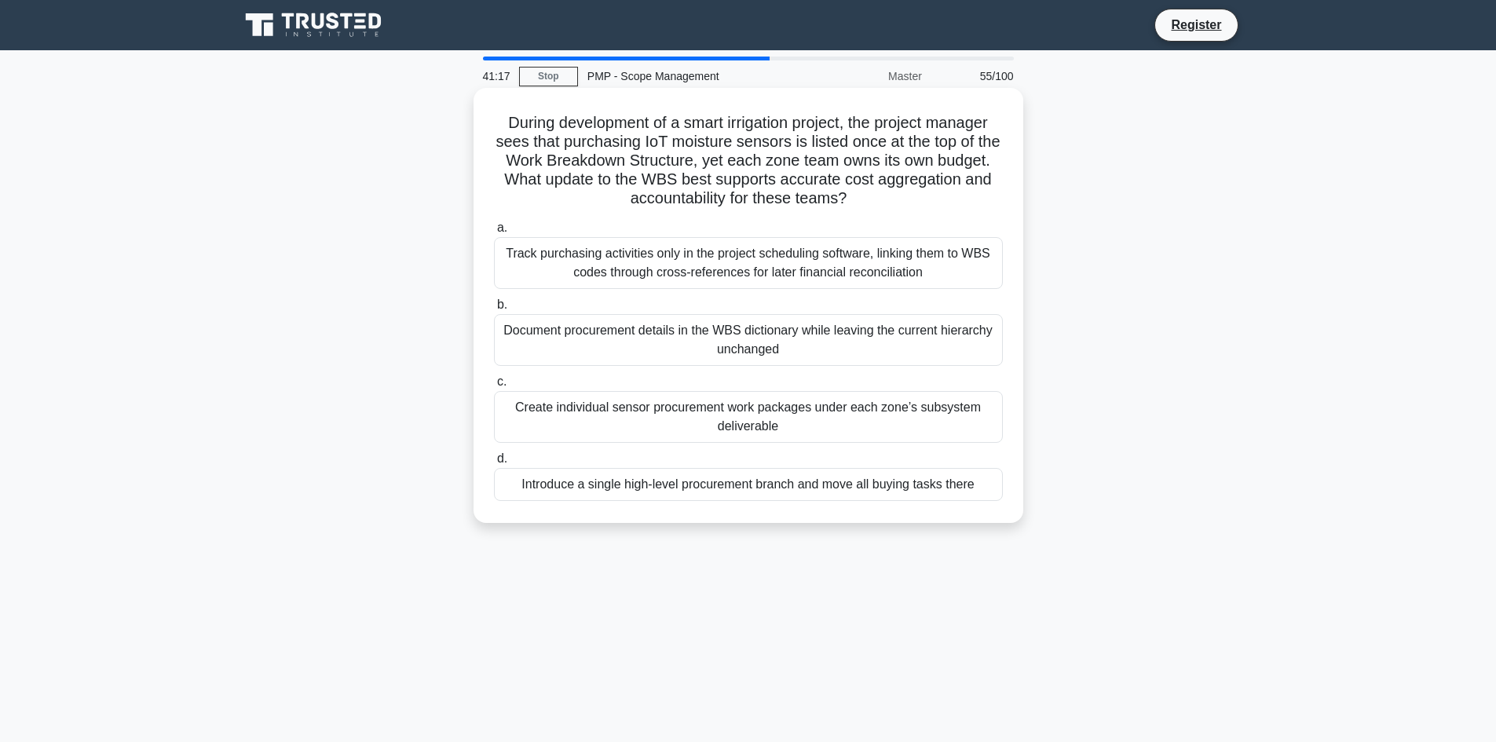
click at [692, 343] on div "Document procurement details in the WBS dictionary while leaving the current hi…" at bounding box center [748, 340] width 509 height 52
click at [494, 310] on input "b. Document procurement details in the WBS dictionary while leaving the current…" at bounding box center [494, 305] width 0 height 10
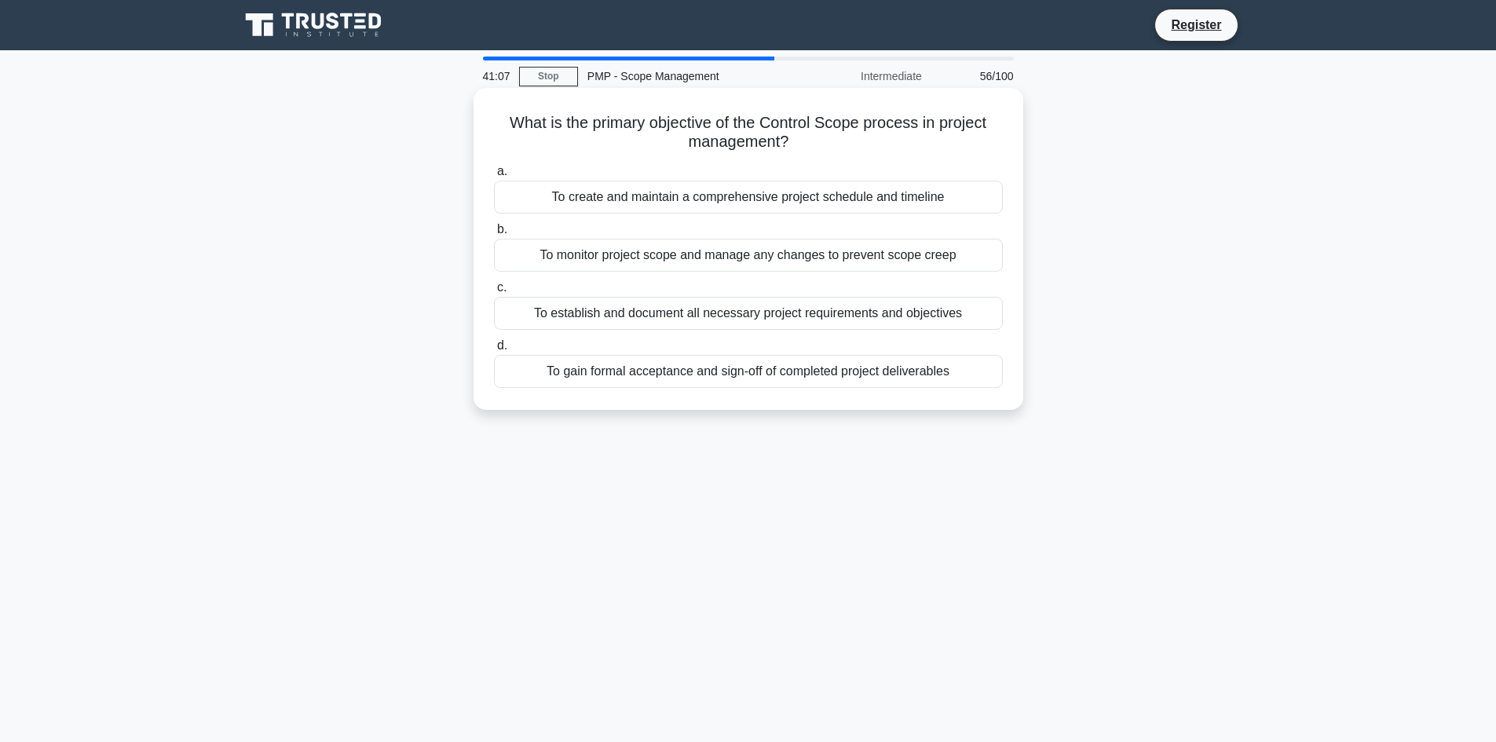
click at [710, 247] on div "To monitor project scope and manage any changes to prevent scope creep" at bounding box center [748, 255] width 509 height 33
click at [494, 235] on input "b. To monitor project scope and manage any changes to prevent scope creep" at bounding box center [494, 230] width 0 height 10
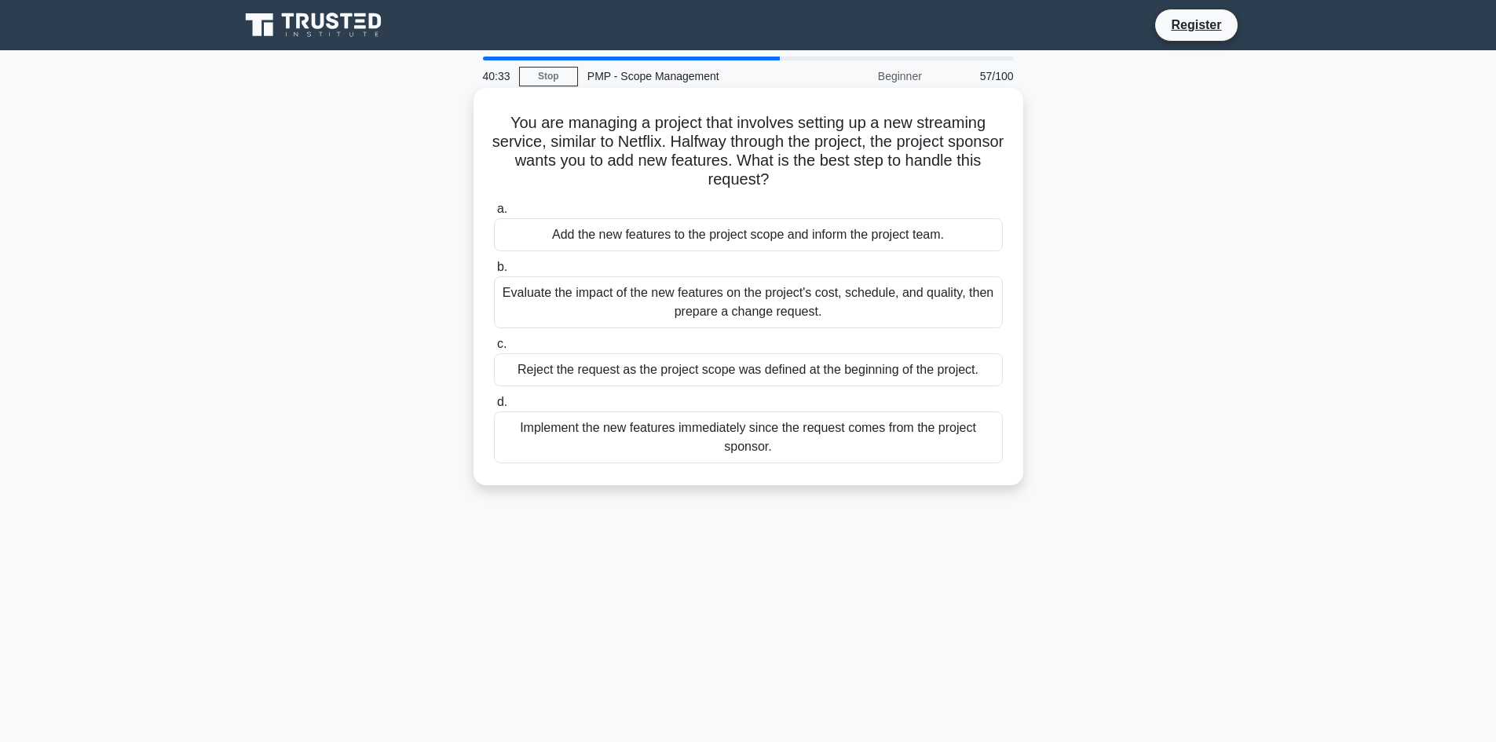
click at [701, 312] on div "Evaluate the impact of the new features on the project's cost, schedule, and qu…" at bounding box center [748, 302] width 509 height 52
click at [494, 272] on input "b. Evaluate the impact of the new features on the project's cost, schedule, and…" at bounding box center [494, 267] width 0 height 10
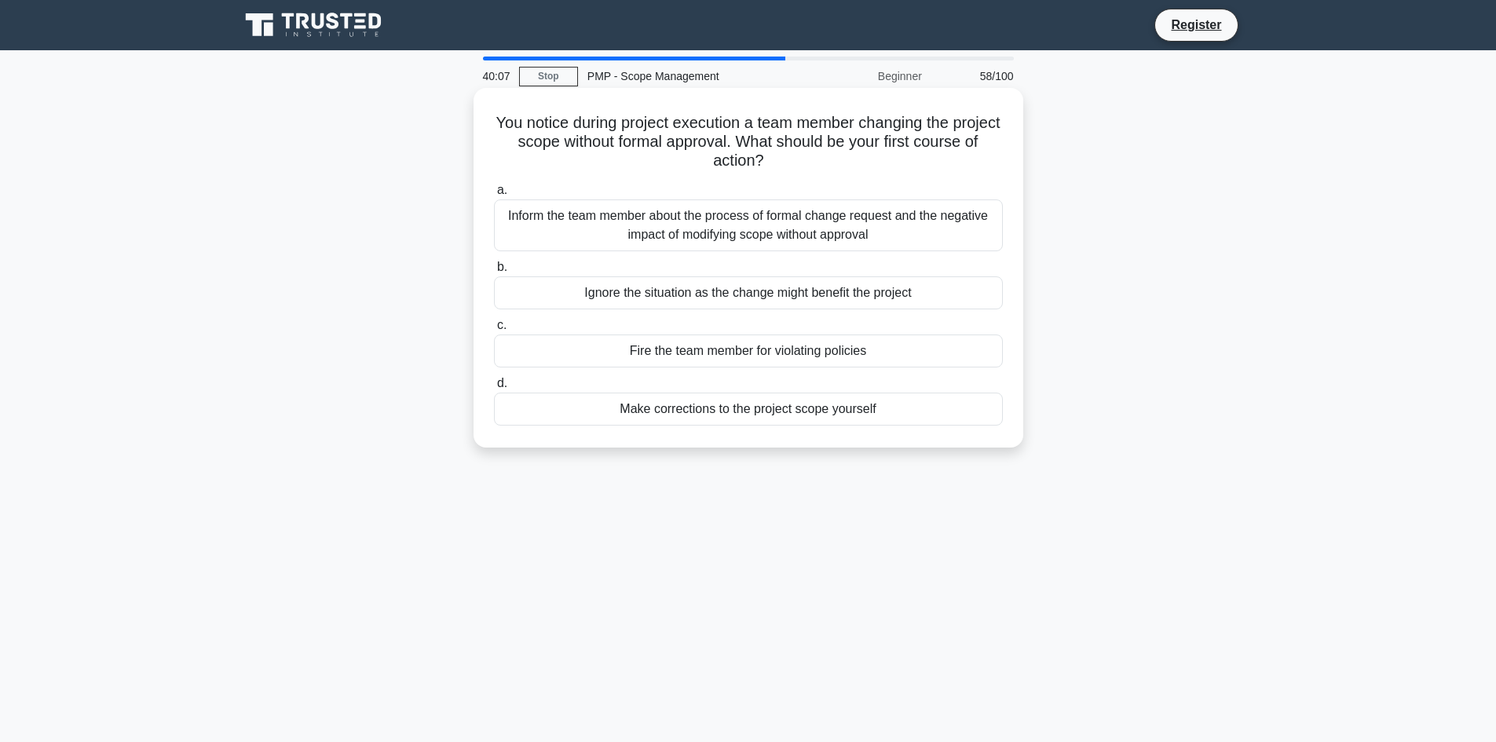
click at [721, 352] on div "Fire the team member for violating policies" at bounding box center [748, 350] width 509 height 33
click at [494, 331] on input "c. Fire the team member for violating policies" at bounding box center [494, 325] width 0 height 10
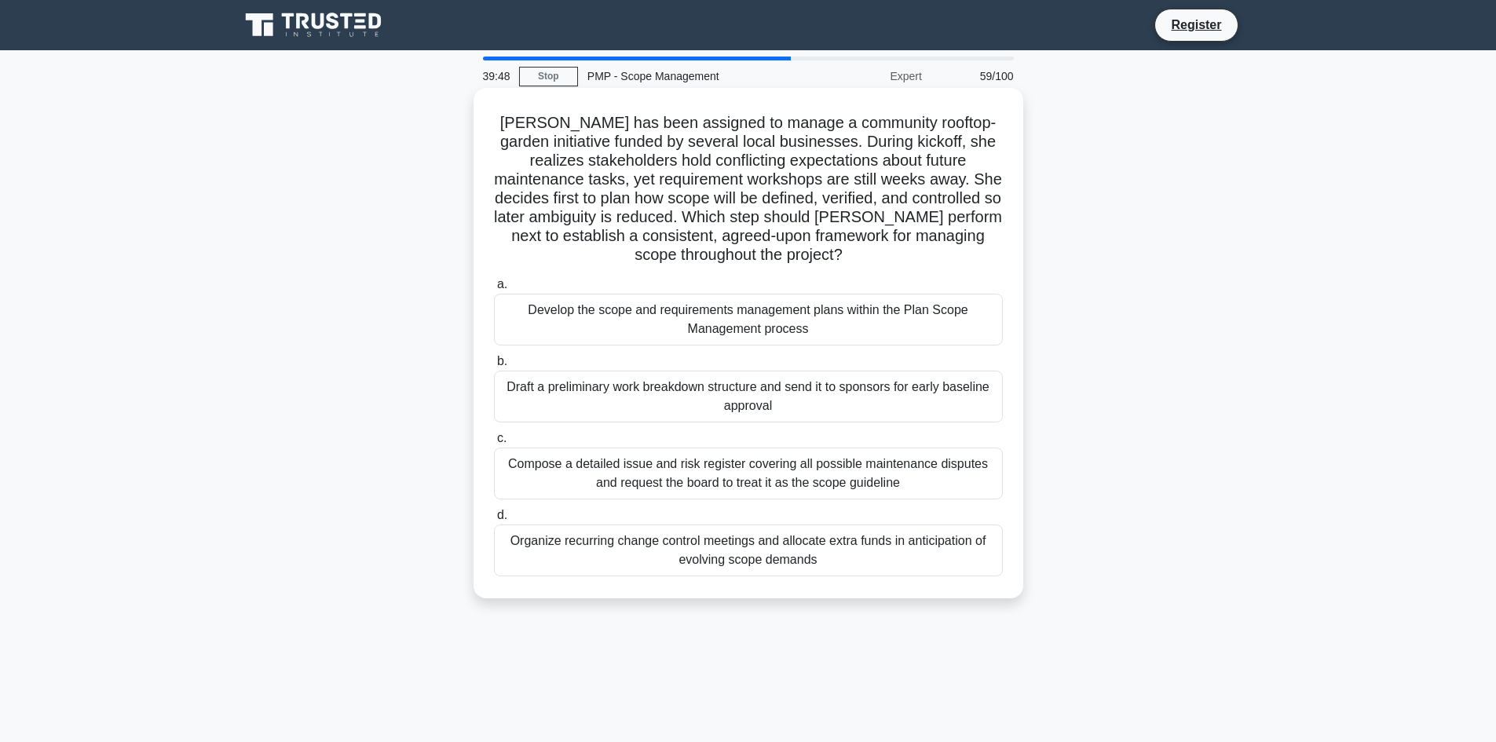
click at [715, 343] on div "Develop the scope and requirements management plans within the Plan Scope Manag…" at bounding box center [748, 320] width 509 height 52
click at [494, 290] on input "a. Develop the scope and requirements management plans within the Plan Scope Ma…" at bounding box center [494, 284] width 0 height 10
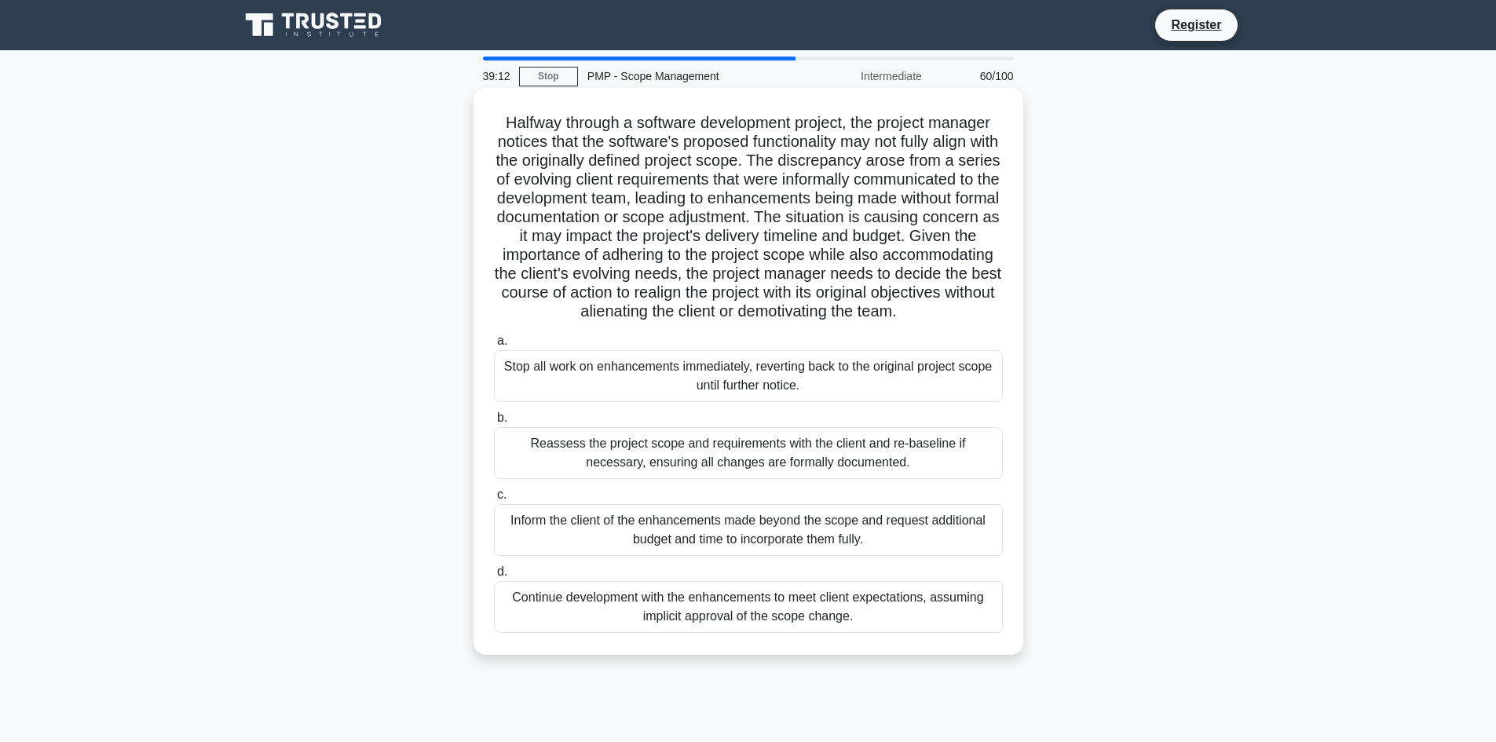
click at [778, 630] on div "Continue development with the enhancements to meet client expectations, assumin…" at bounding box center [748, 607] width 509 height 52
click at [494, 577] on input "d. Continue development with the enhancements to meet client expectations, assu…" at bounding box center [494, 572] width 0 height 10
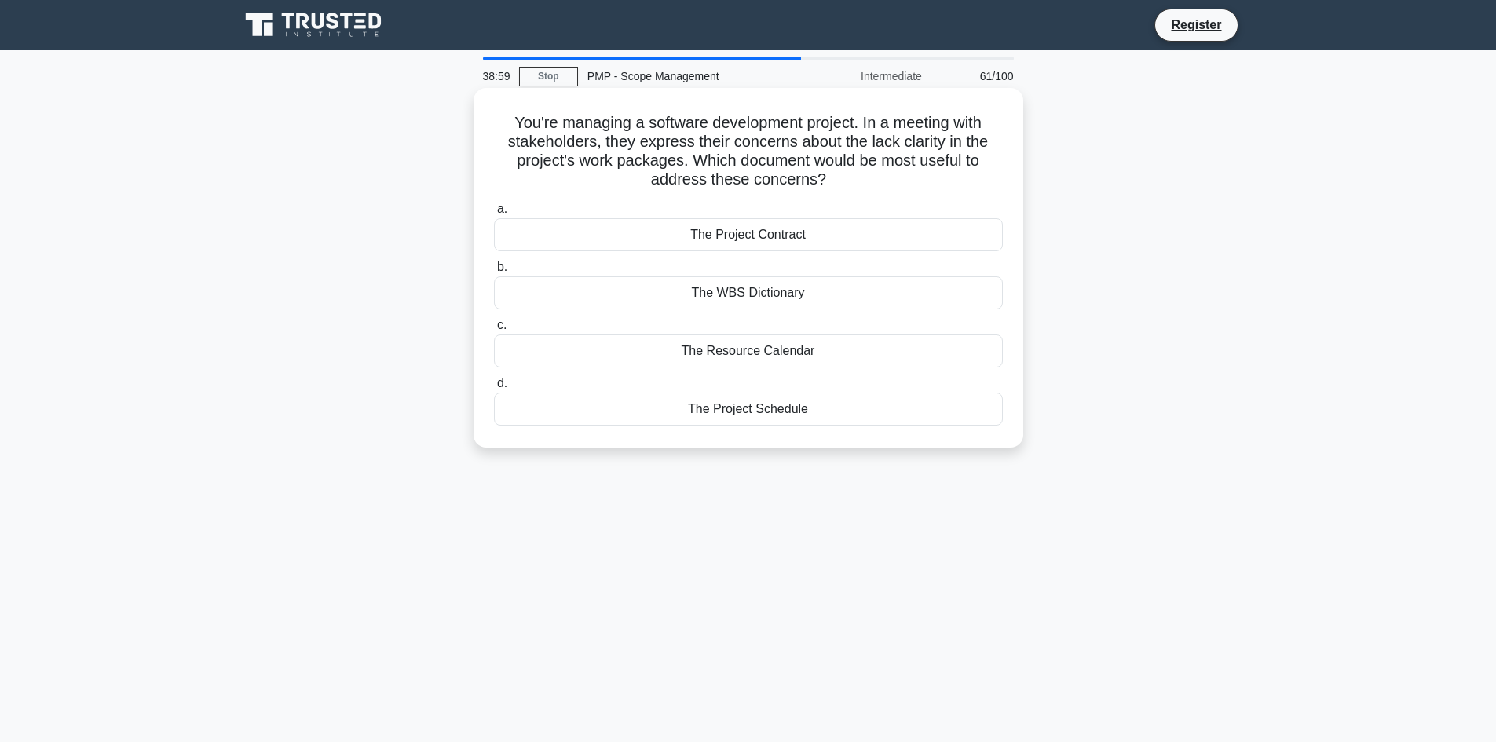
click at [809, 358] on div "The Resource Calendar" at bounding box center [748, 350] width 509 height 33
click at [494, 331] on input "c. The Resource Calendar" at bounding box center [494, 325] width 0 height 10
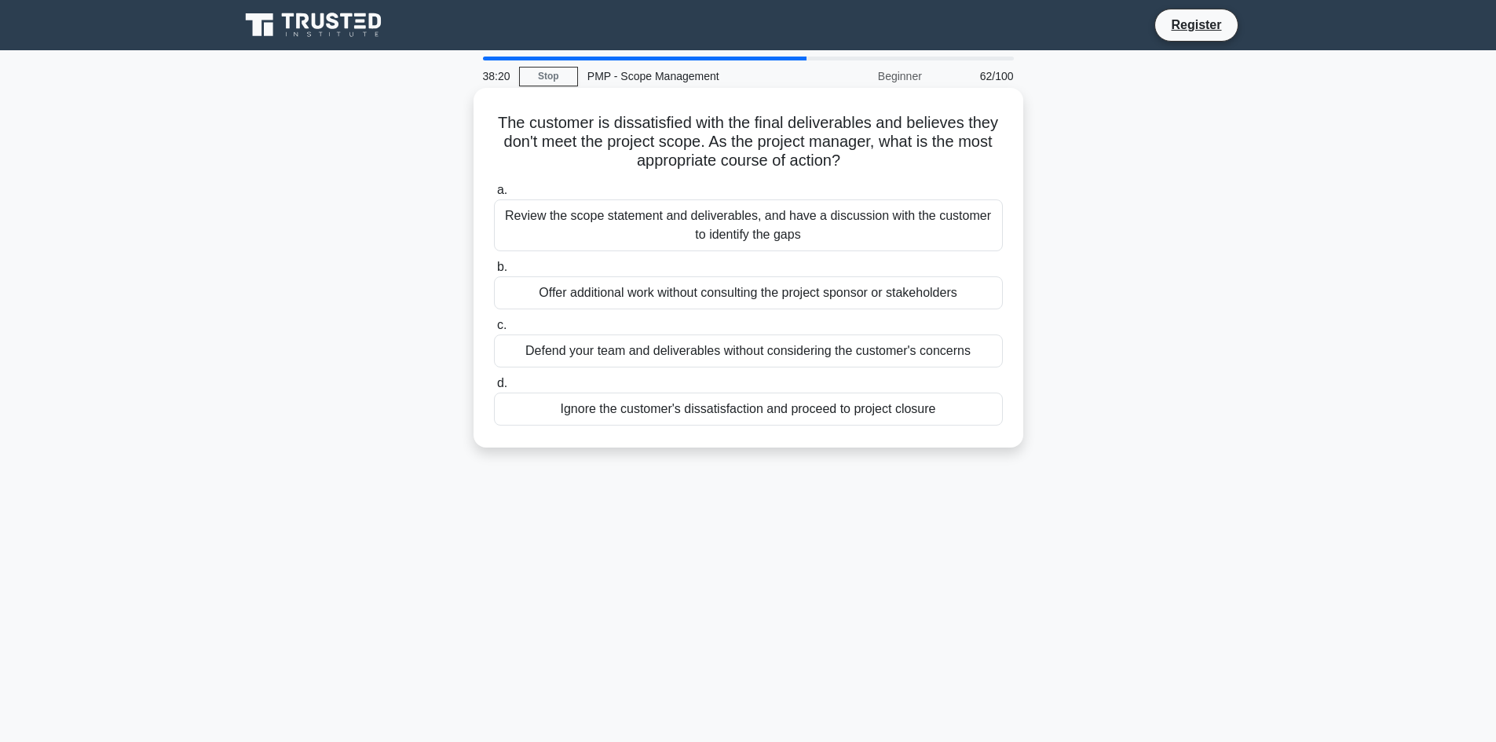
click at [707, 413] on div "Ignore the customer's dissatisfaction and proceed to project closure" at bounding box center [748, 409] width 509 height 33
click at [494, 389] on input "d. Ignore the customer's dissatisfaction and proceed to project closure" at bounding box center [494, 383] width 0 height 10
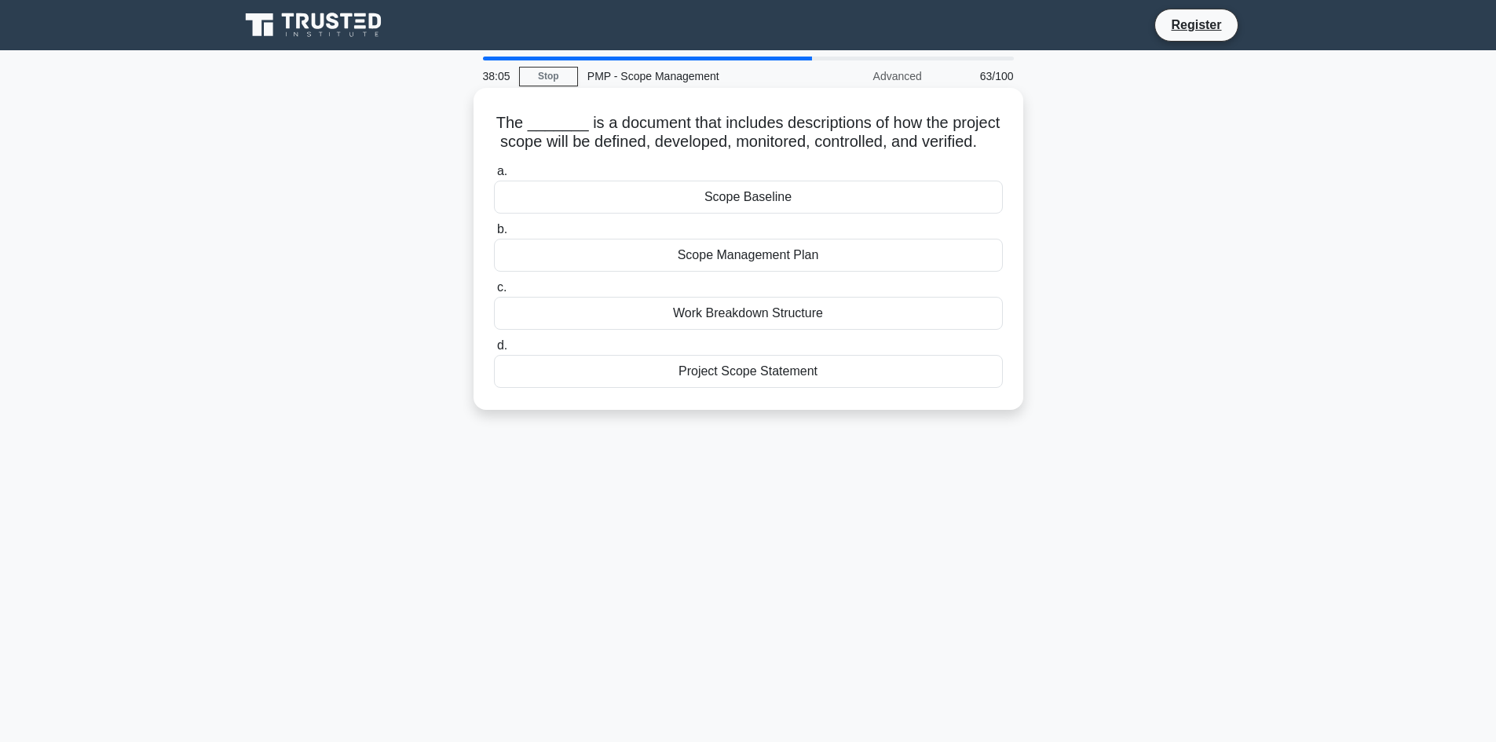
click at [741, 272] on div "Scope Management Plan" at bounding box center [748, 255] width 509 height 33
click at [494, 235] on input "b. Scope Management Plan" at bounding box center [494, 230] width 0 height 10
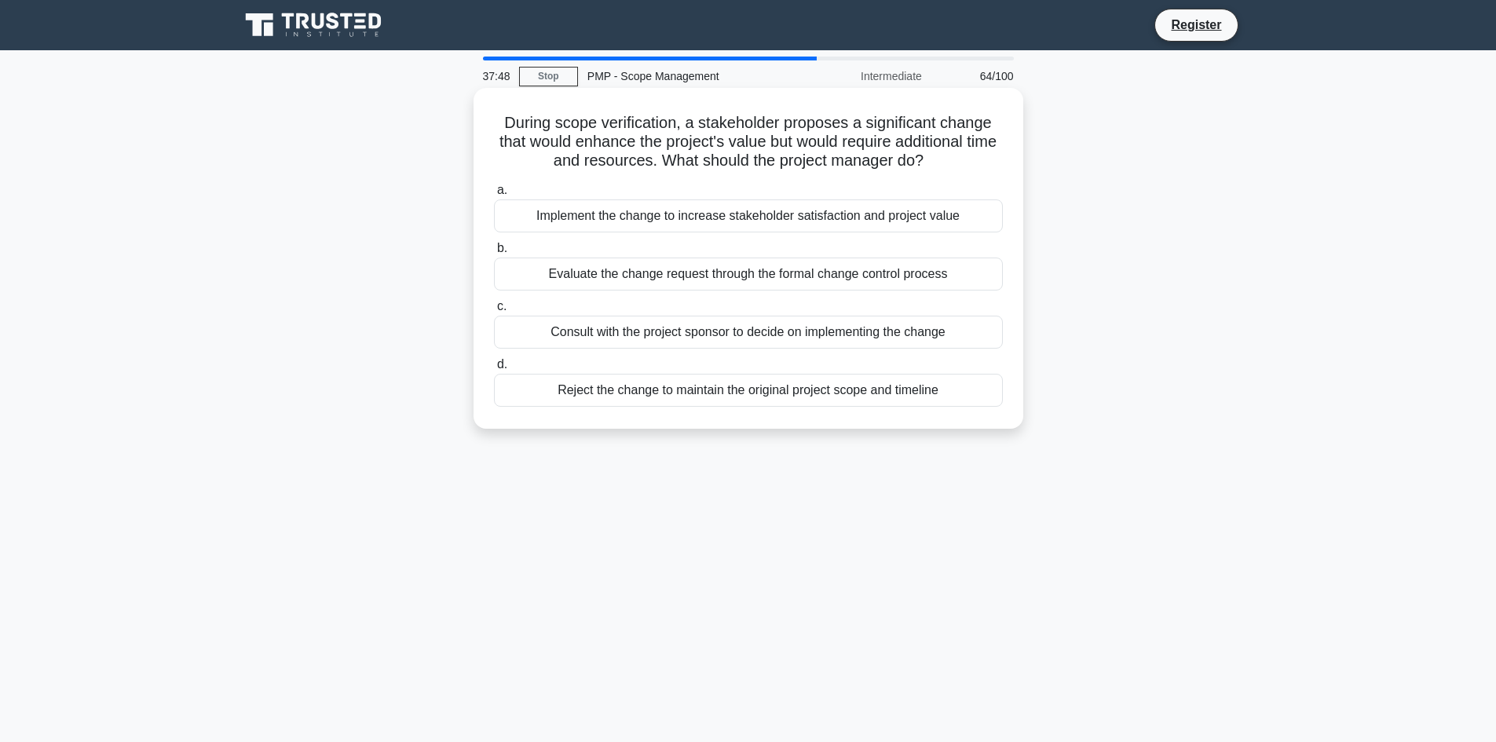
click at [684, 271] on div "Evaluate the change request through the formal change control process" at bounding box center [748, 273] width 509 height 33
click at [494, 254] on input "b. Evaluate the change request through the formal change control process" at bounding box center [494, 248] width 0 height 10
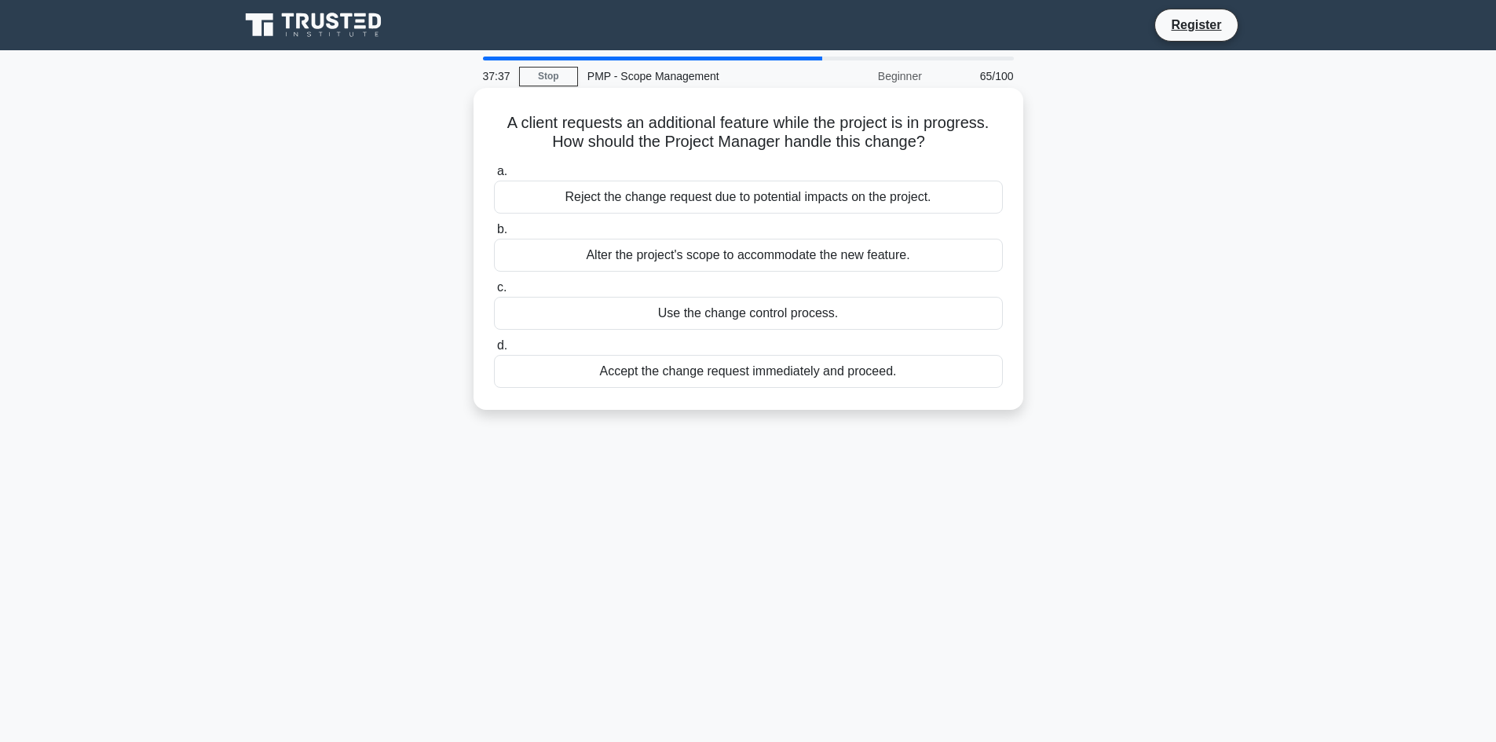
click at [699, 313] on div "Use the change control process." at bounding box center [748, 313] width 509 height 33
click at [494, 293] on input "c. Use the change control process." at bounding box center [494, 288] width 0 height 10
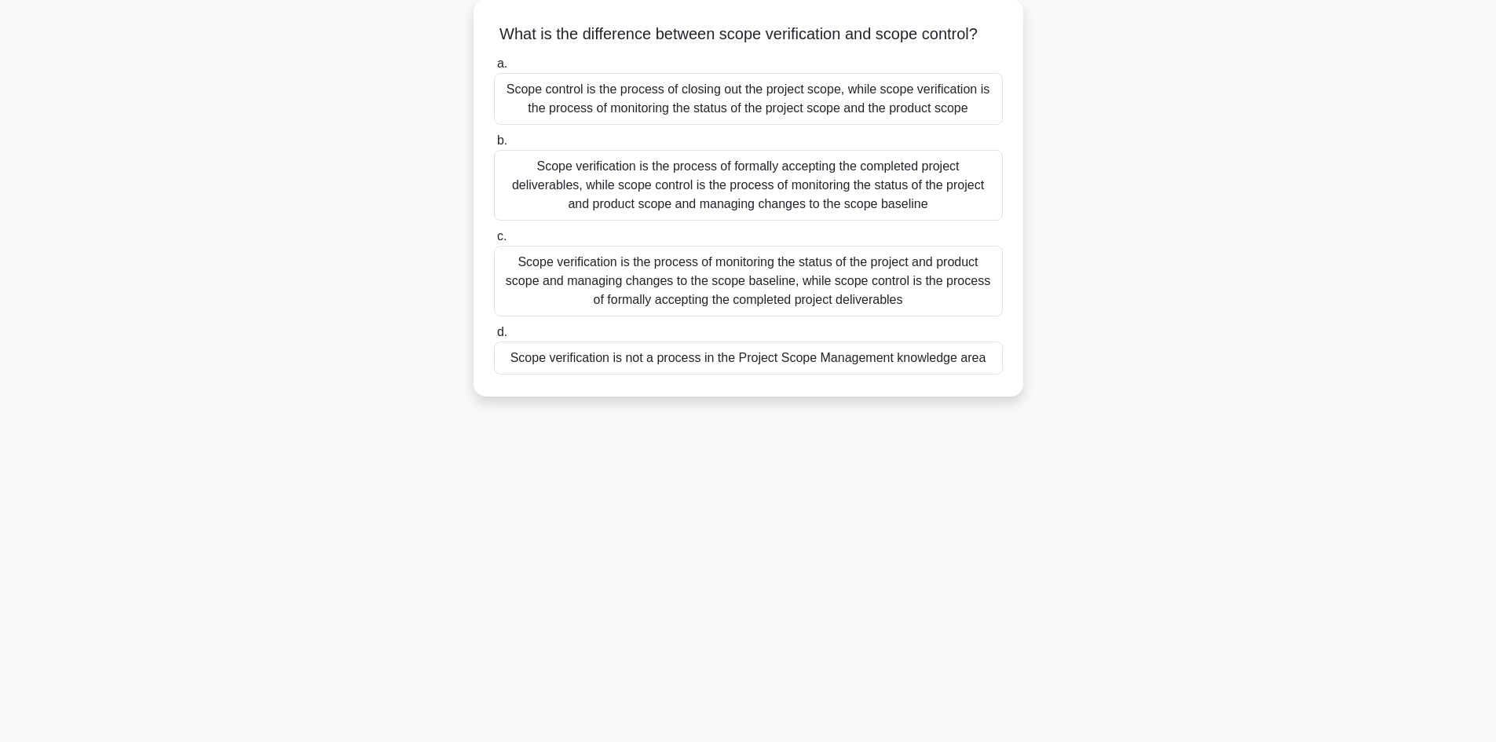
scroll to position [106, 0]
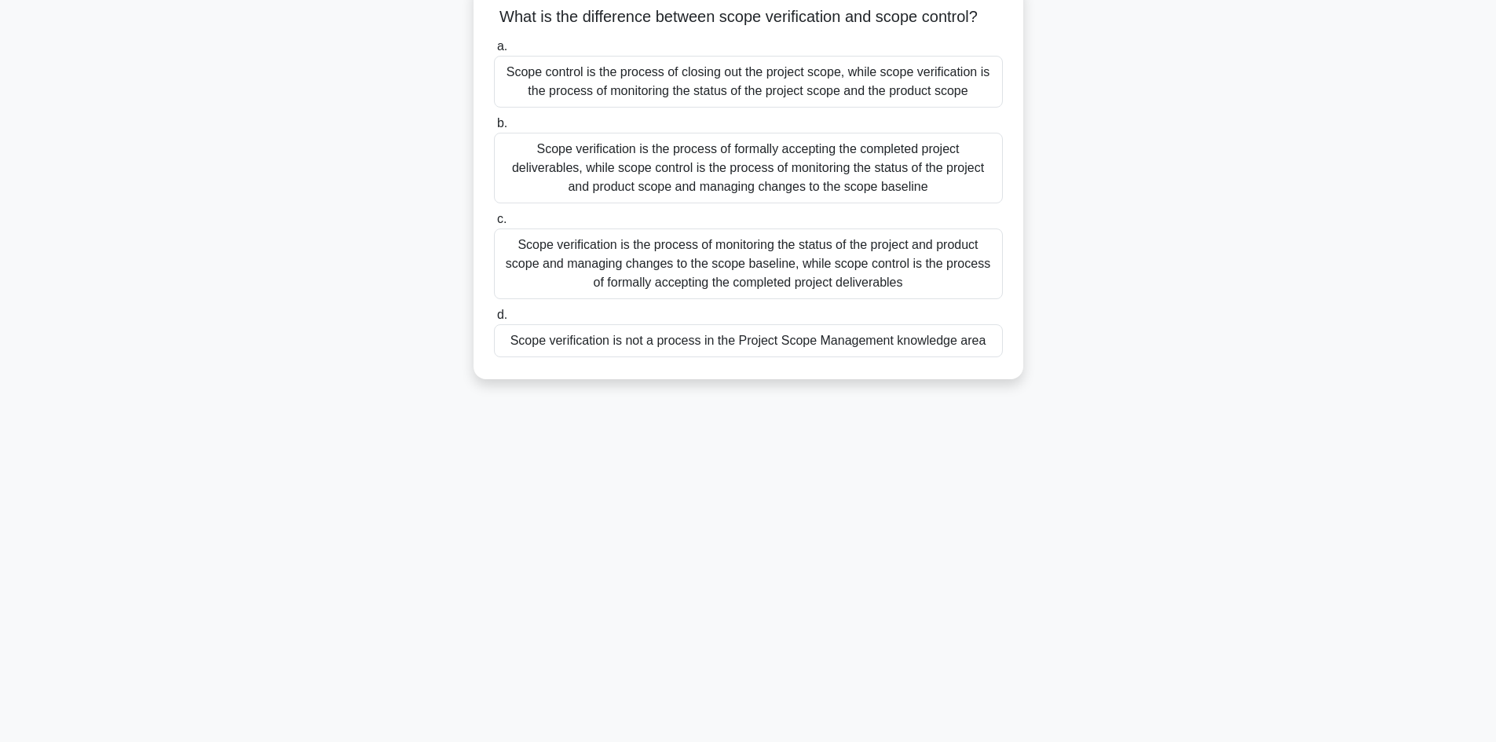
click at [698, 357] on div "Scope verification is not a process in the Project Scope Management knowledge a…" at bounding box center [748, 340] width 509 height 33
click at [494, 320] on input "d. Scope verification is not a process in the Project Scope Management knowledg…" at bounding box center [494, 315] width 0 height 10
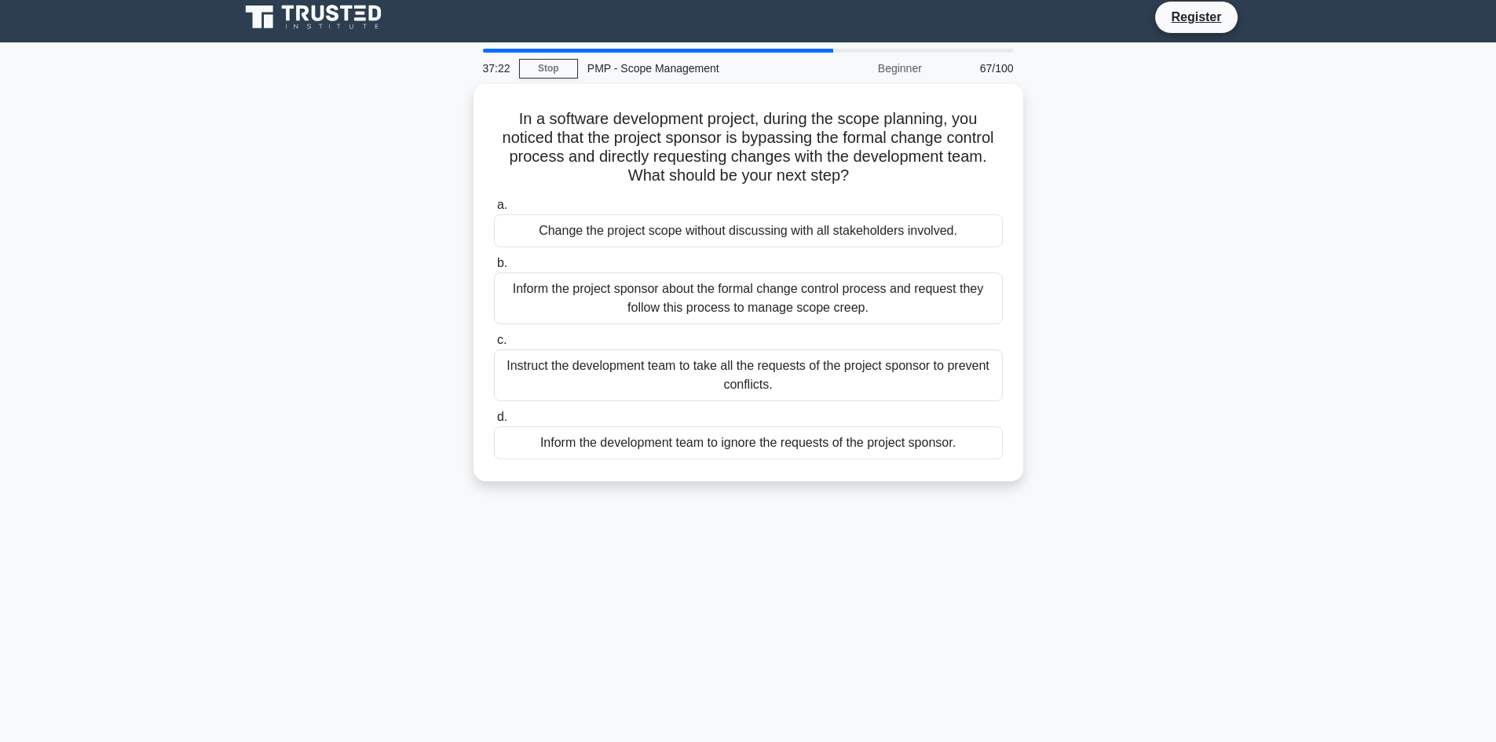
scroll to position [0, 0]
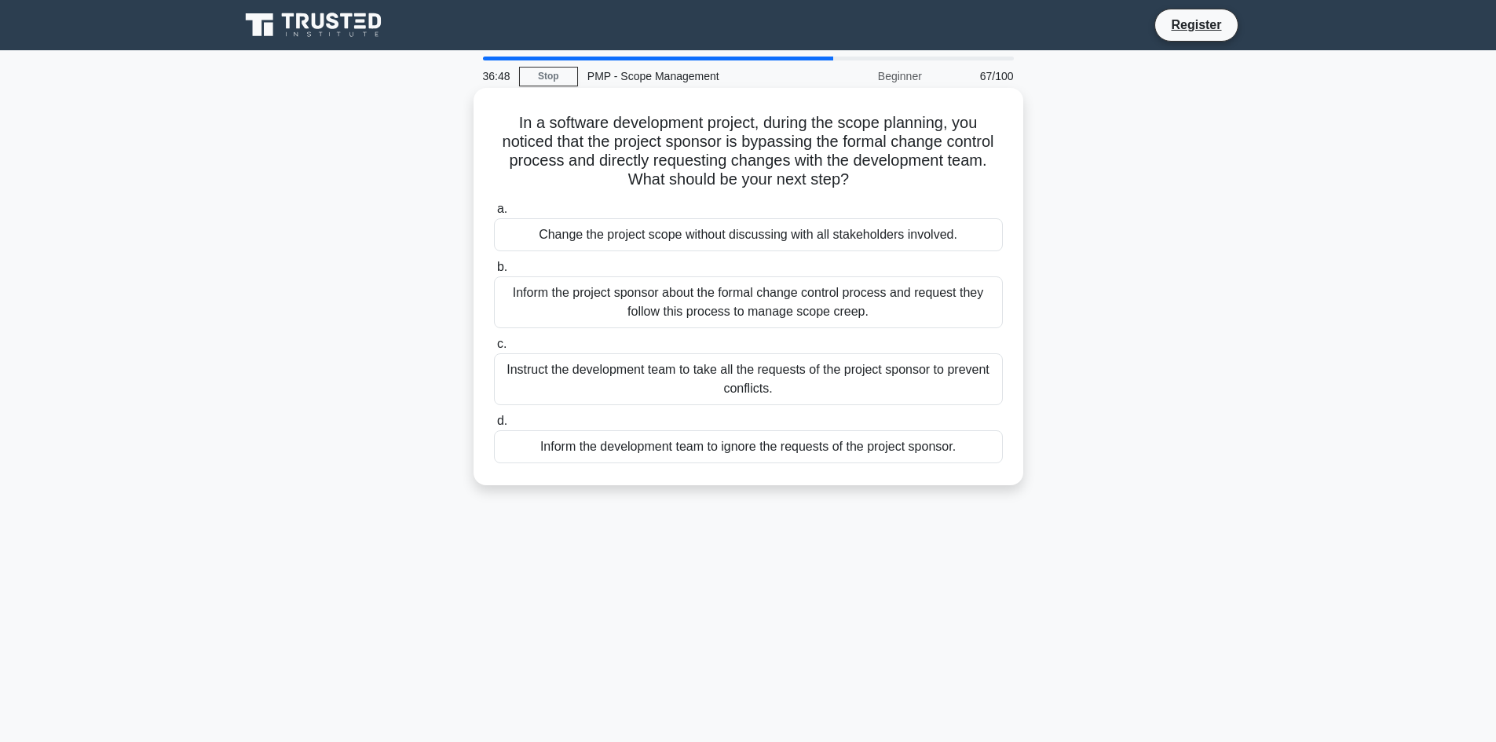
click at [589, 451] on div "Inform the development team to ignore the requests of the project sponsor." at bounding box center [748, 446] width 509 height 33
click at [494, 426] on input "d. Inform the development team to ignore the requests of the project sponsor." at bounding box center [494, 421] width 0 height 10
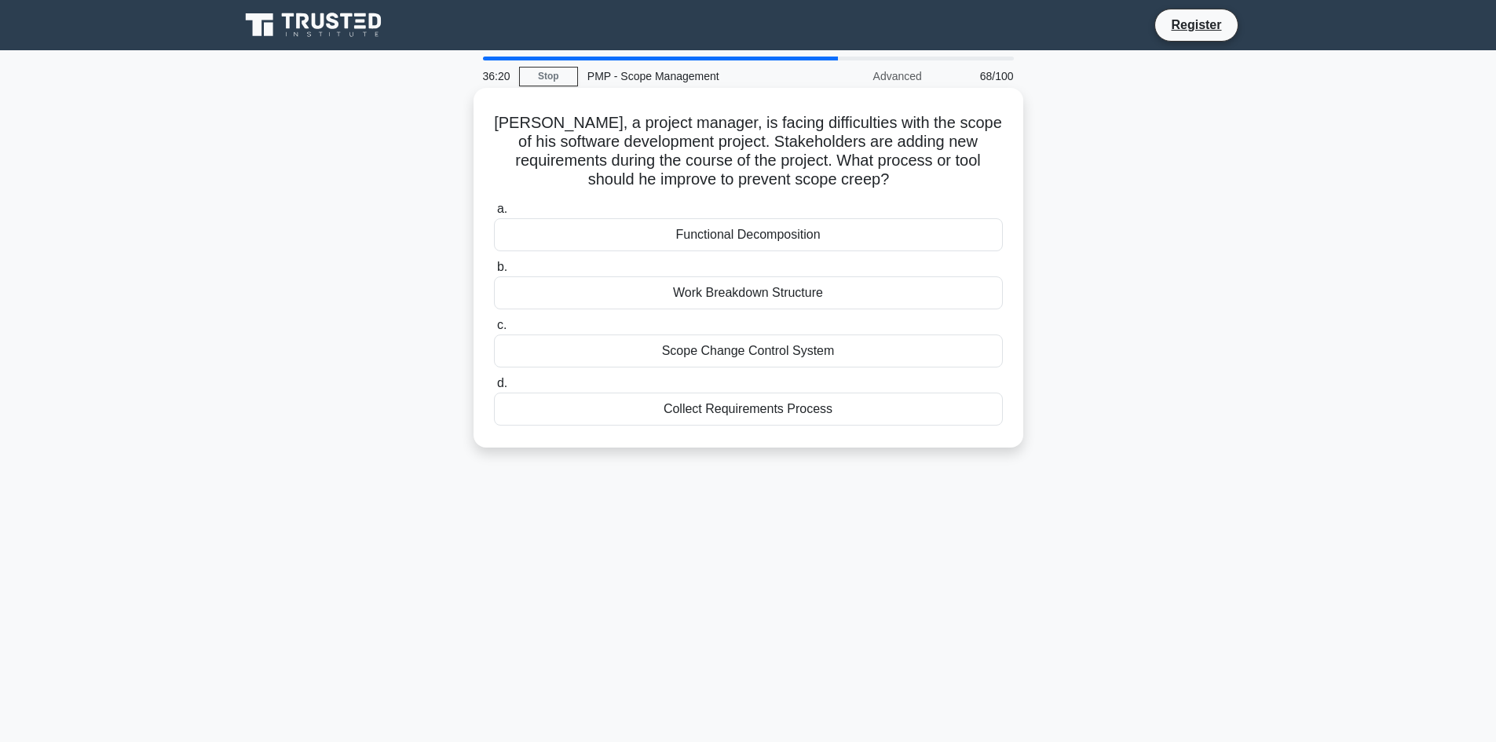
click at [707, 287] on div "Work Breakdown Structure" at bounding box center [748, 292] width 509 height 33
click at [494, 272] on input "b. Work Breakdown Structure" at bounding box center [494, 267] width 0 height 10
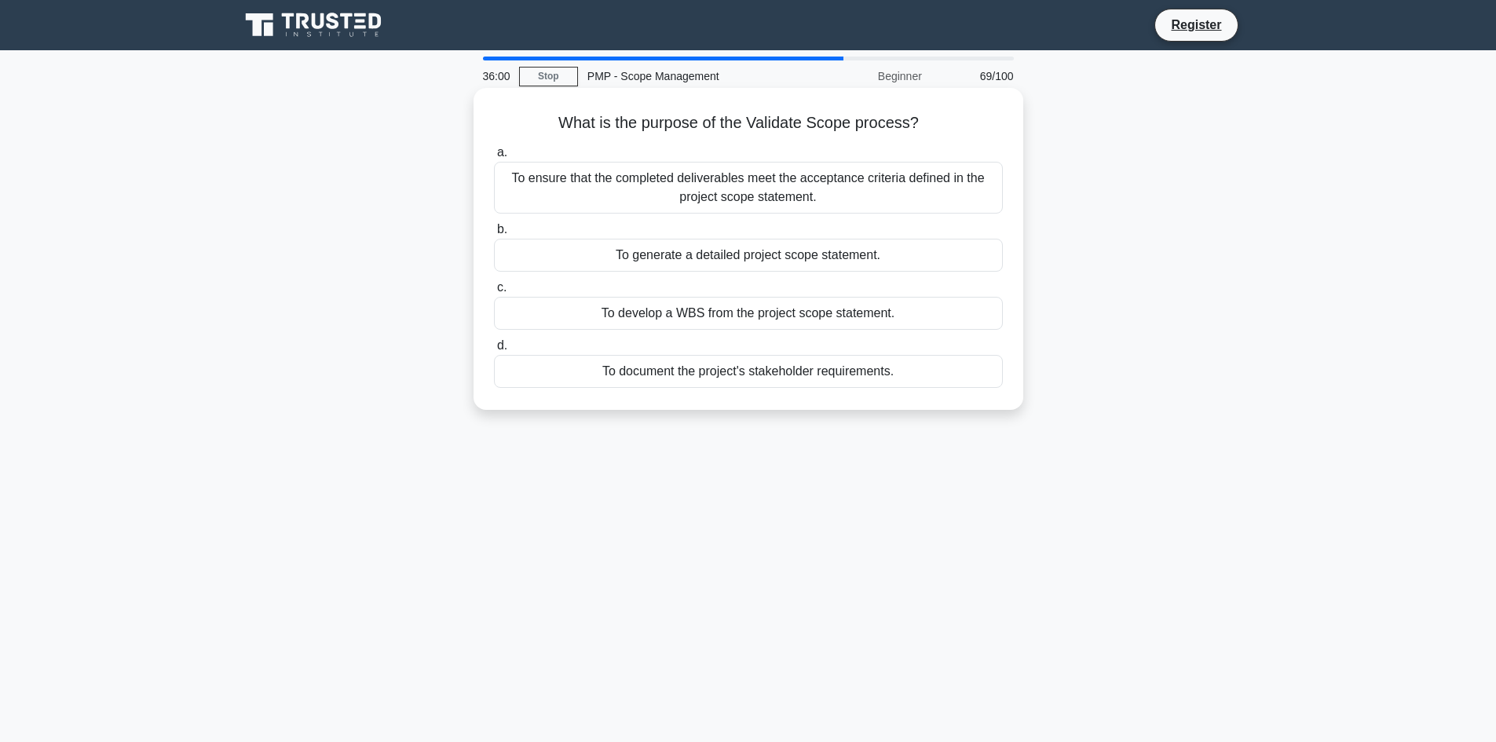
click at [721, 382] on div "To document the project's stakeholder requirements." at bounding box center [748, 371] width 509 height 33
click at [494, 351] on input "d. To document the project's stakeholder requirements." at bounding box center [494, 346] width 0 height 10
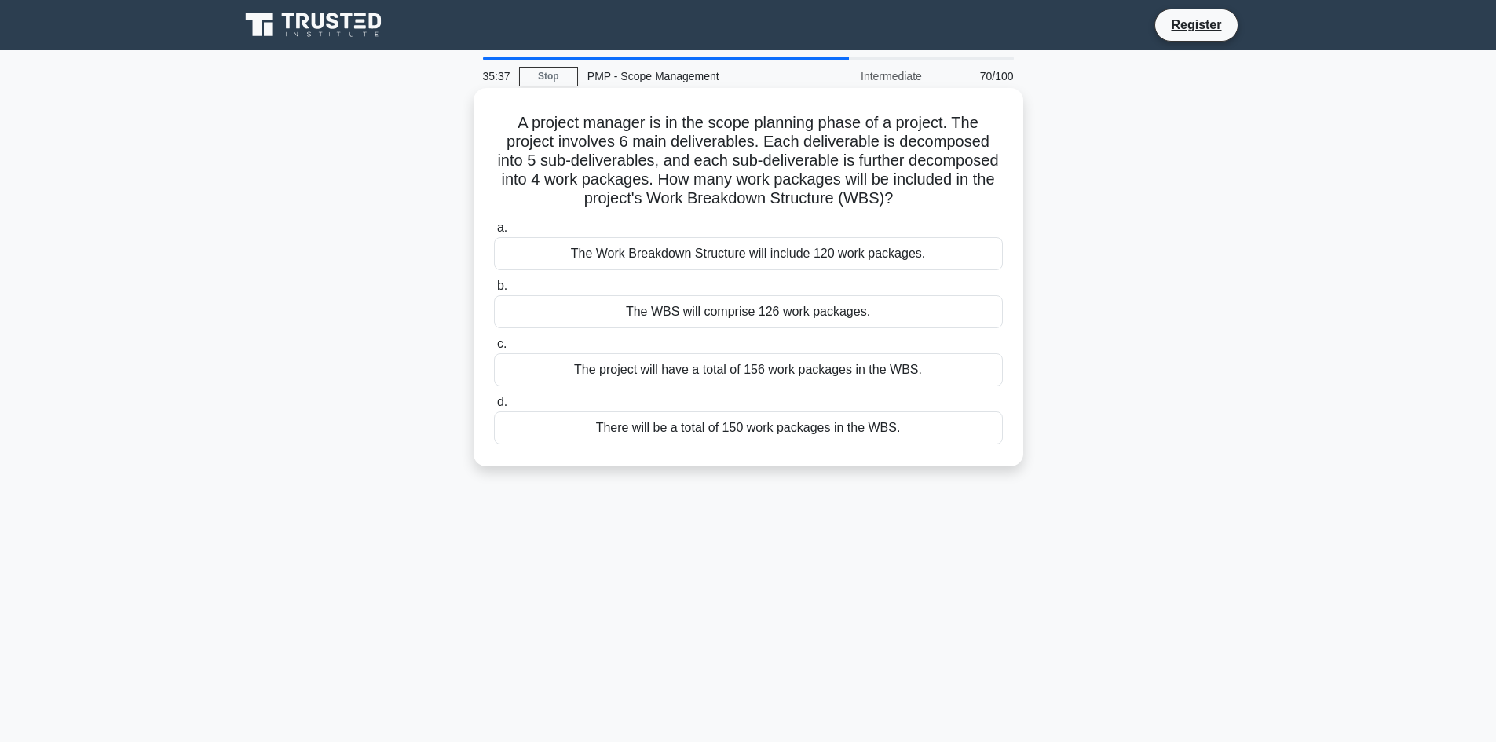
click at [723, 361] on div "The project will have a total of 156 work packages in the WBS." at bounding box center [748, 369] width 509 height 33
click at [494, 349] on input "c. The project will have a total of 156 work packages in the WBS." at bounding box center [494, 344] width 0 height 10
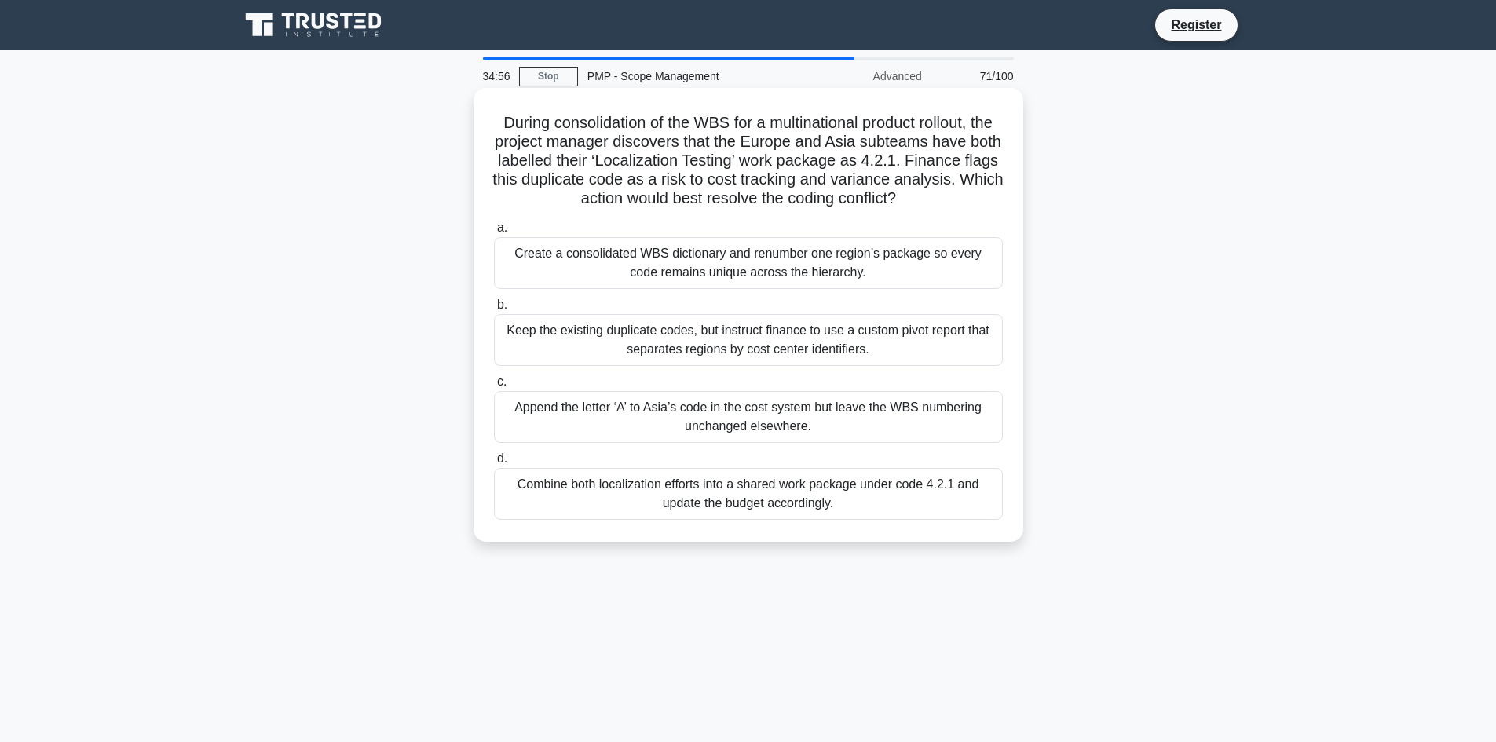
click at [705, 273] on div "Create a consolidated WBS dictionary and renumber one region’s package so every…" at bounding box center [748, 263] width 509 height 52
click at [494, 233] on input "a. Create a consolidated WBS dictionary and renumber one region’s package so ev…" at bounding box center [494, 228] width 0 height 10
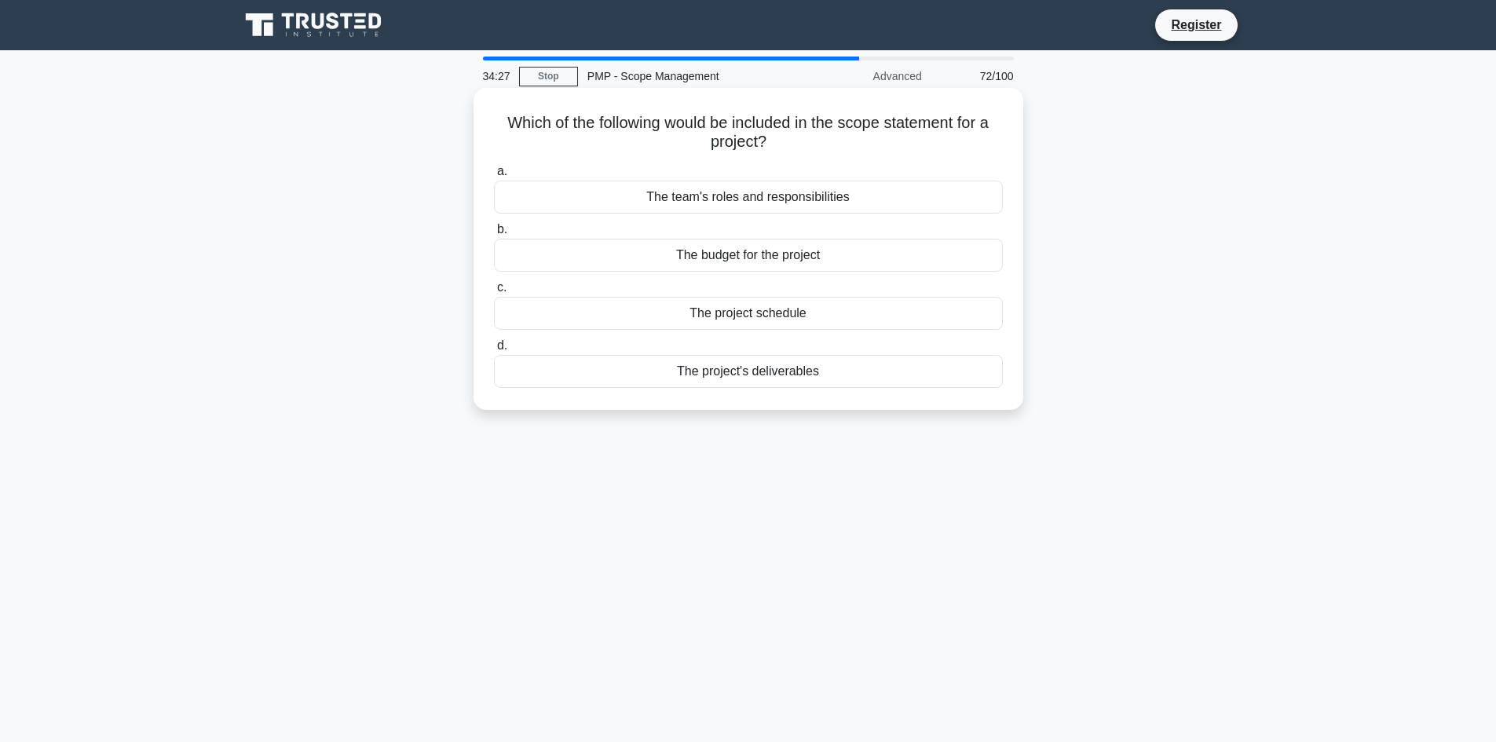
click at [769, 195] on div "The team's roles and responsibilities" at bounding box center [748, 197] width 509 height 33
click at [494, 177] on input "a. The team's roles and responsibilities" at bounding box center [494, 171] width 0 height 10
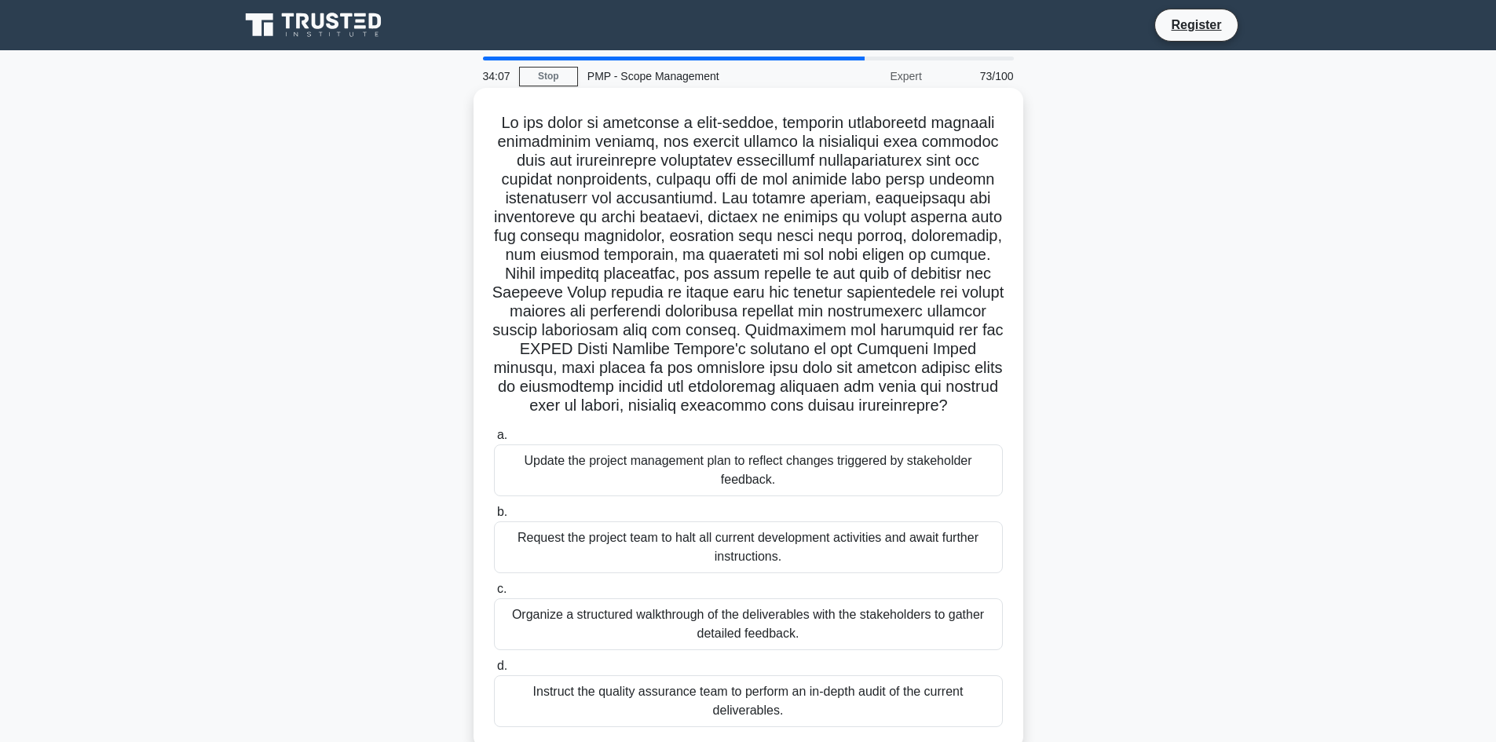
scroll to position [79, 0]
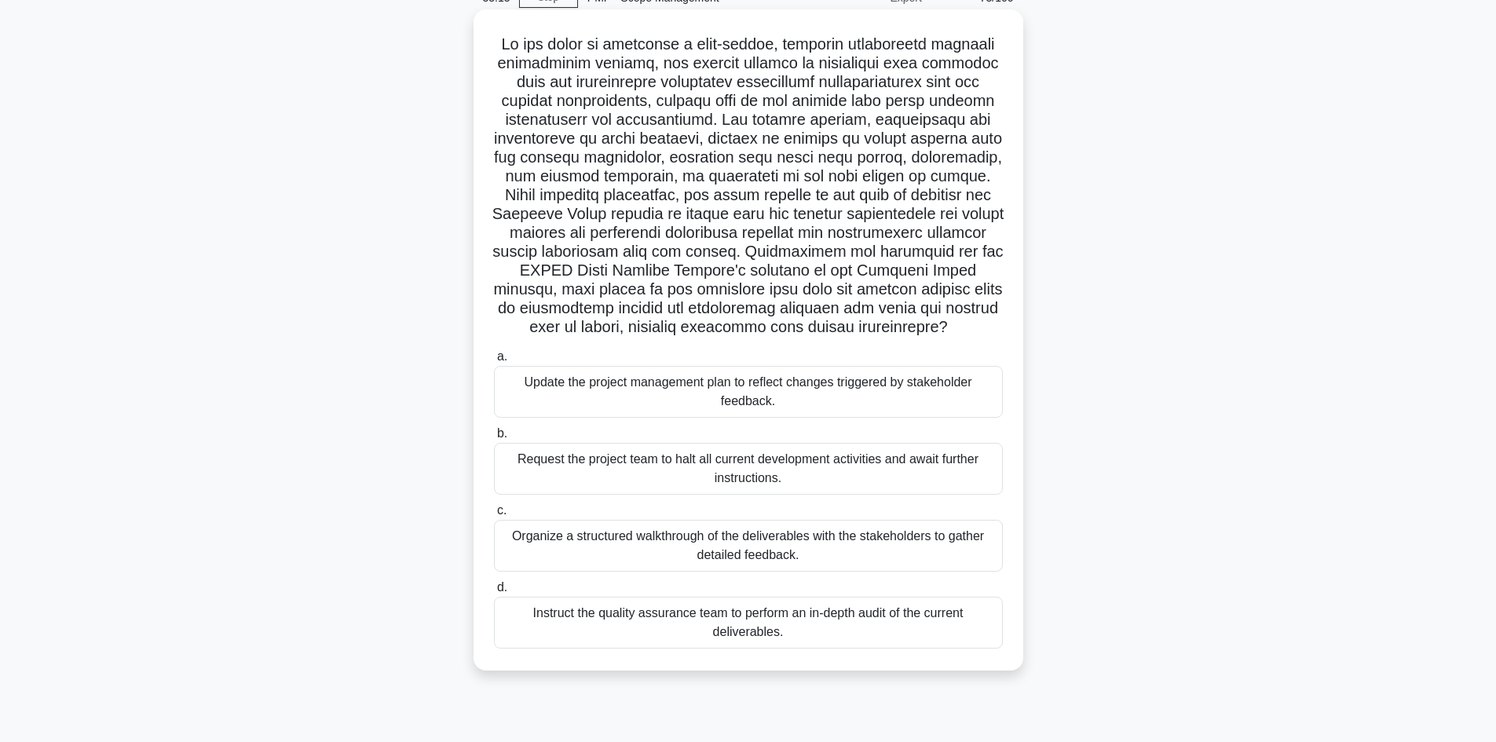
click at [637, 455] on div "Request the project team to halt all current development activities and await f…" at bounding box center [748, 469] width 509 height 52
click at [494, 439] on input "b. Request the project team to halt all current development activities and awai…" at bounding box center [494, 434] width 0 height 10
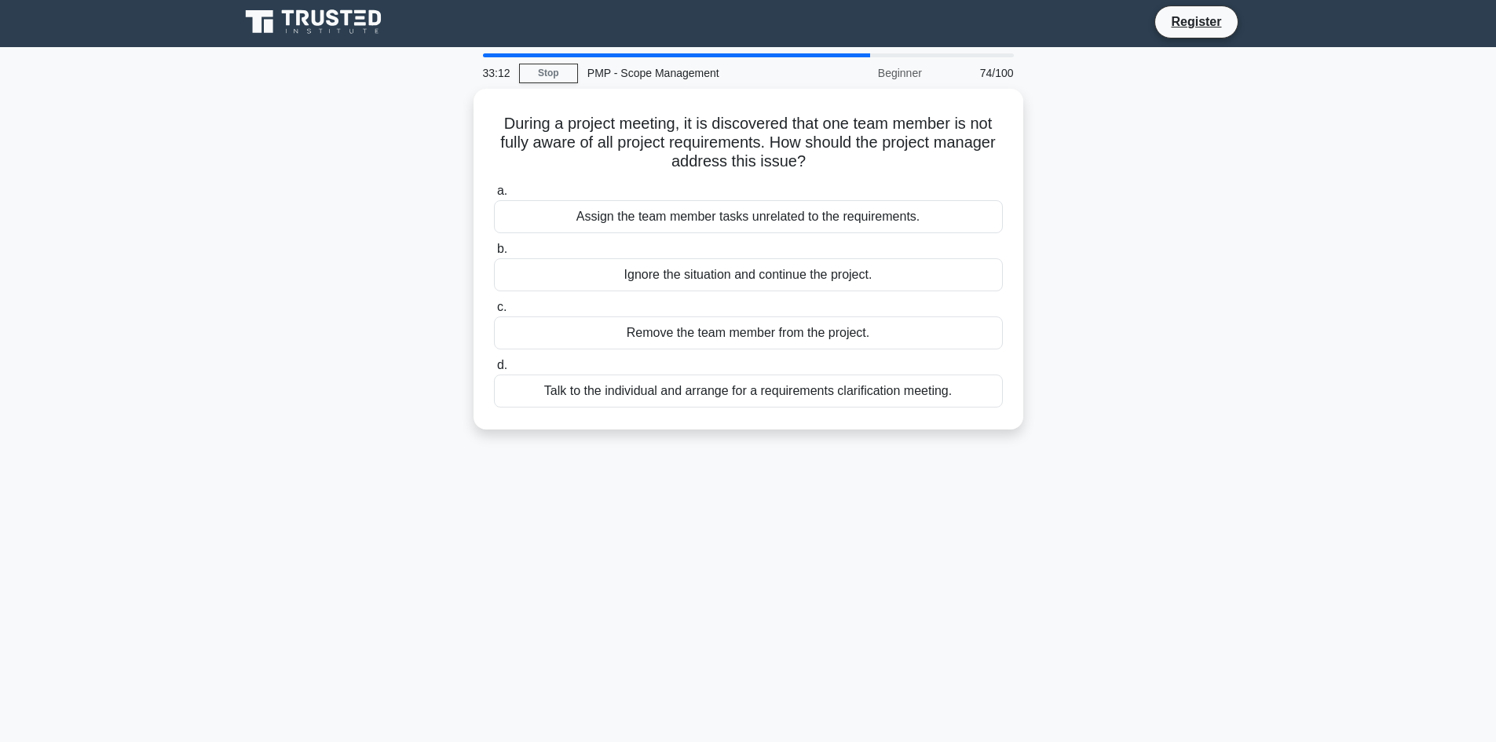
scroll to position [0, 0]
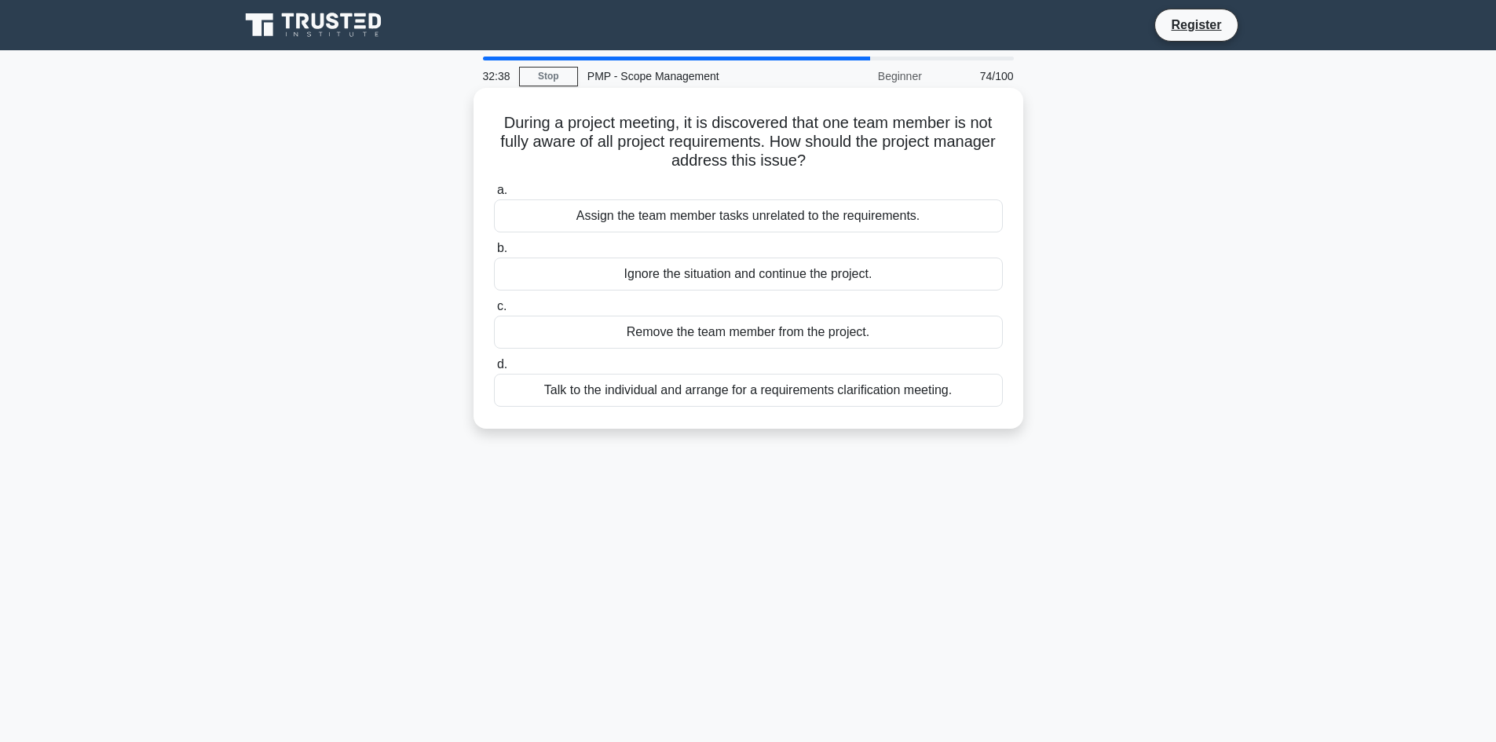
click at [685, 222] on div "Assign the team member tasks unrelated to the requirements." at bounding box center [748, 215] width 509 height 33
click at [494, 195] on input "a. Assign the team member tasks unrelated to the requirements." at bounding box center [494, 190] width 0 height 10
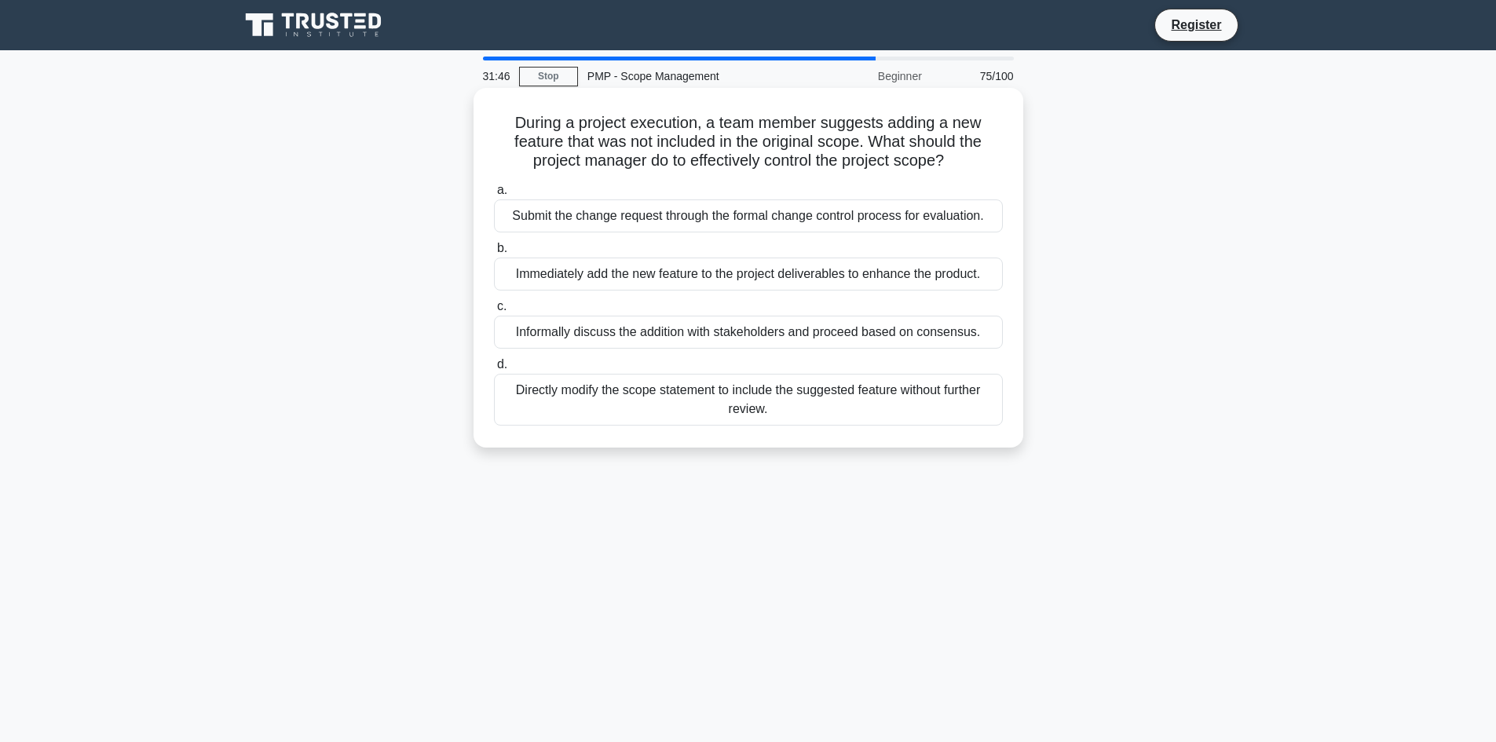
click at [817, 331] on div "Informally discuss the addition with stakeholders and proceed based on consensu…" at bounding box center [748, 332] width 509 height 33
click at [494, 312] on input "c. Informally discuss the addition with stakeholders and proceed based on conse…" at bounding box center [494, 306] width 0 height 10
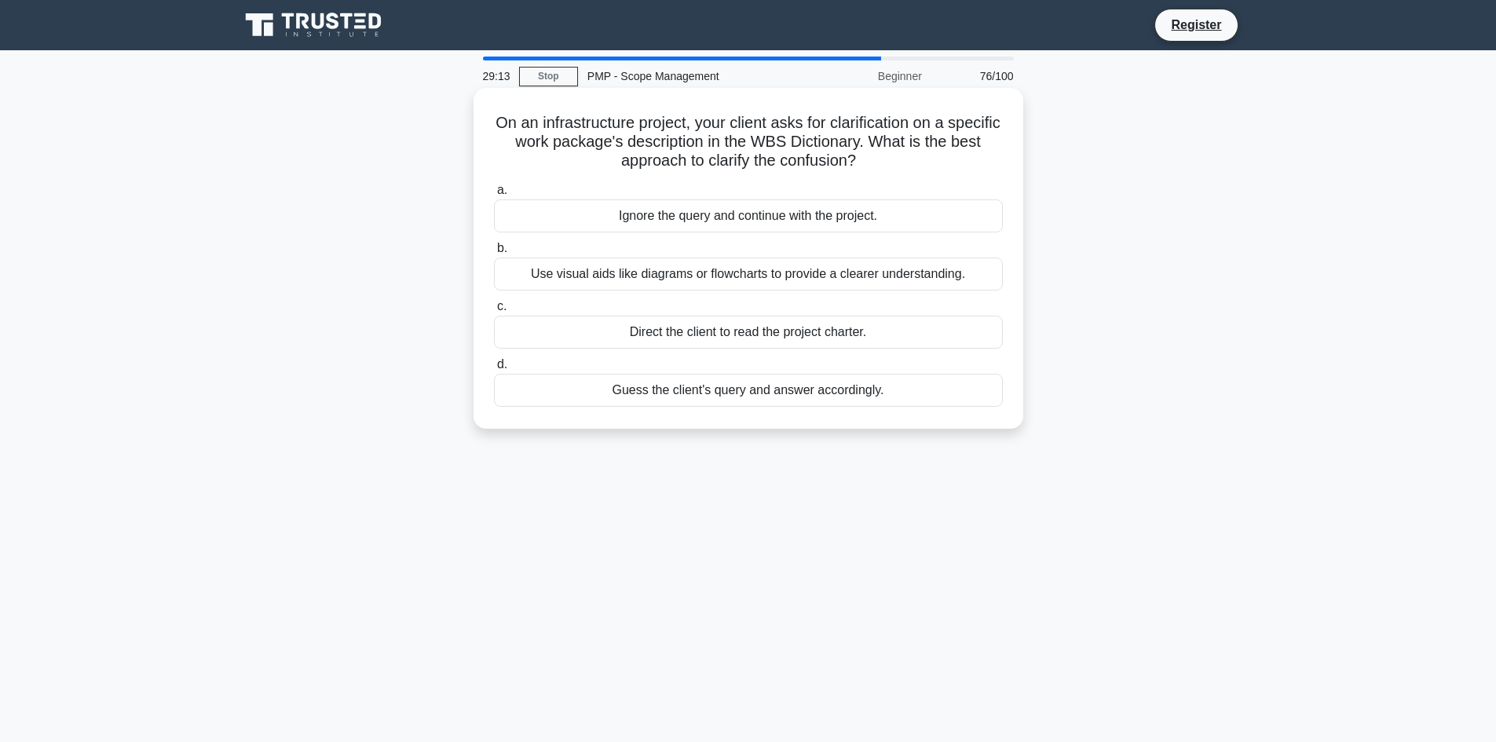
click at [737, 224] on div "Ignore the query and continue with the project." at bounding box center [748, 215] width 509 height 33
click at [494, 195] on input "a. Ignore the query and continue with the project." at bounding box center [494, 190] width 0 height 10
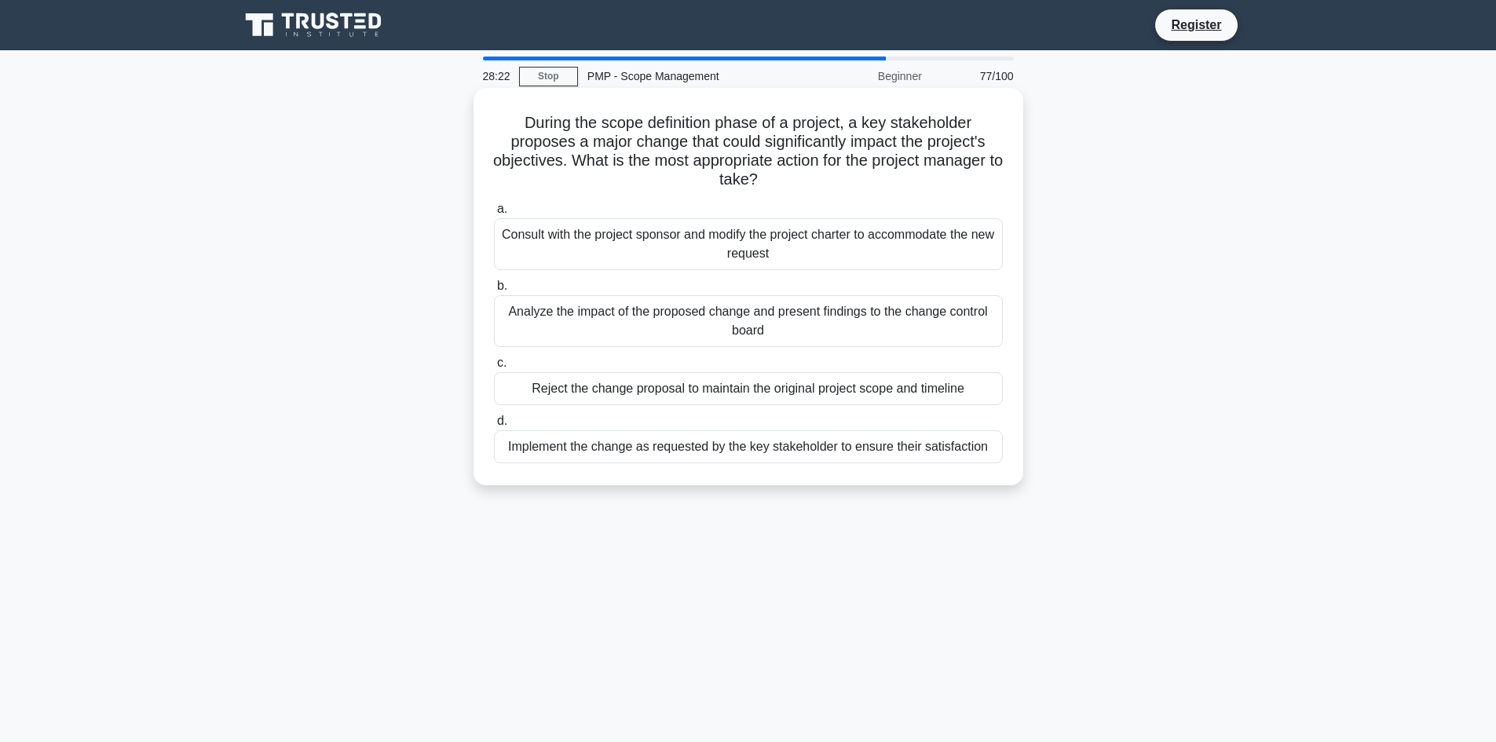
click at [789, 243] on div "Consult with the project sponsor and modify the project charter to accommodate …" at bounding box center [748, 244] width 509 height 52
click at [494, 214] on input "a. Consult with the project sponsor and modify the project charter to accommoda…" at bounding box center [494, 209] width 0 height 10
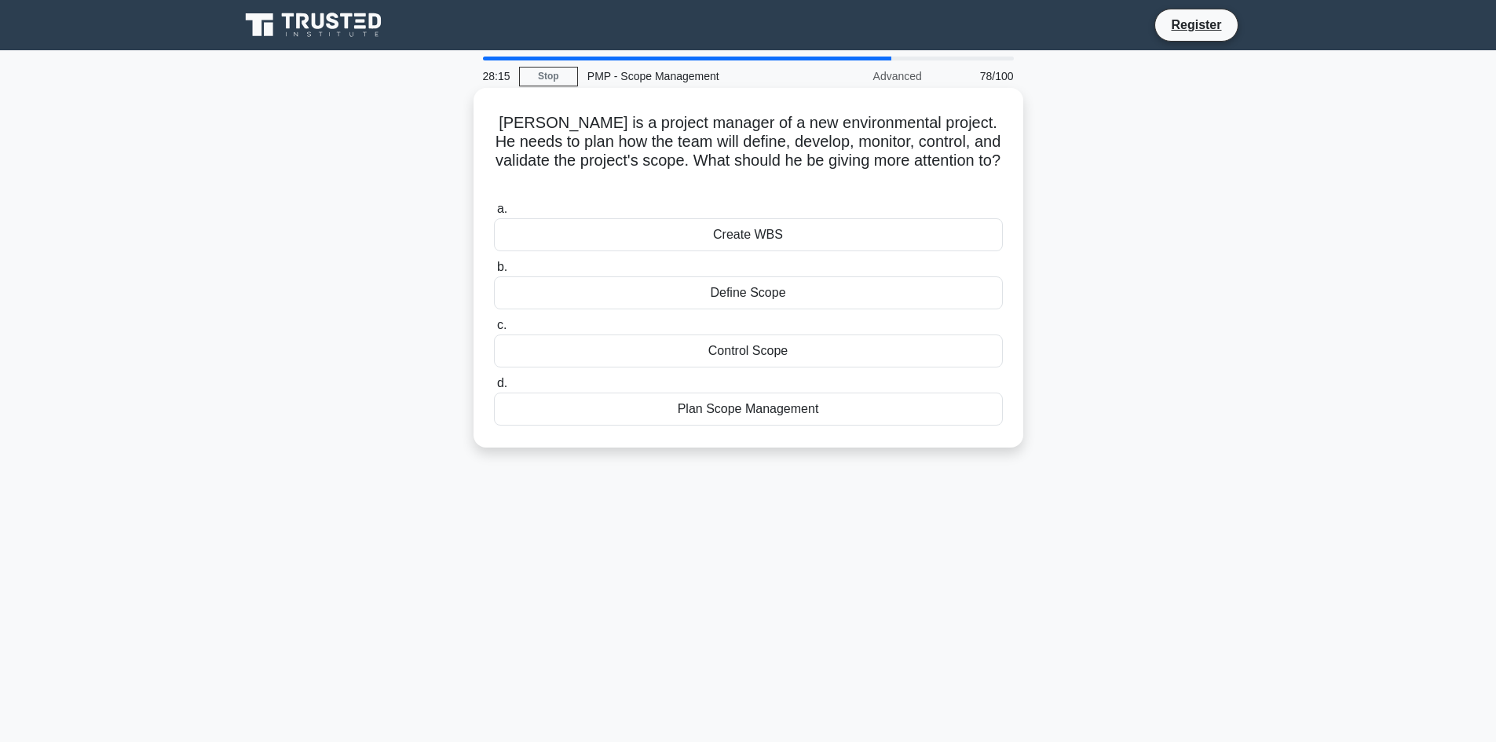
click at [789, 222] on div "Create WBS" at bounding box center [748, 234] width 509 height 33
click at [494, 214] on input "a. Create WBS" at bounding box center [494, 209] width 0 height 10
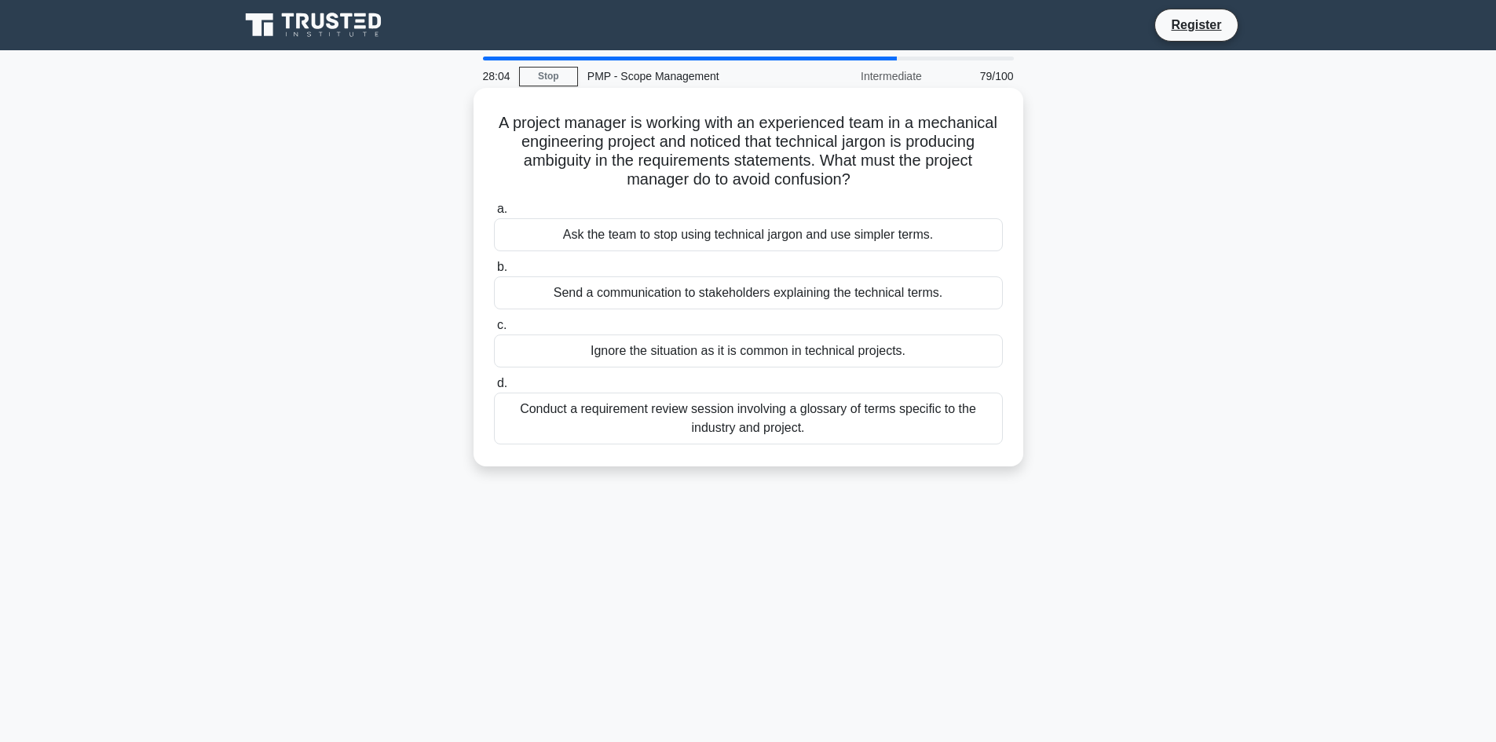
click at [785, 240] on div "Ask the team to stop using technical jargon and use simpler terms." at bounding box center [748, 234] width 509 height 33
click at [494, 214] on input "a. Ask the team to stop using technical jargon and use simpler terms." at bounding box center [494, 209] width 0 height 10
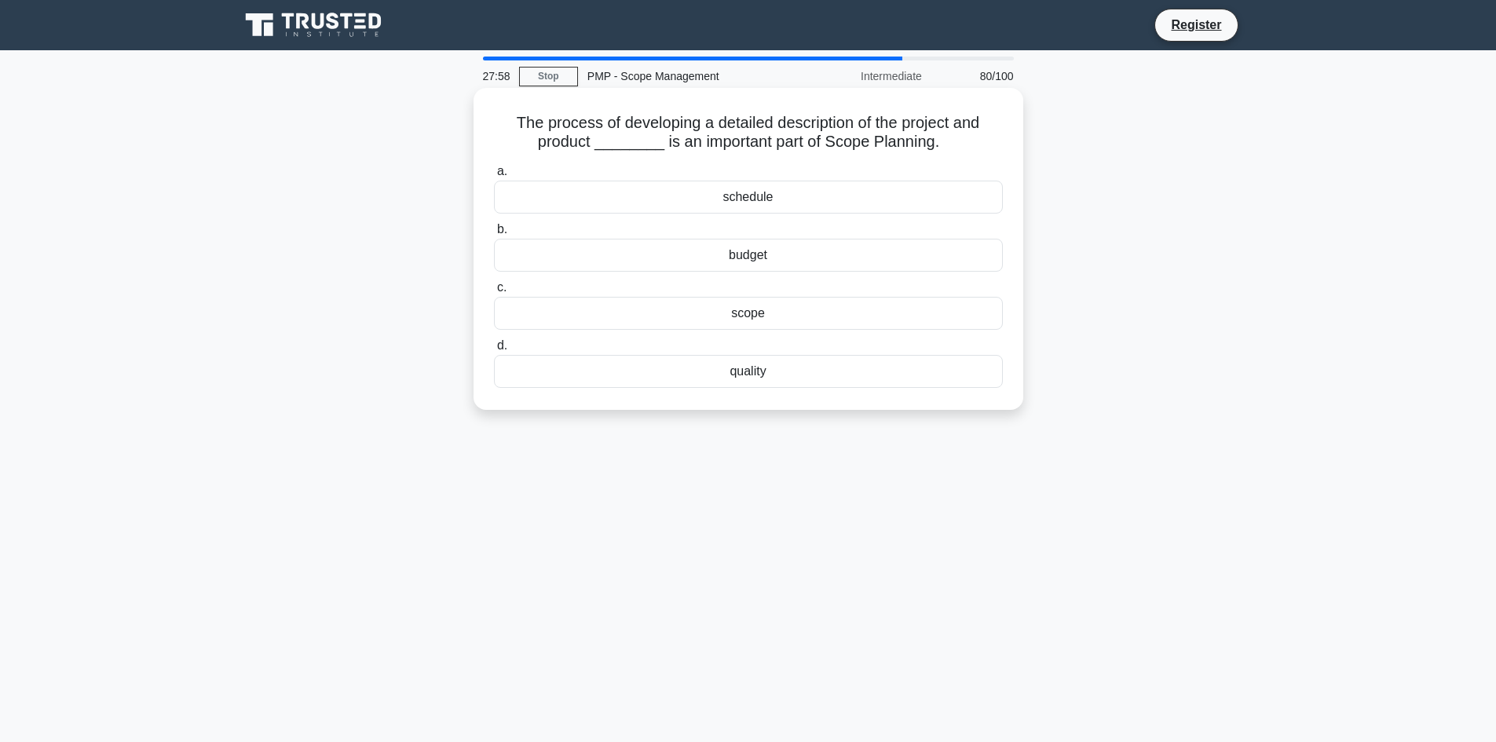
click at [787, 258] on div "budget" at bounding box center [748, 255] width 509 height 33
click at [494, 235] on input "b. budget" at bounding box center [494, 230] width 0 height 10
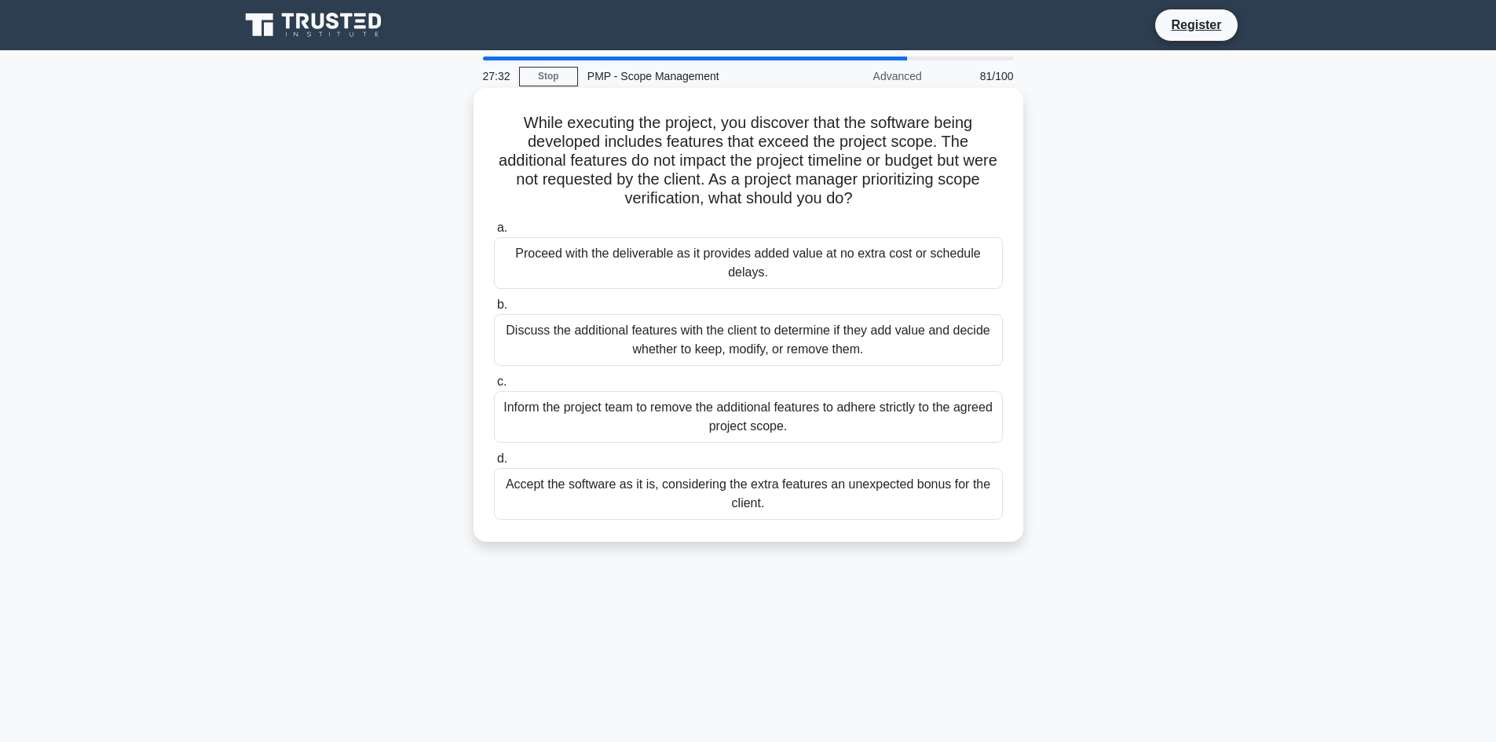
click at [933, 273] on div "Proceed with the deliverable as it provides added value at no extra cost or sch…" at bounding box center [748, 263] width 509 height 52
click at [494, 233] on input "a. Proceed with the deliverable as it provides added value at no extra cost or …" at bounding box center [494, 228] width 0 height 10
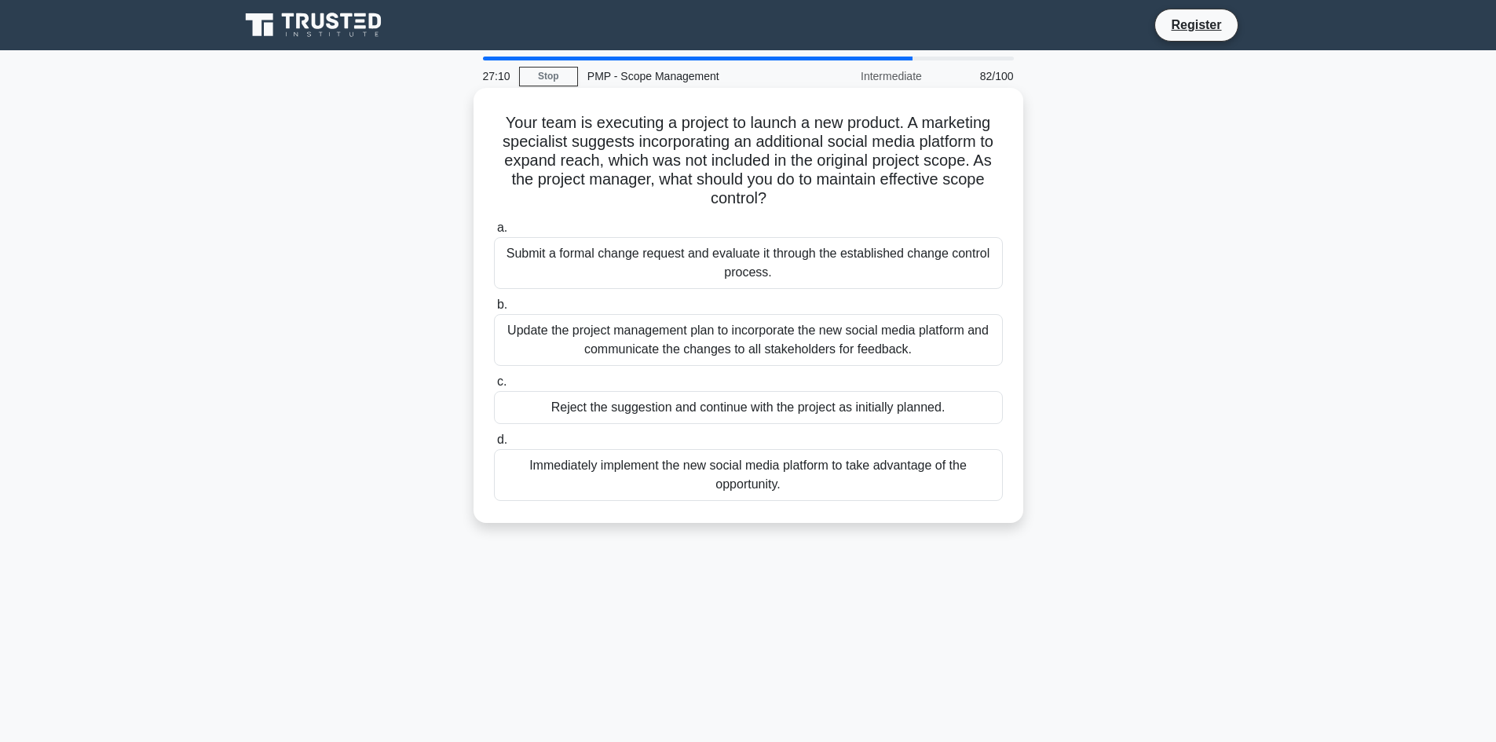
click at [837, 346] on div "Update the project management plan to incorporate the new social media platform…" at bounding box center [748, 340] width 509 height 52
click at [494, 310] on input "b. Update the project management plan to incorporate the new social media platf…" at bounding box center [494, 305] width 0 height 10
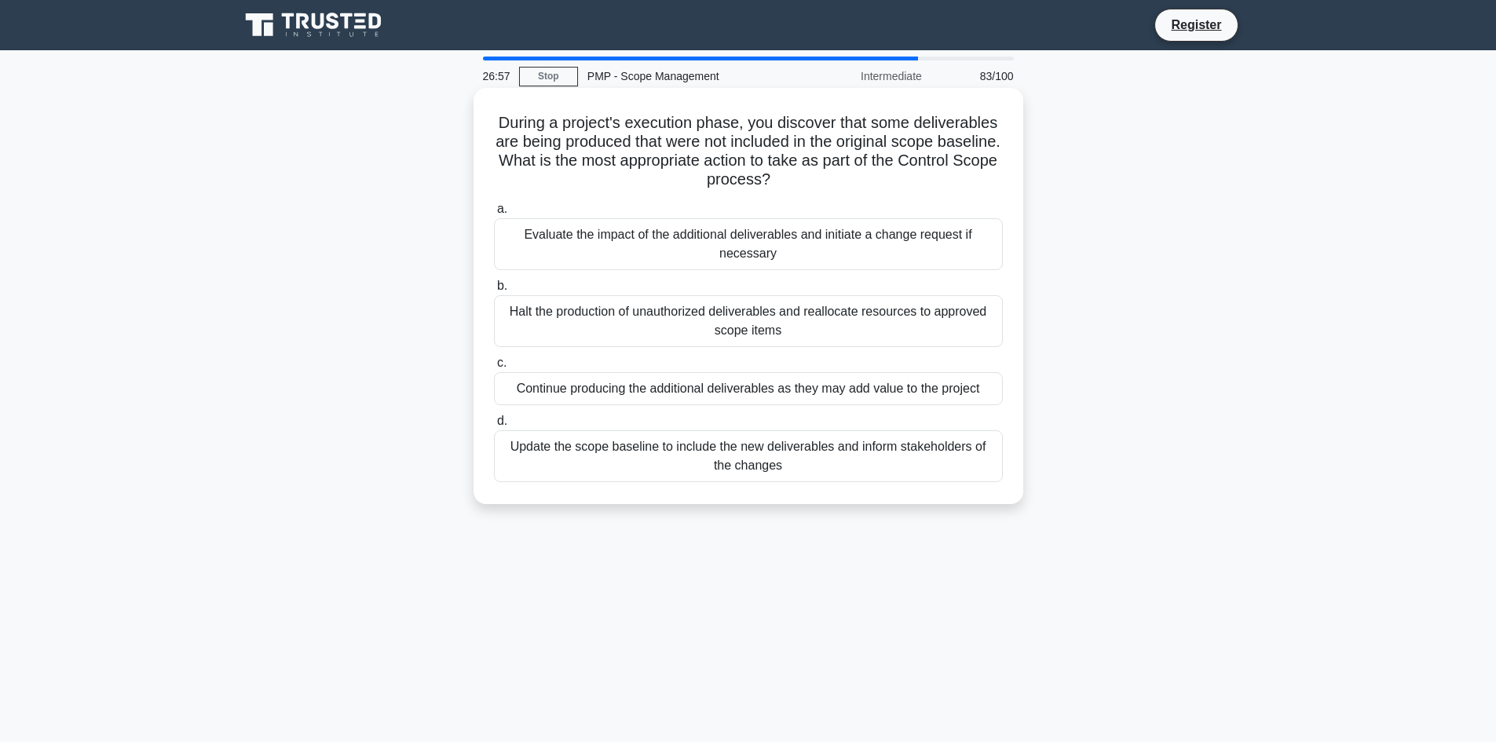
click at [841, 450] on div "Update the scope baseline to include the new deliverables and inform stakeholde…" at bounding box center [748, 456] width 509 height 52
click at [494, 426] on input "d. Update the scope baseline to include the new deliverables and inform stakeho…" at bounding box center [494, 421] width 0 height 10
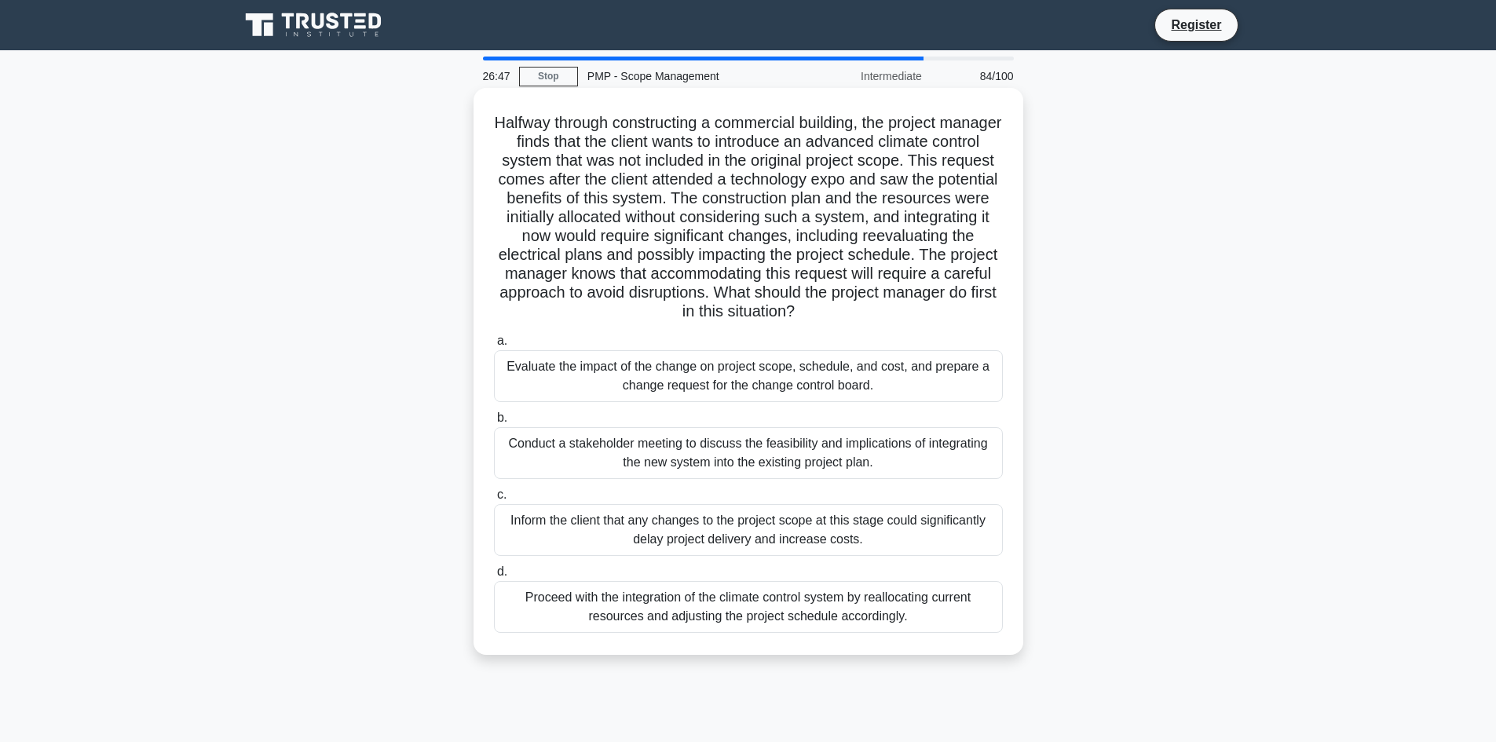
click at [840, 383] on div "Evaluate the impact of the change on project scope, schedule, and cost, and pre…" at bounding box center [748, 376] width 509 height 52
click at [494, 346] on input "a. Evaluate the impact of the change on project scope, schedule, and cost, and …" at bounding box center [494, 341] width 0 height 10
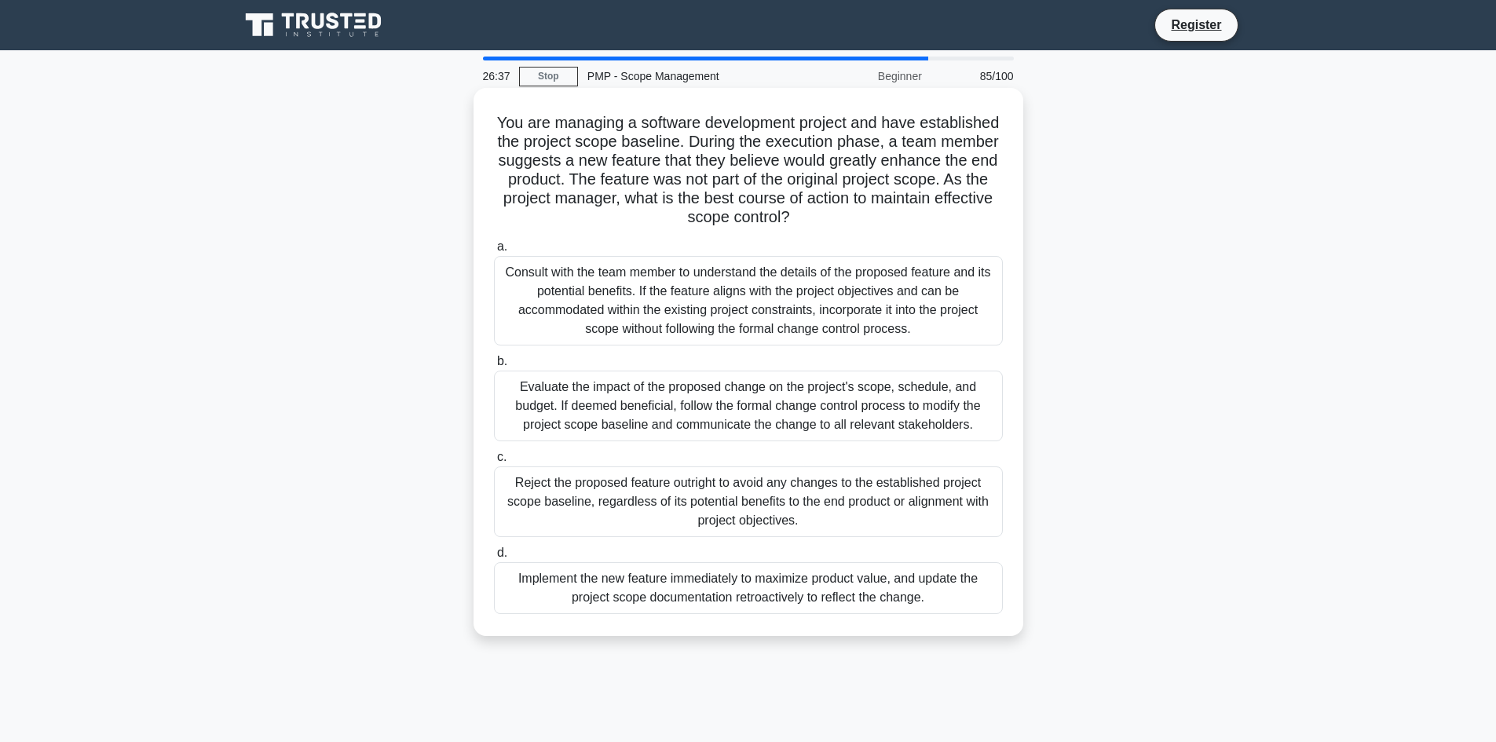
click at [776, 506] on div "Reject the proposed feature outright to avoid any changes to the established pr…" at bounding box center [748, 501] width 509 height 71
click at [494, 462] on input "c. Reject the proposed feature outright to avoid any changes to the established…" at bounding box center [494, 457] width 0 height 10
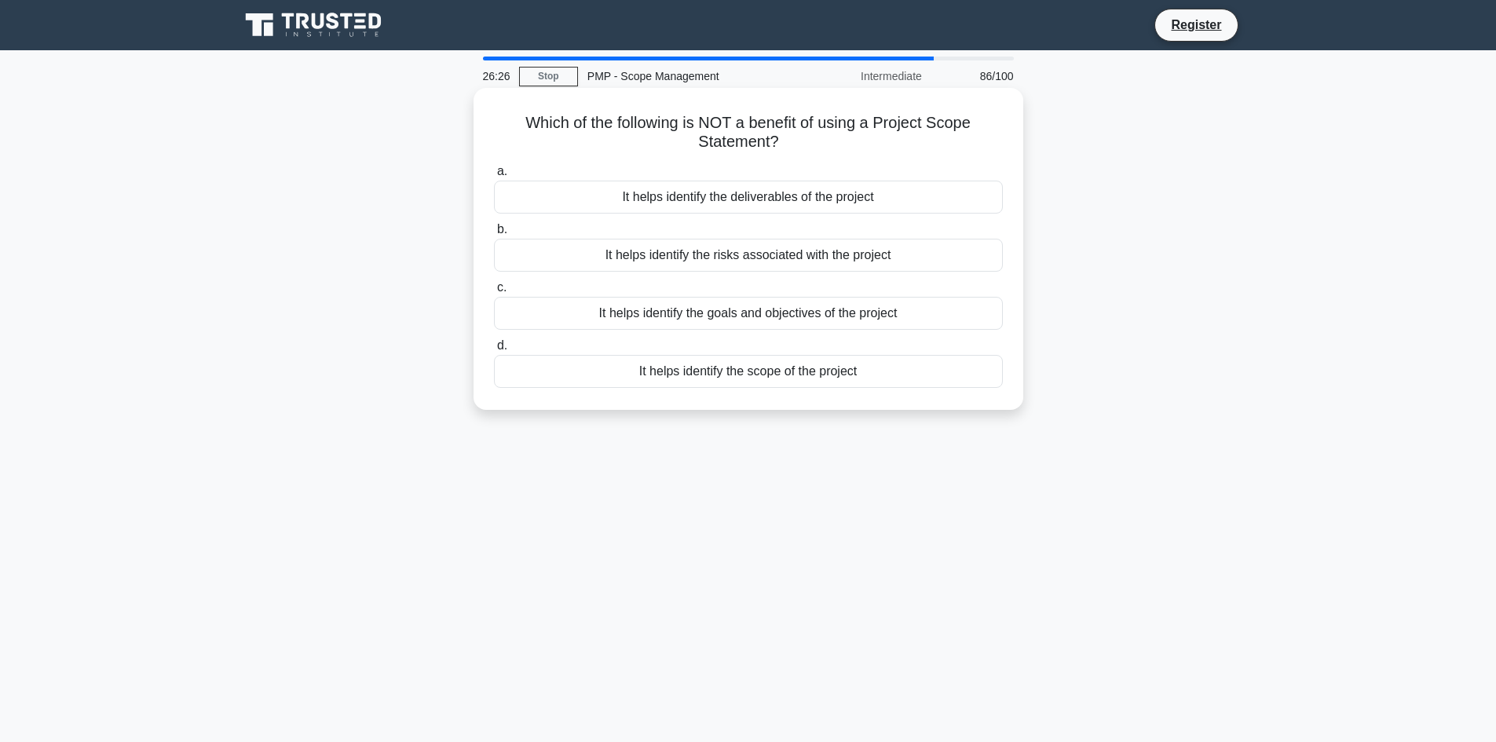
click at [838, 361] on div "It helps identify the scope of the project" at bounding box center [748, 371] width 509 height 33
click at [494, 351] on input "d. It helps identify the scope of the project" at bounding box center [494, 346] width 0 height 10
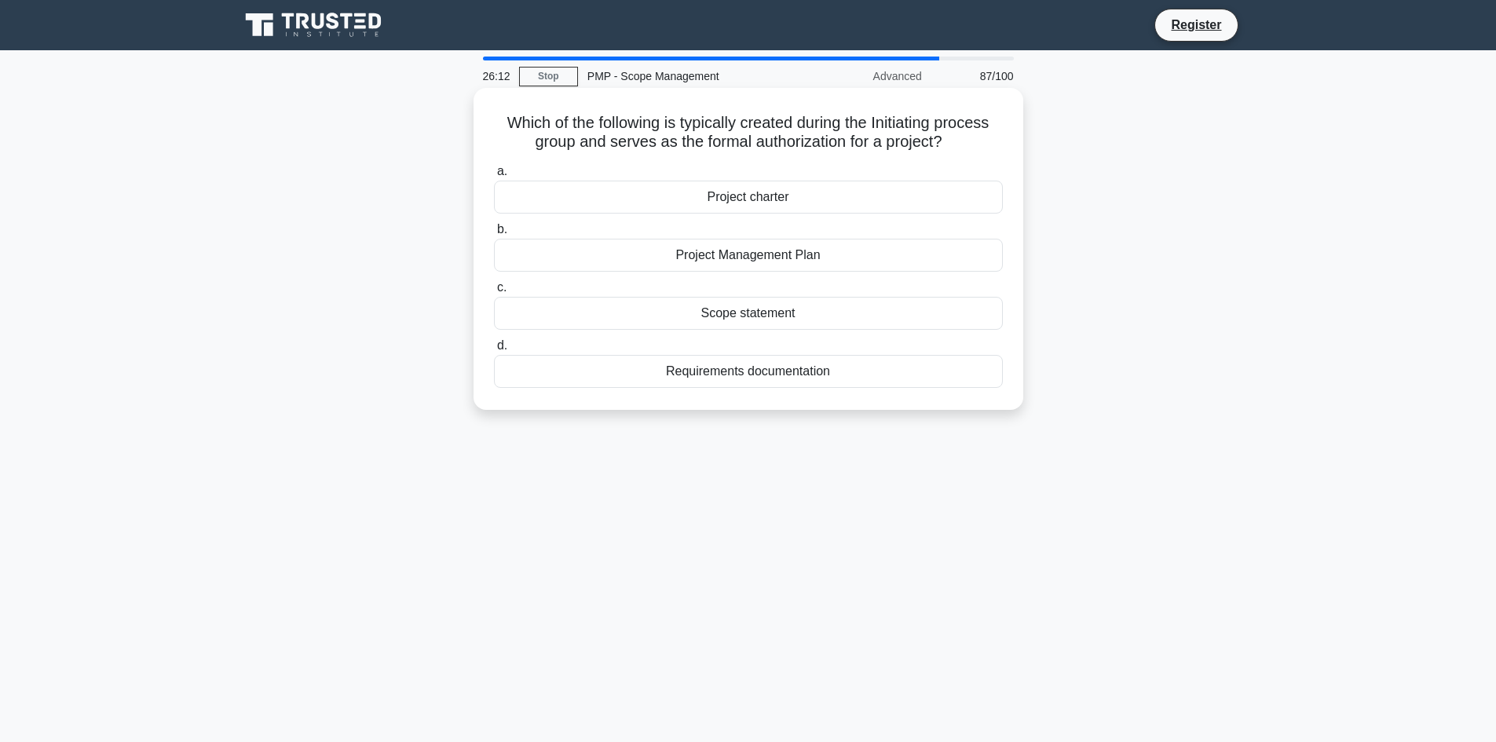
click at [721, 254] on div "Project Management Plan" at bounding box center [748, 255] width 509 height 33
click at [494, 235] on input "b. Project Management Plan" at bounding box center [494, 230] width 0 height 10
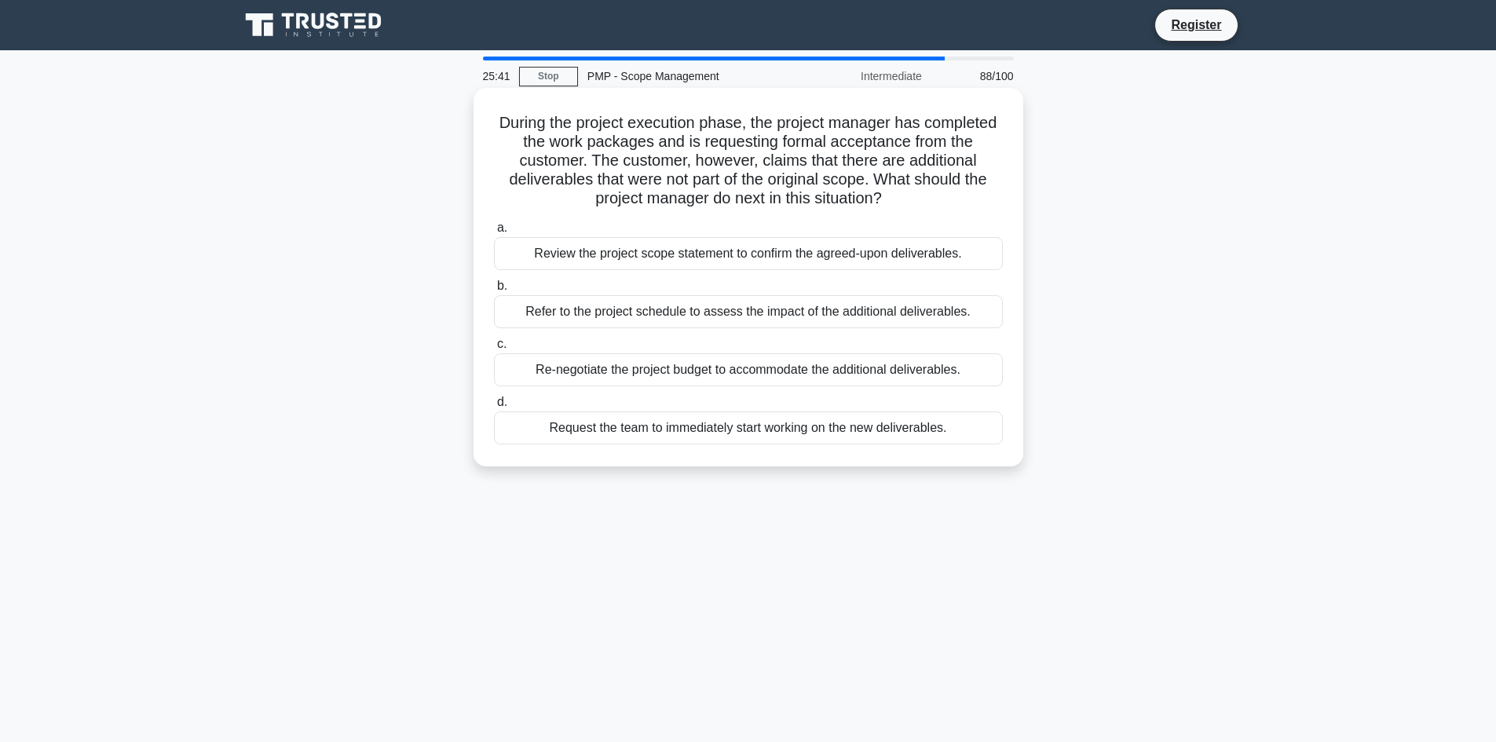
click at [816, 374] on div "Re-negotiate the project budget to accommodate the additional deliverables." at bounding box center [748, 369] width 509 height 33
click at [494, 349] on input "c. Re-negotiate the project budget to accommodate the additional deliverables." at bounding box center [494, 344] width 0 height 10
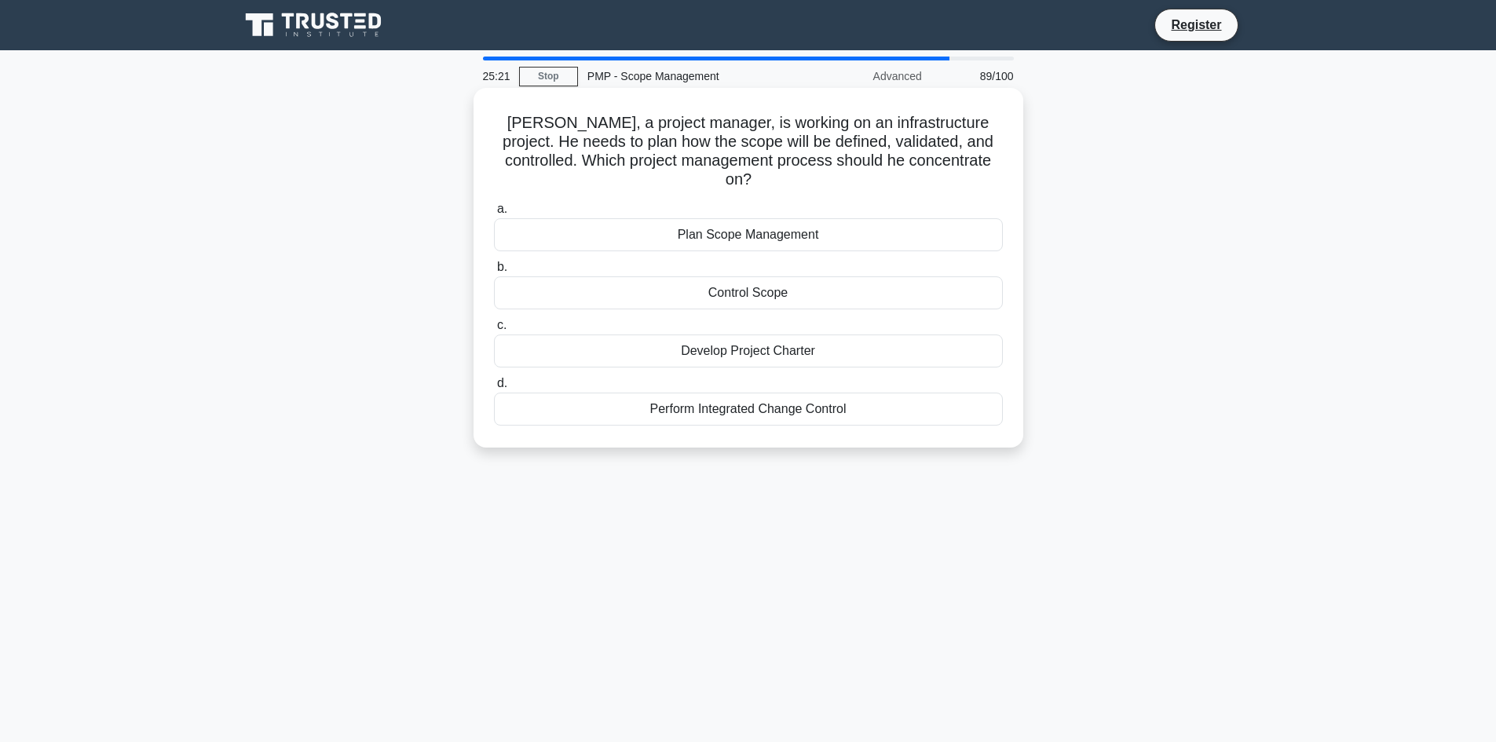
click at [733, 337] on div "Develop Project Charter" at bounding box center [748, 350] width 509 height 33
click at [494, 331] on input "c. Develop Project Charter" at bounding box center [494, 325] width 0 height 10
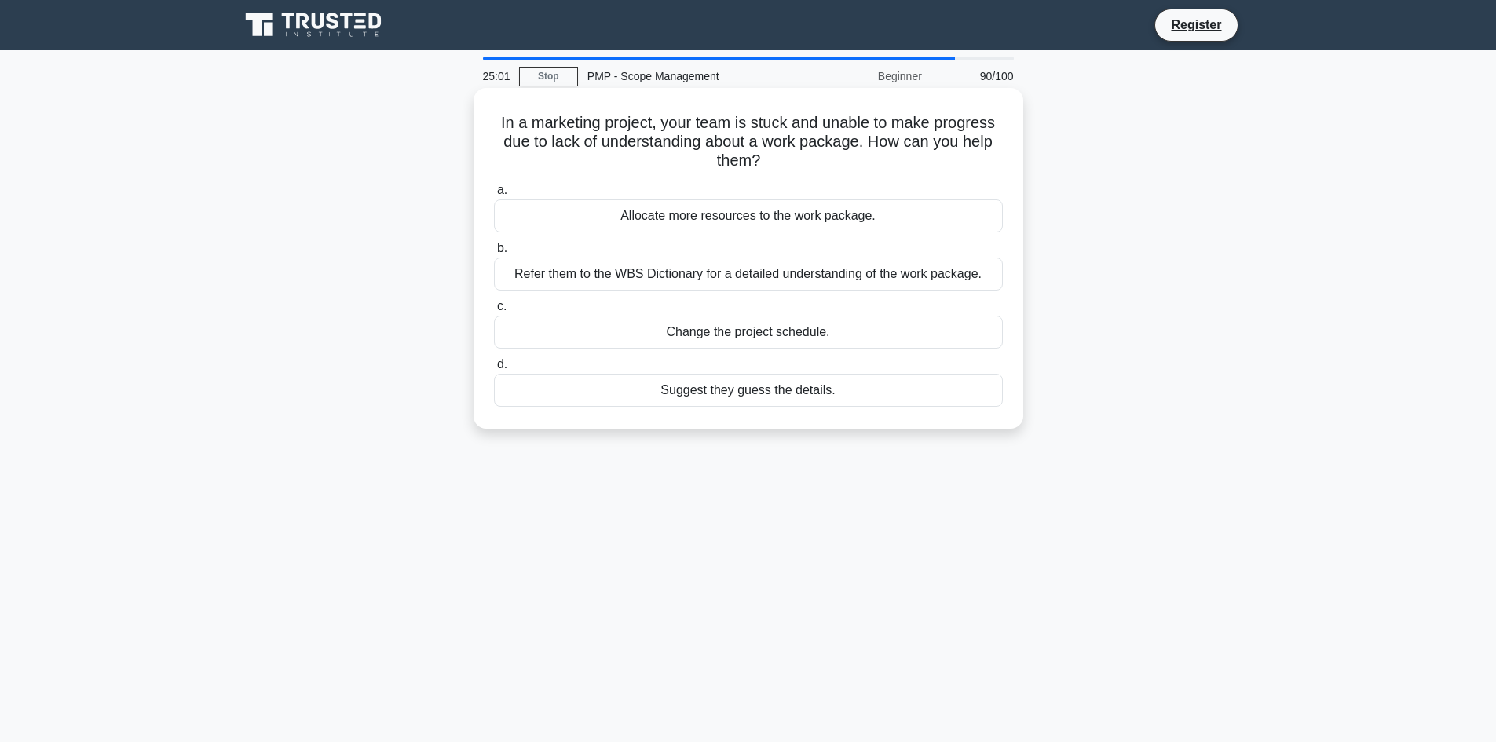
click at [739, 334] on div "Change the project schedule." at bounding box center [748, 332] width 509 height 33
click at [494, 312] on input "c. Change the project schedule." at bounding box center [494, 306] width 0 height 10
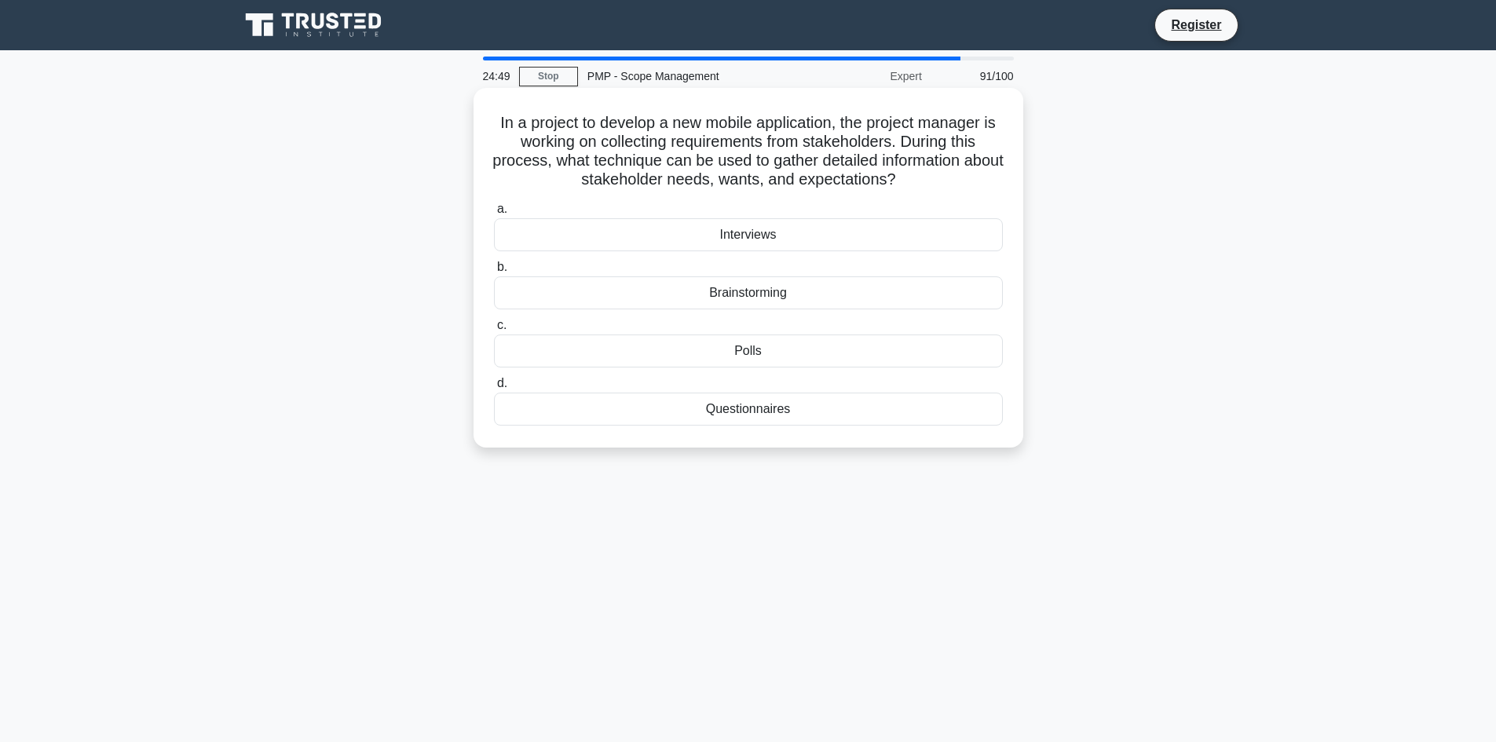
click at [746, 236] on div "Interviews" at bounding box center [748, 234] width 509 height 33
click at [494, 214] on input "a. Interviews" at bounding box center [494, 209] width 0 height 10
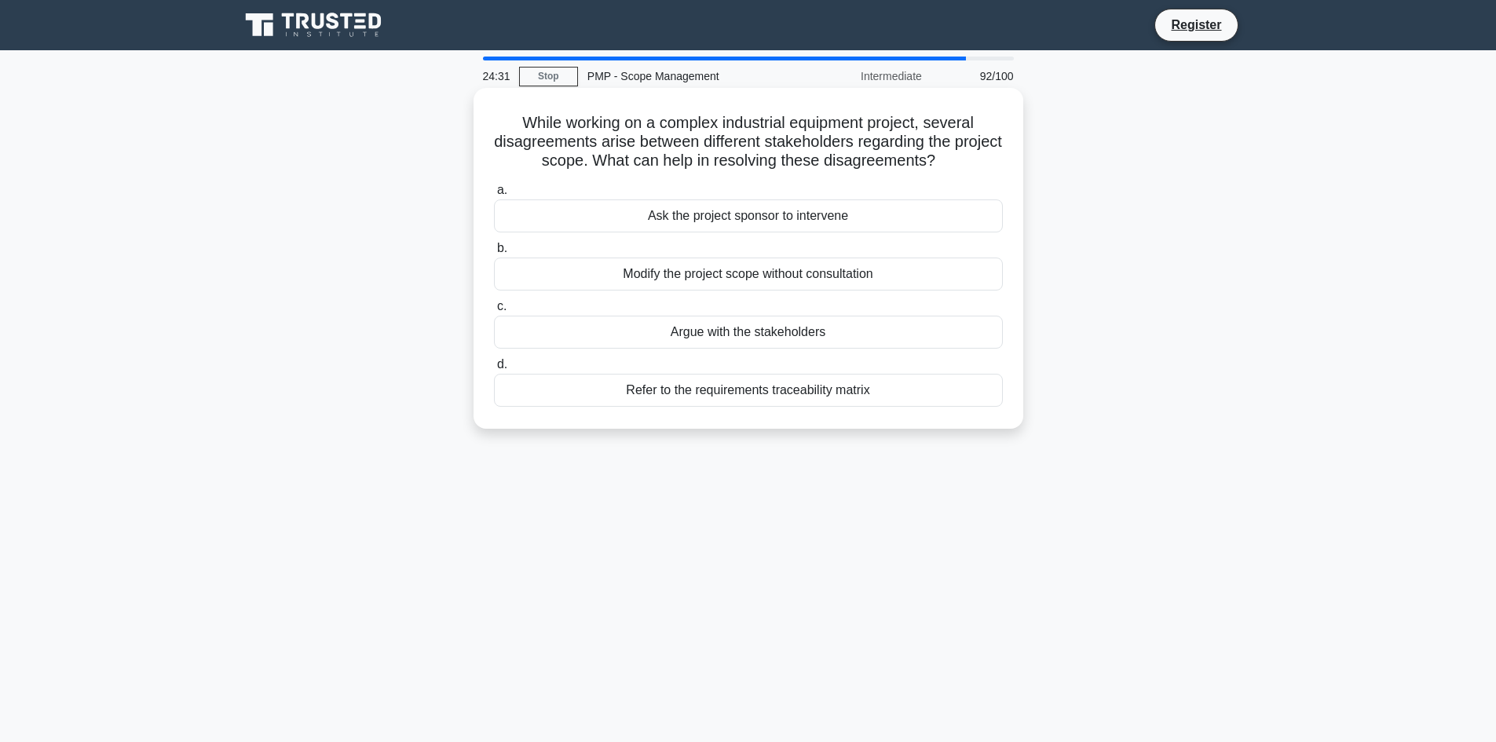
click at [731, 341] on div "Argue with the stakeholders" at bounding box center [748, 332] width 509 height 33
click at [494, 312] on input "c. Argue with the stakeholders" at bounding box center [494, 306] width 0 height 10
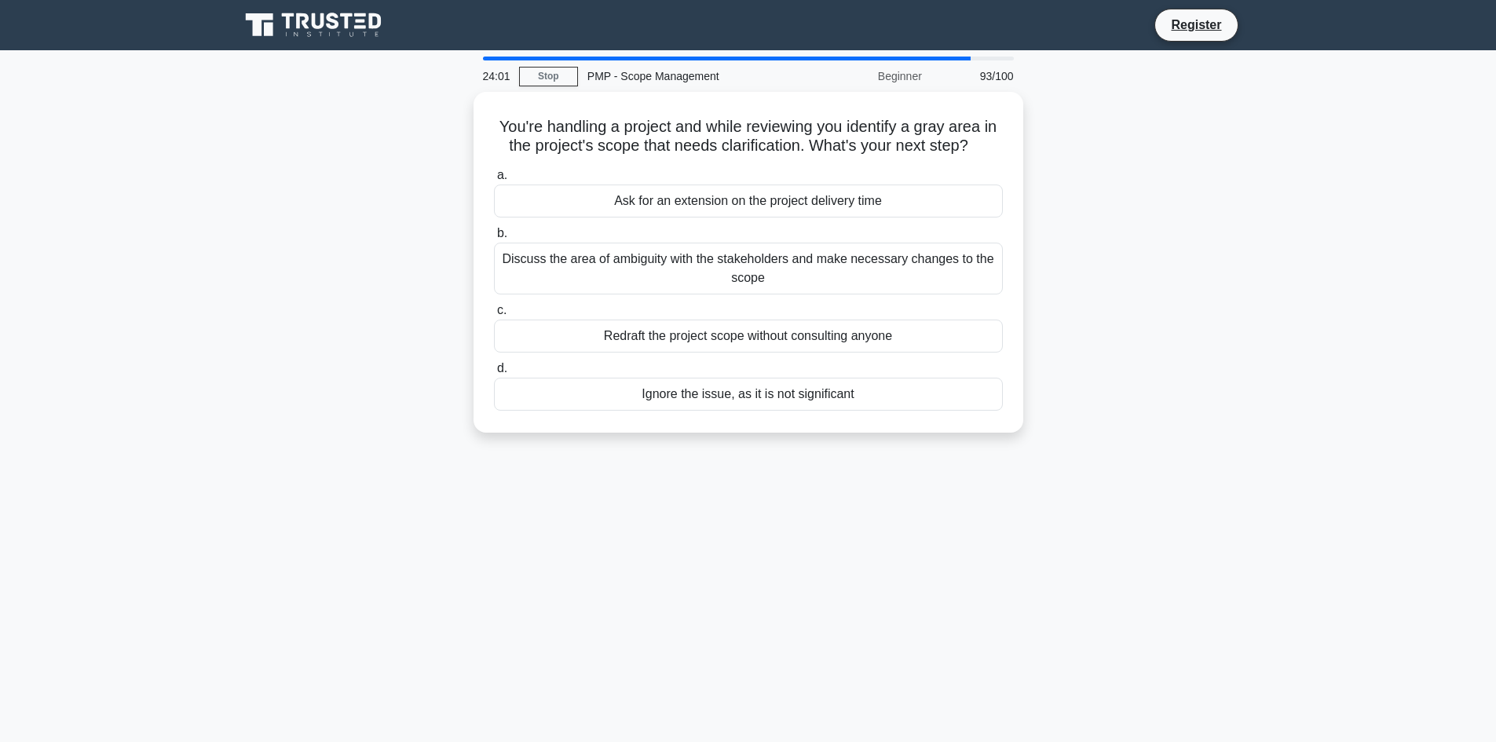
click at [731, 341] on div "Redraft the project scope without consulting anyone" at bounding box center [748, 336] width 509 height 33
click at [494, 316] on input "c. Redraft the project scope without consulting anyone" at bounding box center [494, 310] width 0 height 10
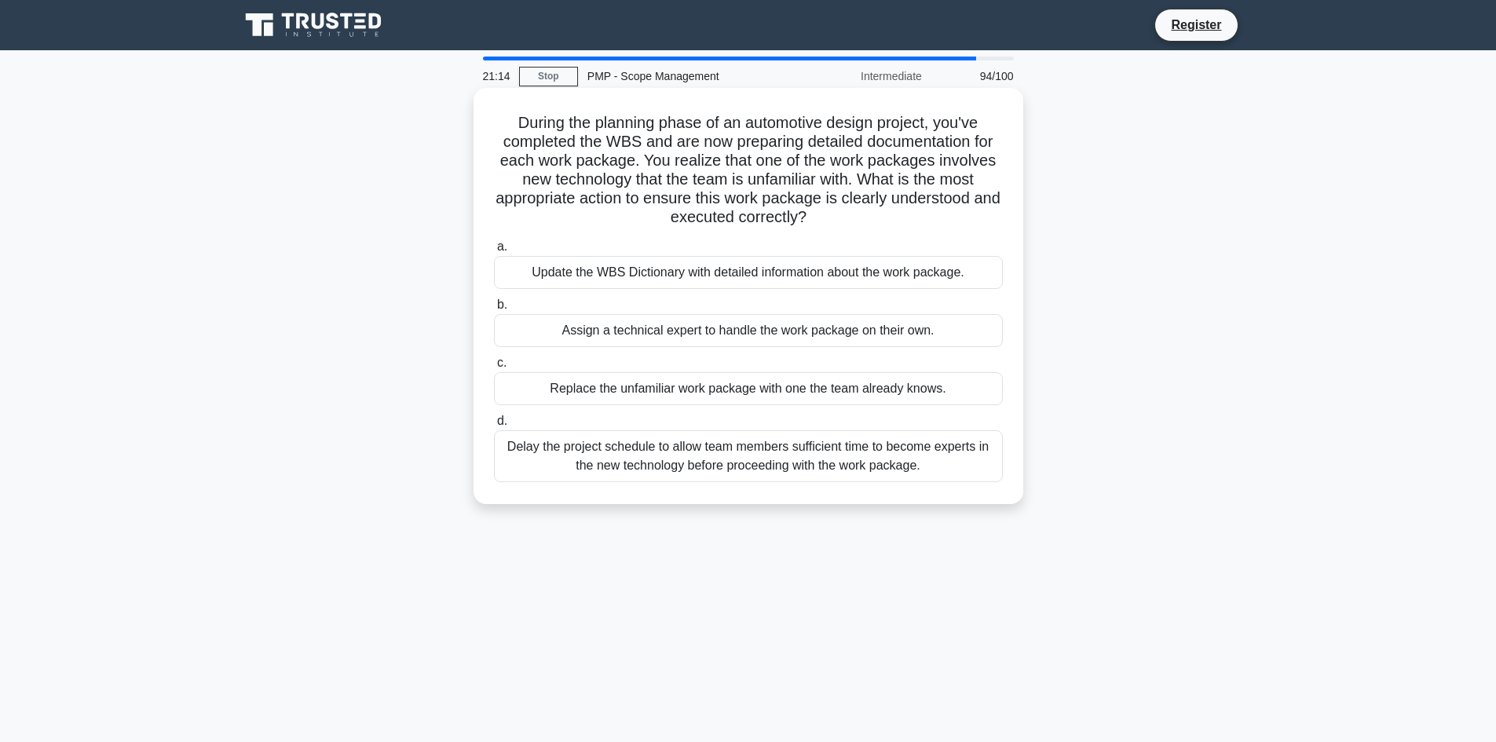
click at [561, 283] on div "Update the WBS Dictionary with detailed information about the work package." at bounding box center [748, 272] width 509 height 33
click at [494, 252] on input "a. Update the WBS Dictionary with detailed information about the work package." at bounding box center [494, 247] width 0 height 10
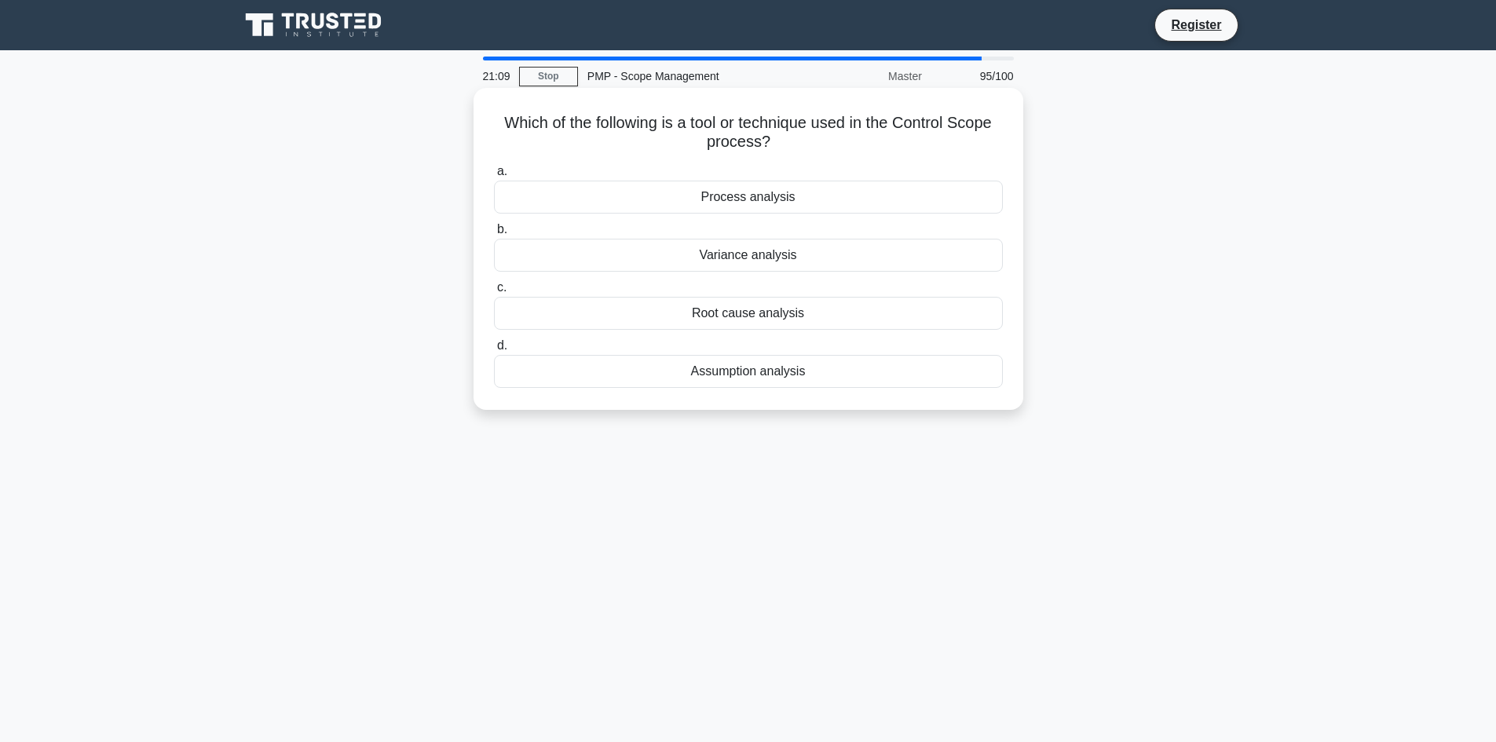
click at [795, 196] on div "Process analysis" at bounding box center [748, 197] width 509 height 33
click at [494, 177] on input "a. Process analysis" at bounding box center [494, 171] width 0 height 10
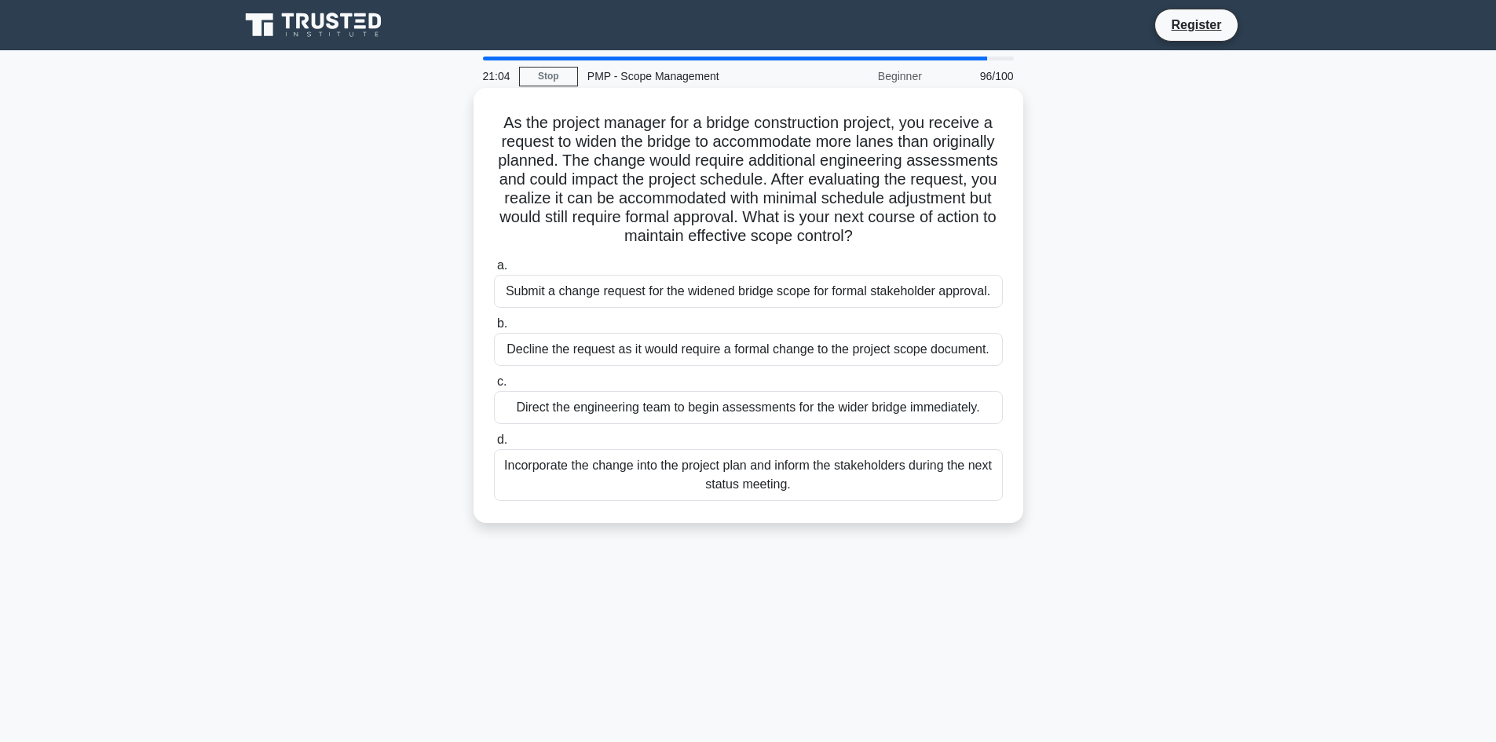
click at [753, 359] on div "Decline the request as it would require a formal change to the project scope do…" at bounding box center [748, 349] width 509 height 33
click at [494, 329] on input "b. Decline the request as it would require a formal change to the project scope…" at bounding box center [494, 324] width 0 height 10
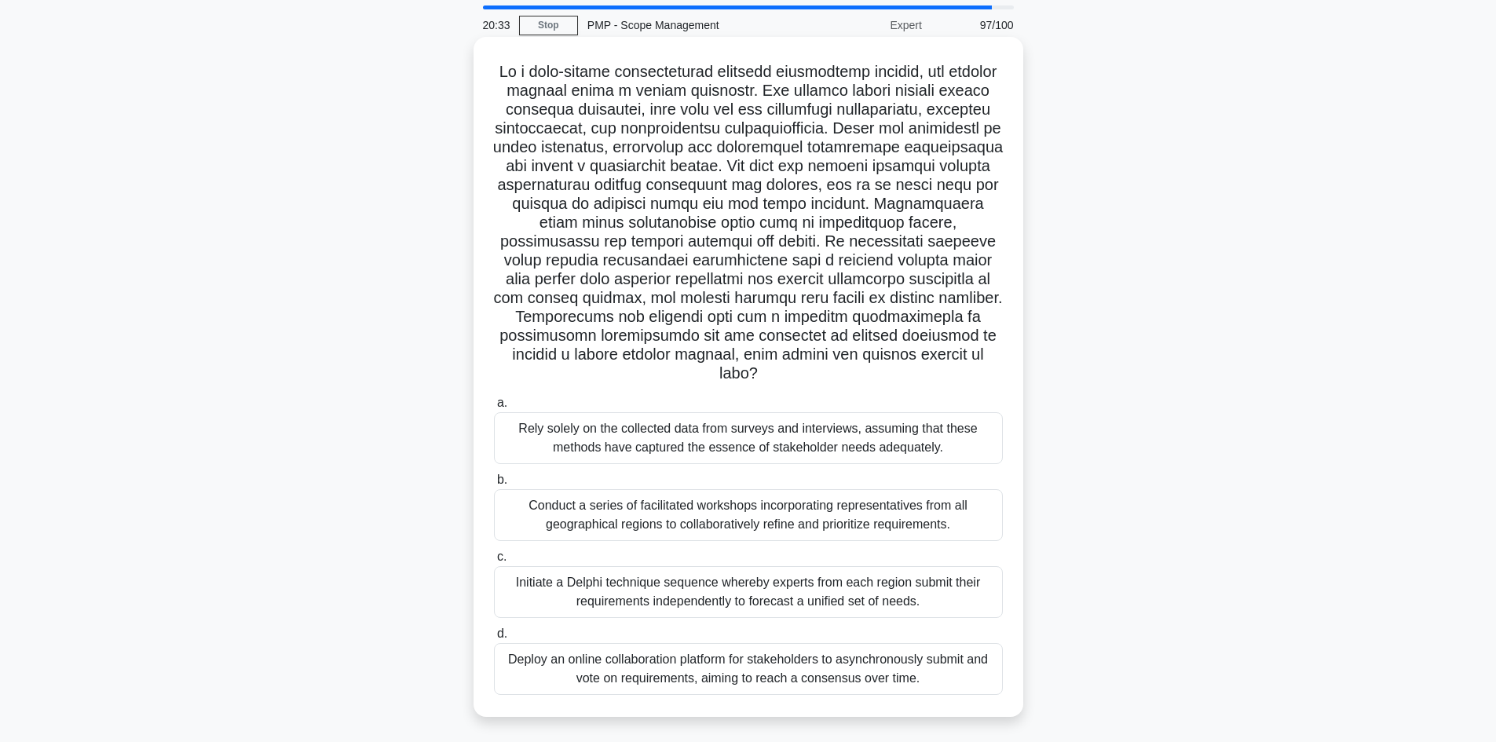
scroll to position [79, 0]
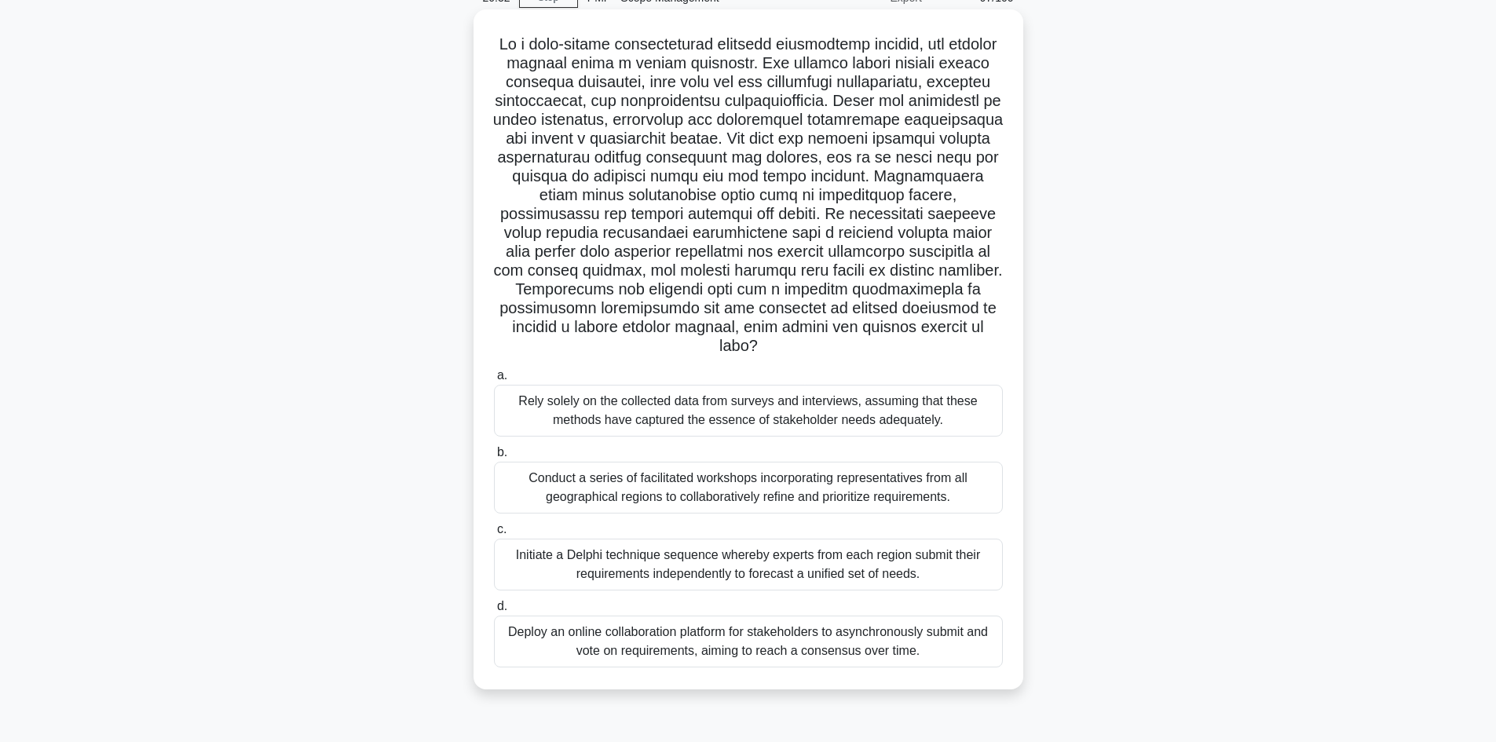
click at [568, 488] on div "Conduct a series of facilitated workshops incorporating representatives from al…" at bounding box center [748, 488] width 509 height 52
click at [494, 458] on input "b. Conduct a series of facilitated workshops incorporating representatives from…" at bounding box center [494, 452] width 0 height 10
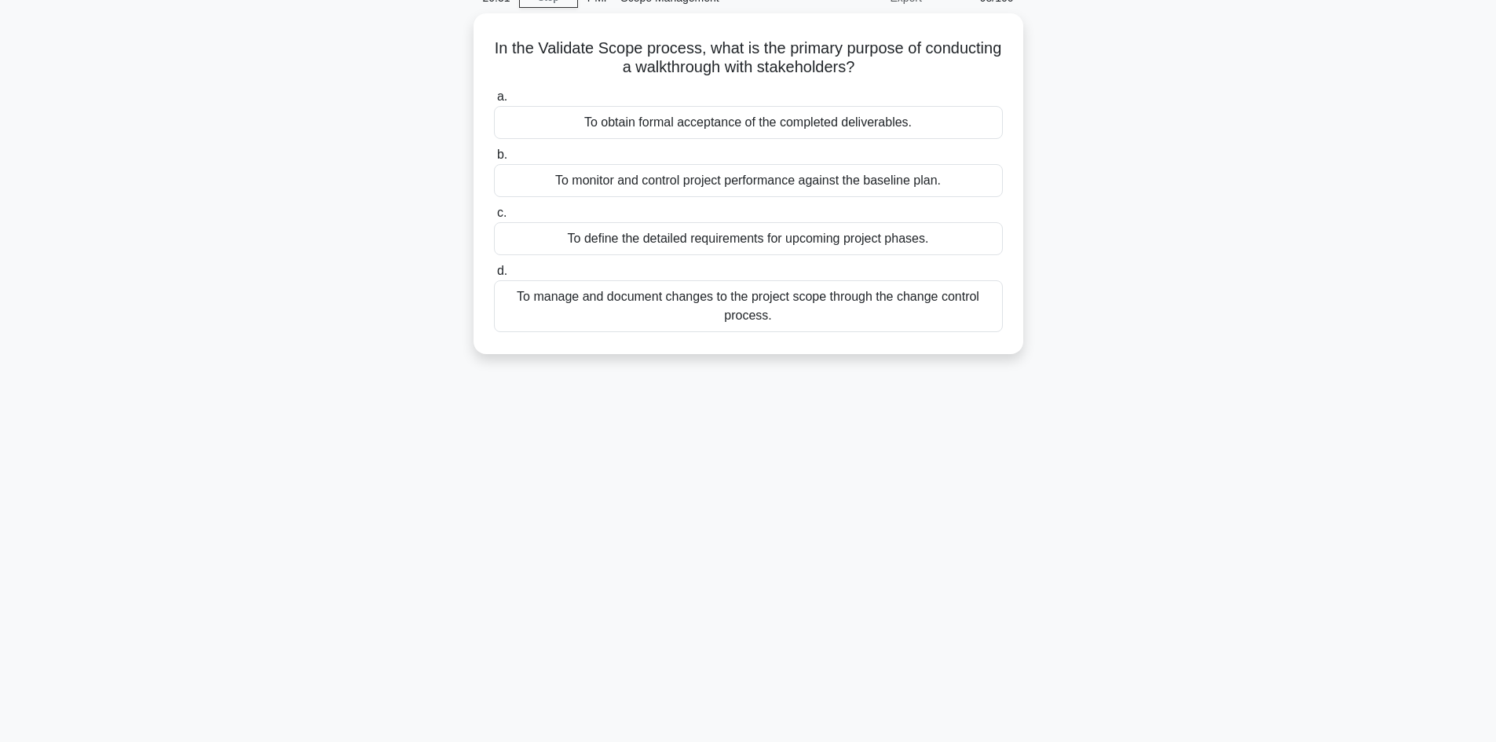
scroll to position [0, 0]
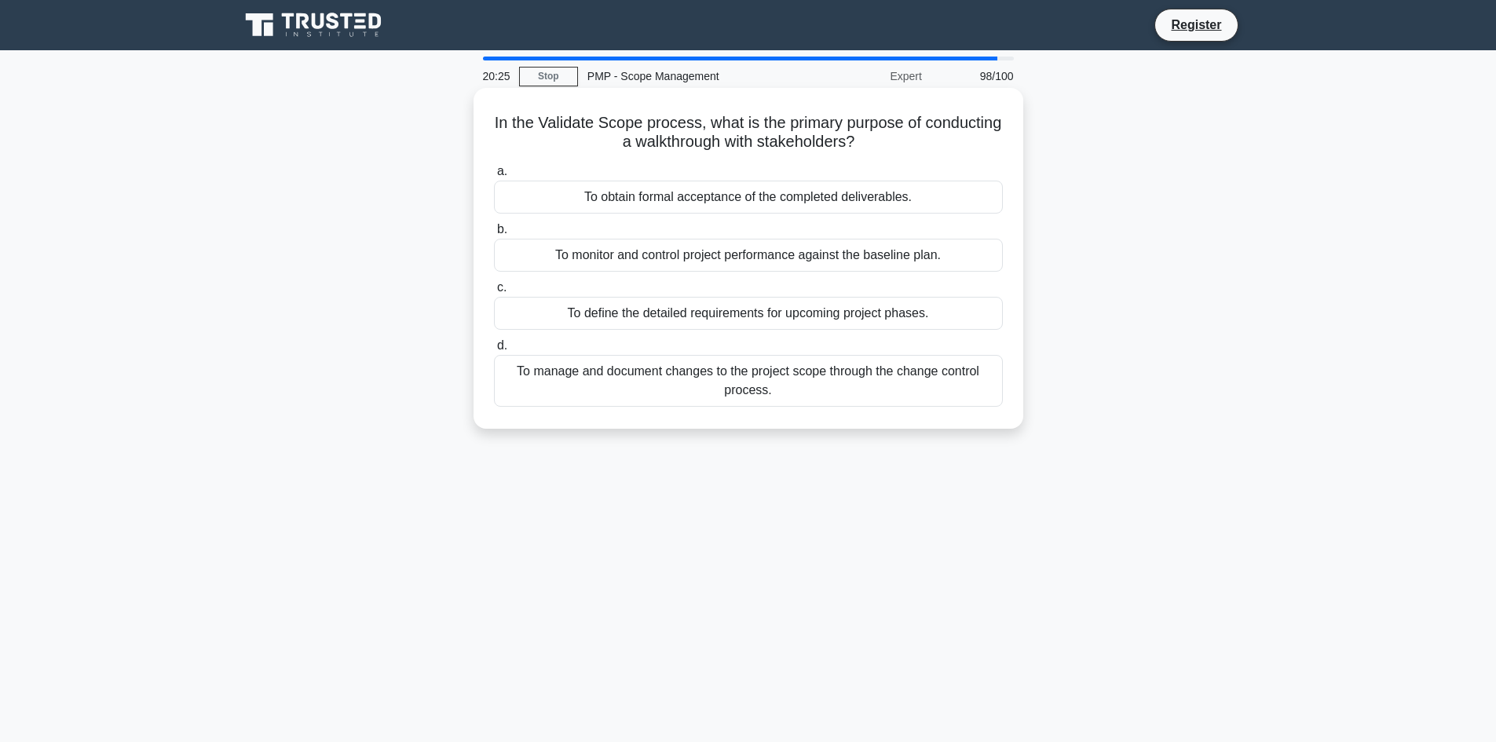
click at [639, 319] on div "To define the detailed requirements for upcoming project phases." at bounding box center [748, 313] width 509 height 33
click at [494, 293] on input "c. To define the detailed requirements for upcoming project phases." at bounding box center [494, 288] width 0 height 10
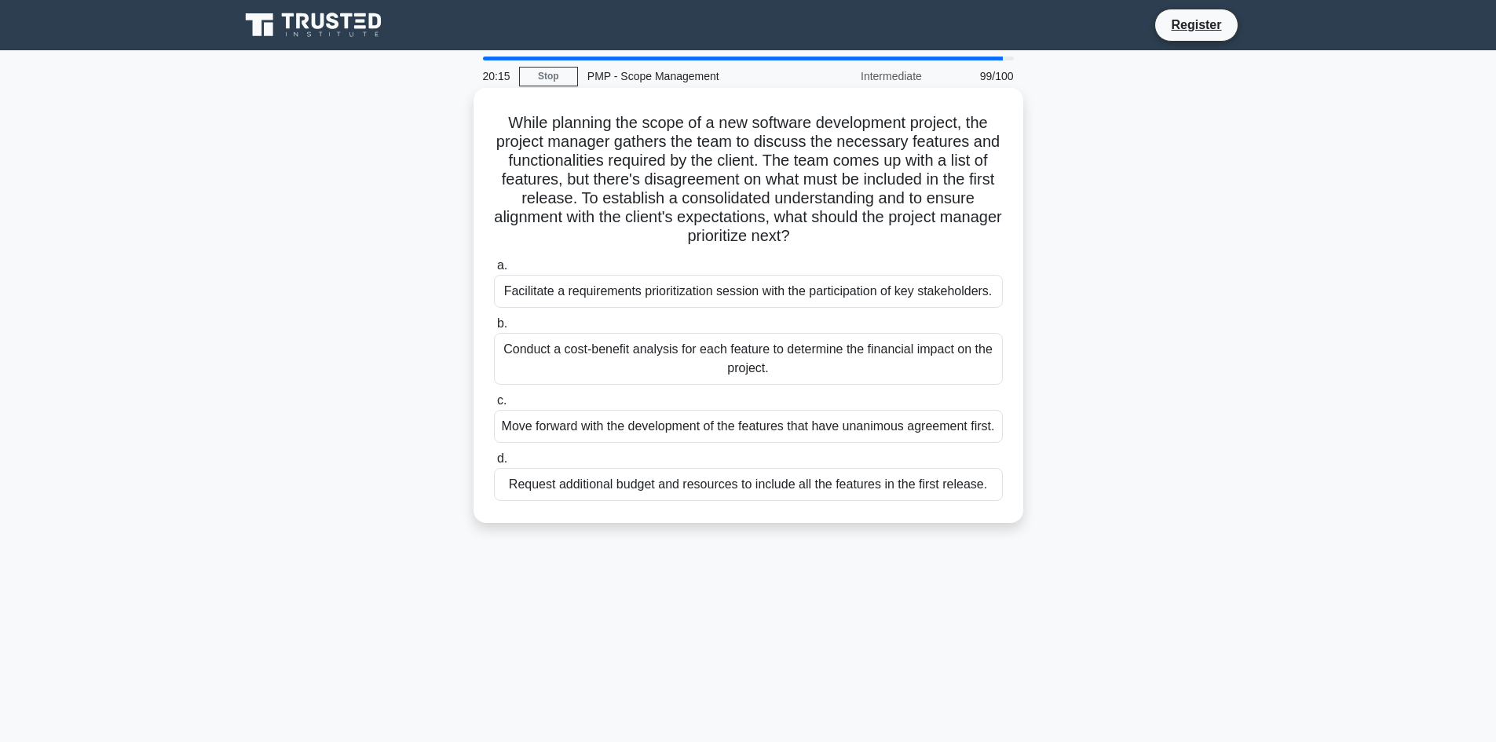
click at [782, 432] on div "Move forward with the development of the features that have unanimous agreement…" at bounding box center [748, 426] width 509 height 33
click at [494, 406] on input "c. Move forward with the development of the features that have unanimous agreem…" at bounding box center [494, 401] width 0 height 10
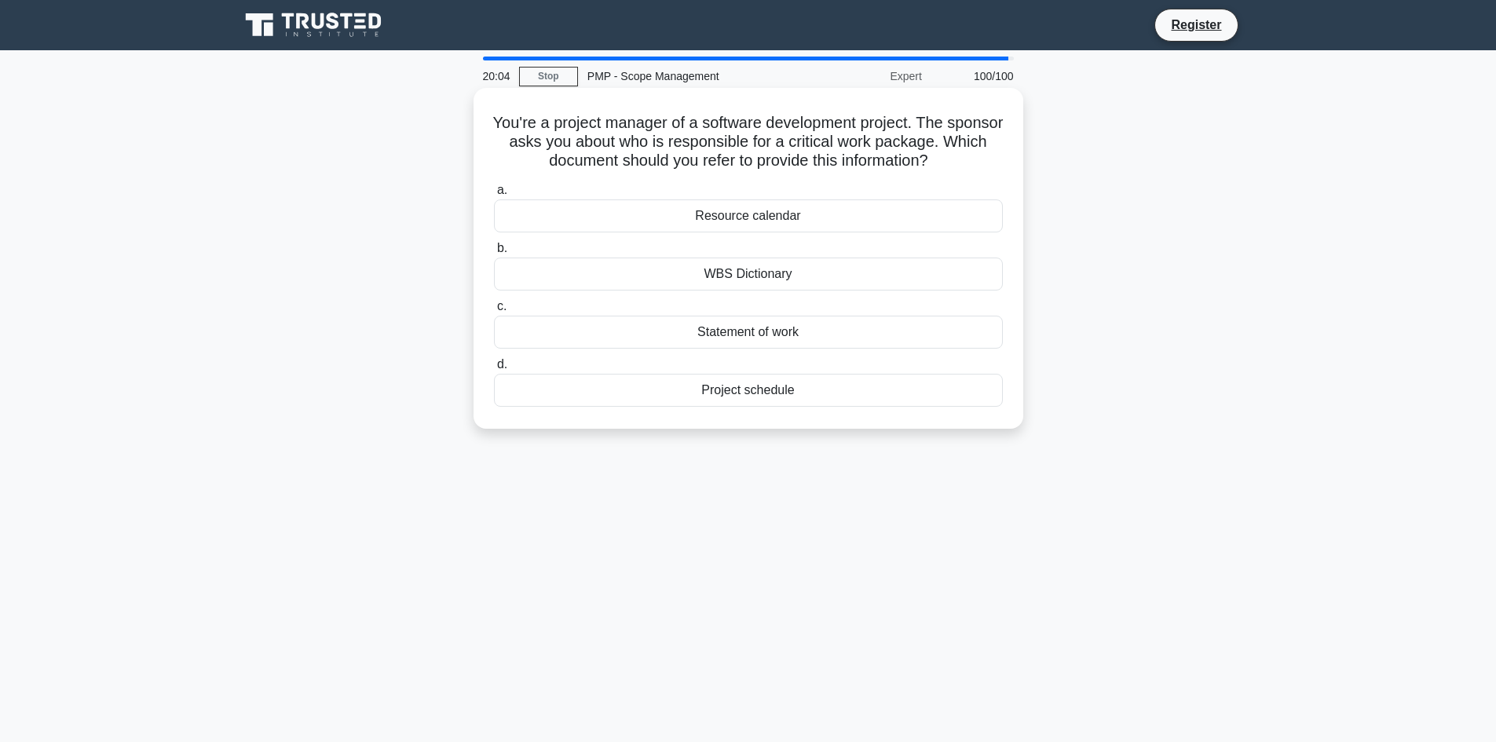
click at [740, 271] on div "WBS Dictionary" at bounding box center [748, 273] width 509 height 33
click at [494, 254] on input "b. WBS Dictionary" at bounding box center [494, 248] width 0 height 10
